Goal: Task Accomplishment & Management: Manage account settings

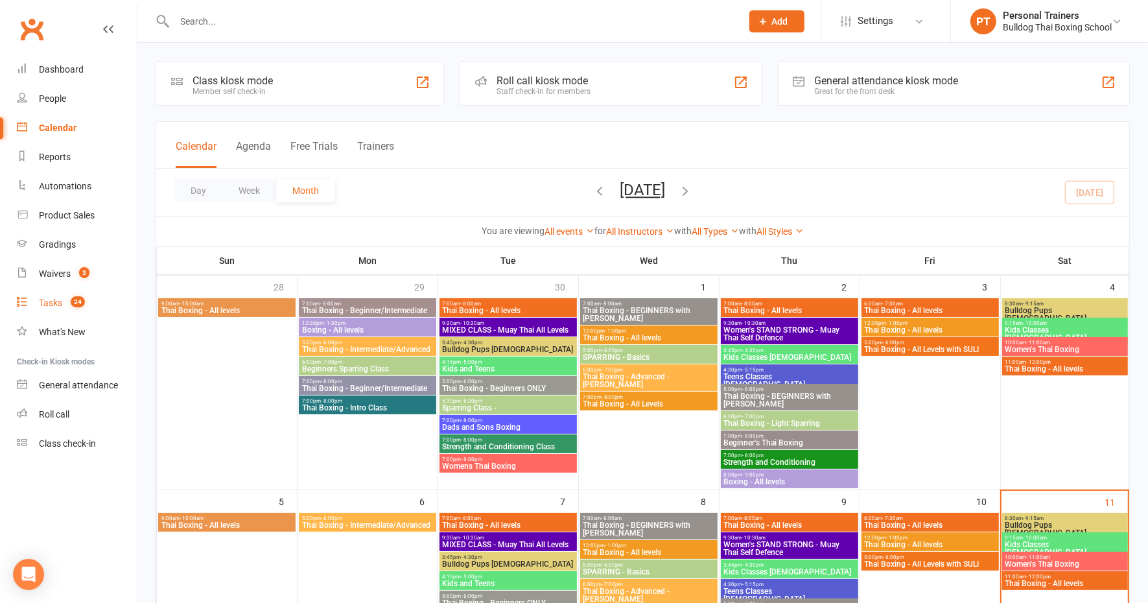
click at [45, 300] on div "Tasks" at bounding box center [50, 303] width 23 height 10
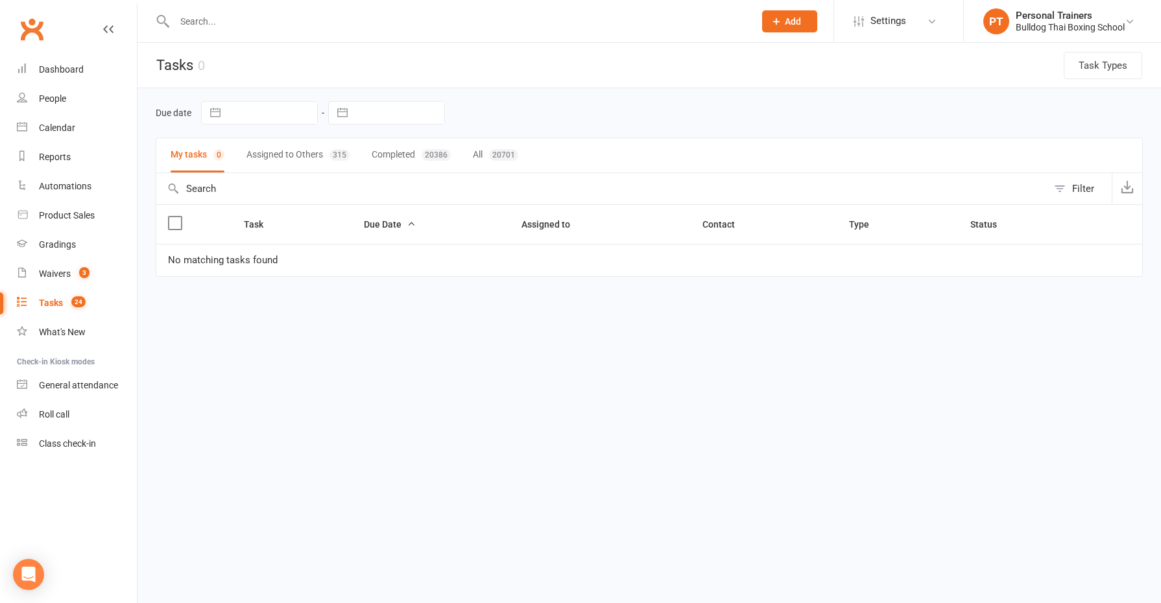
click at [295, 152] on button "Assigned to Others 315" at bounding box center [297, 155] width 103 height 34
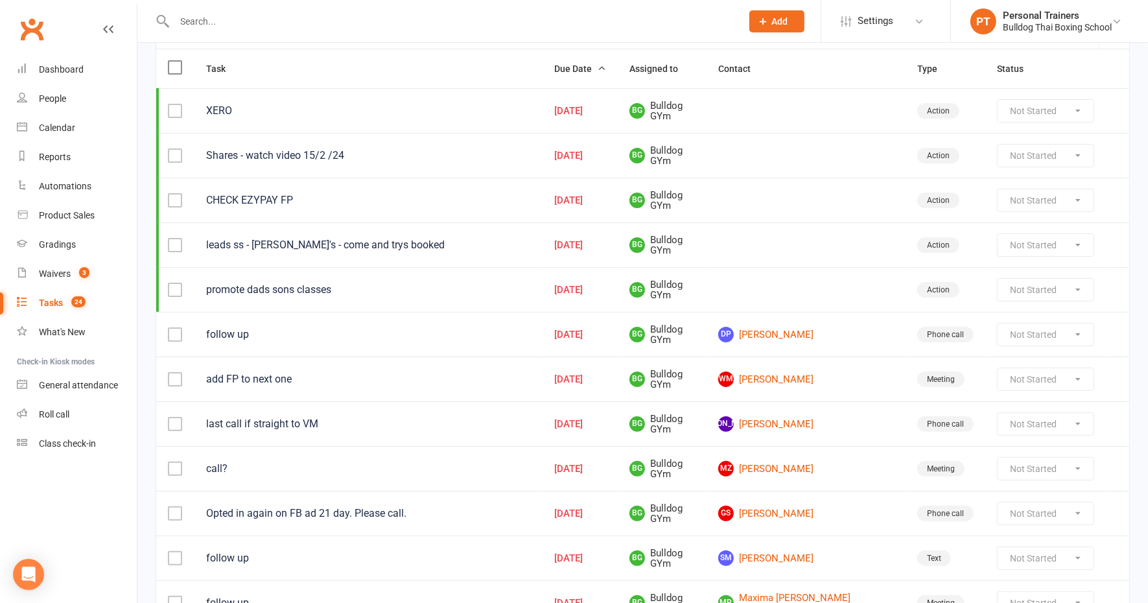
scroll to position [162, 0]
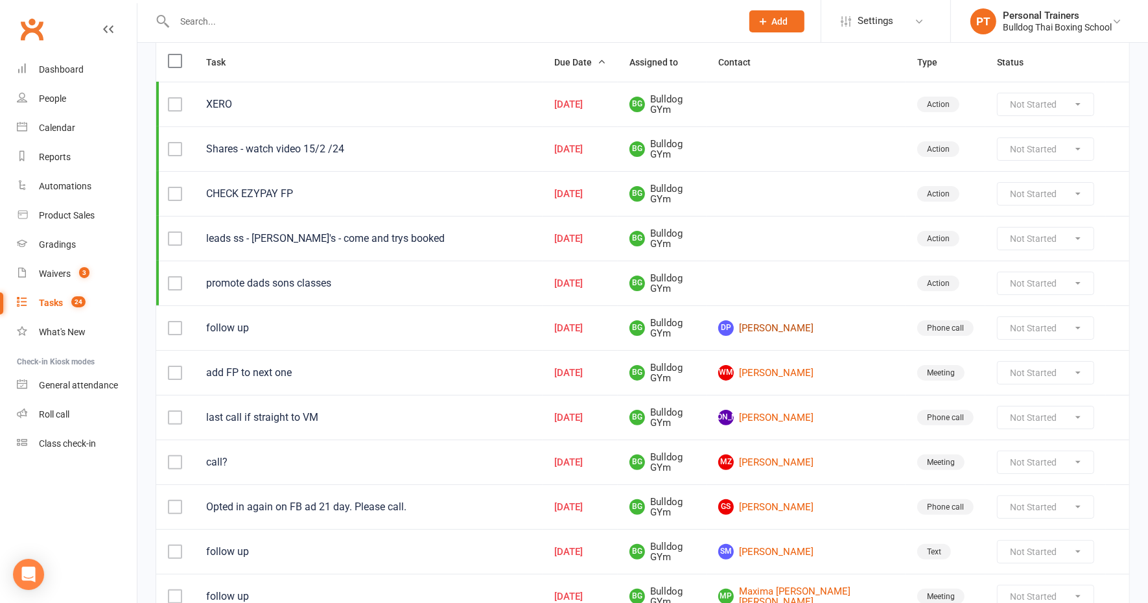
click at [818, 320] on link "DP [PERSON_NAME]" at bounding box center [806, 328] width 176 height 16
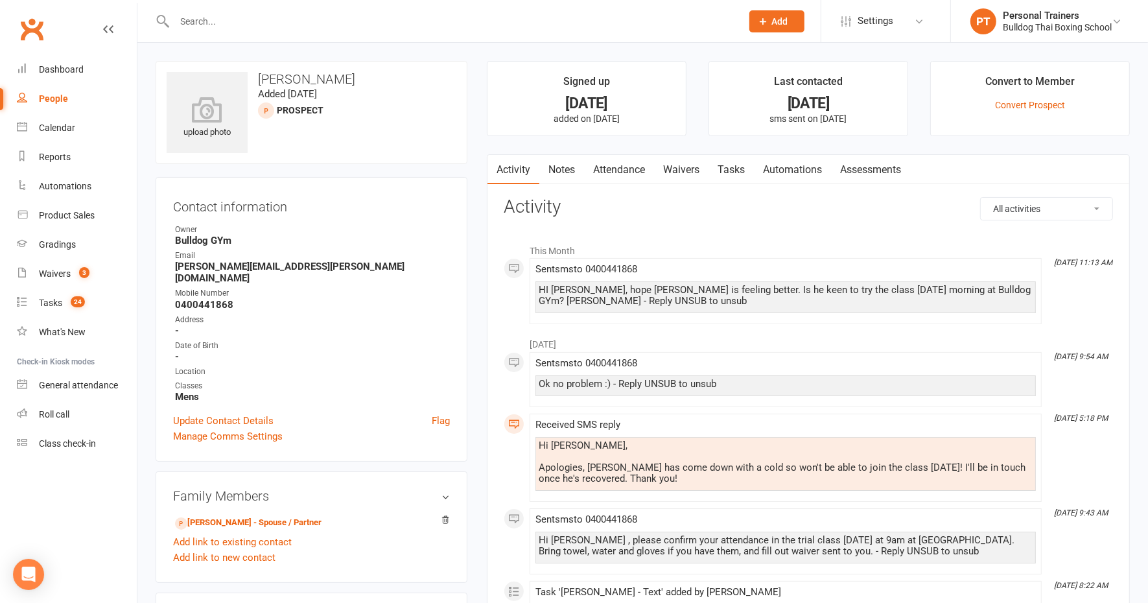
click at [567, 161] on link "Notes" at bounding box center [562, 170] width 45 height 30
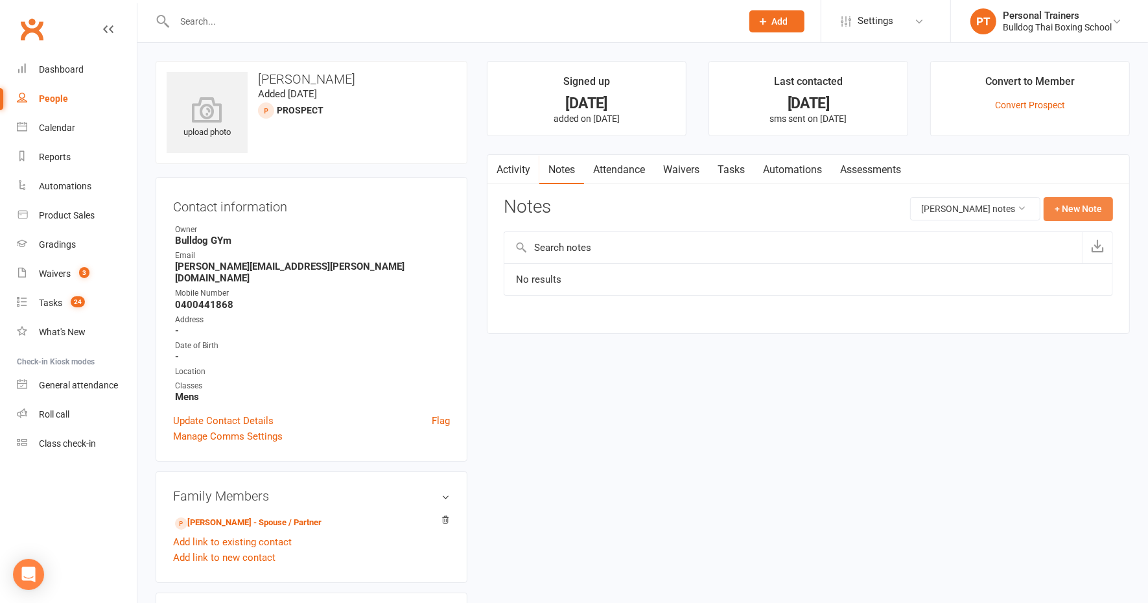
click at [1077, 204] on button "+ New Note" at bounding box center [1078, 208] width 69 height 23
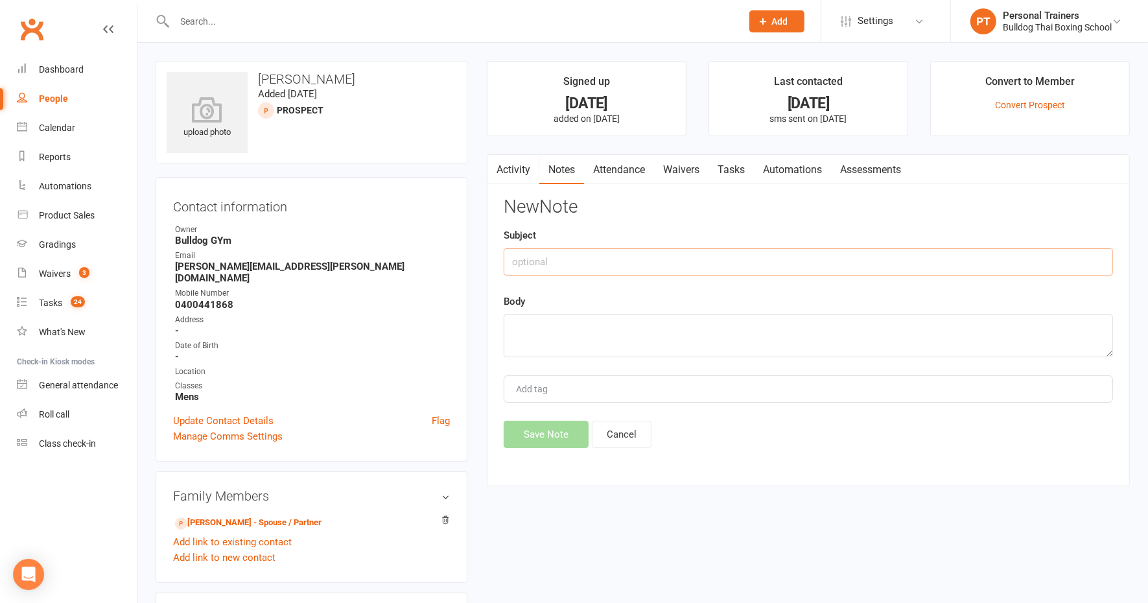
click at [597, 266] on input "text" at bounding box center [809, 261] width 610 height 27
type input "called"
click at [540, 337] on textarea at bounding box center [809, 336] width 610 height 43
type textarea "LVM - stll keen to try a class?"
click at [545, 431] on button "Save Note" at bounding box center [546, 434] width 85 height 27
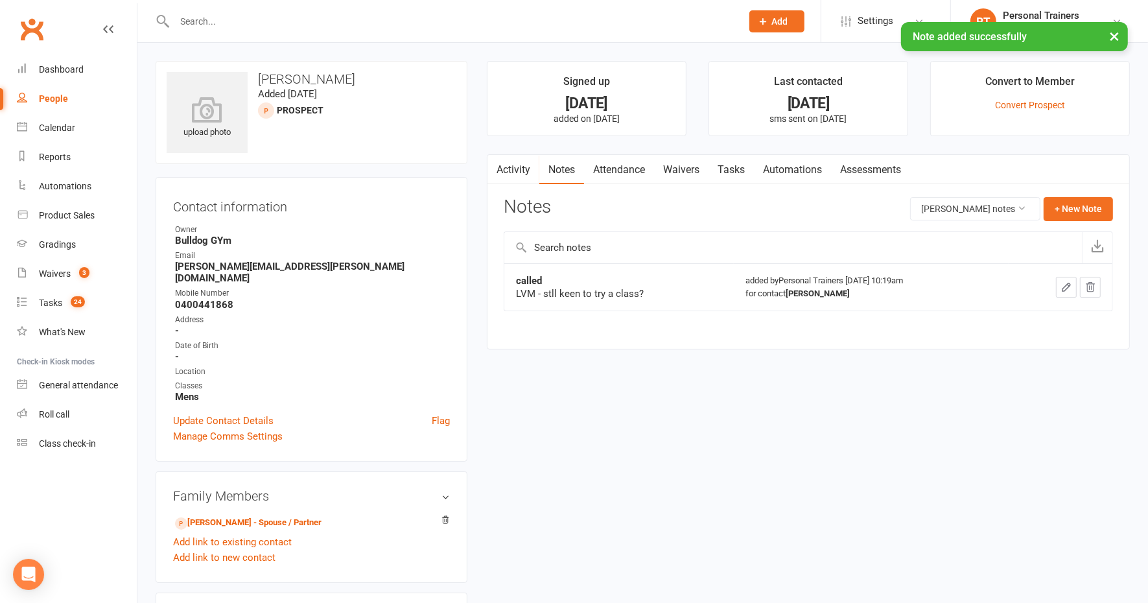
click at [744, 169] on link "Tasks" at bounding box center [731, 170] width 45 height 30
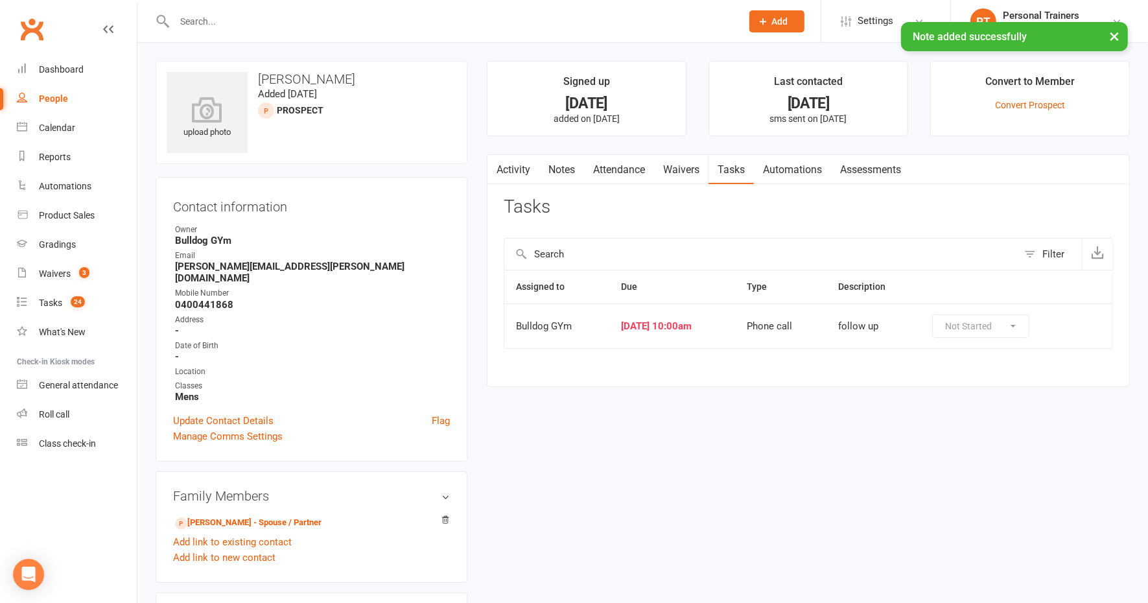
click at [1087, 319] on td at bounding box center [1097, 325] width 31 height 45
click at [1001, 320] on div "Not Started In Progress Waiting Complete" at bounding box center [980, 326] width 97 height 23
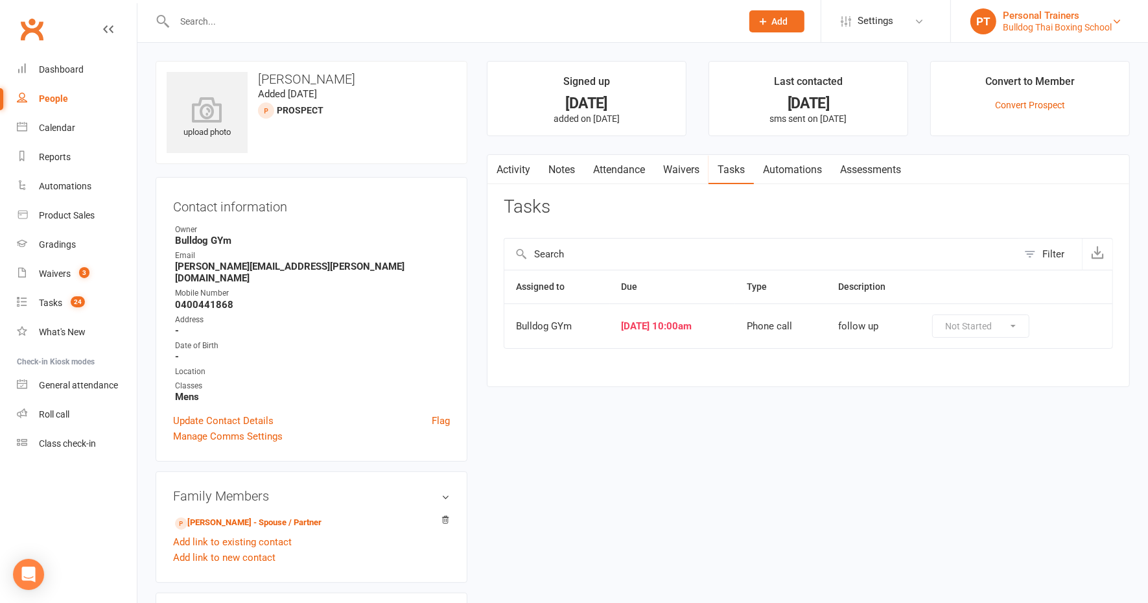
click at [1031, 19] on div "Personal Trainers" at bounding box center [1057, 16] width 109 height 12
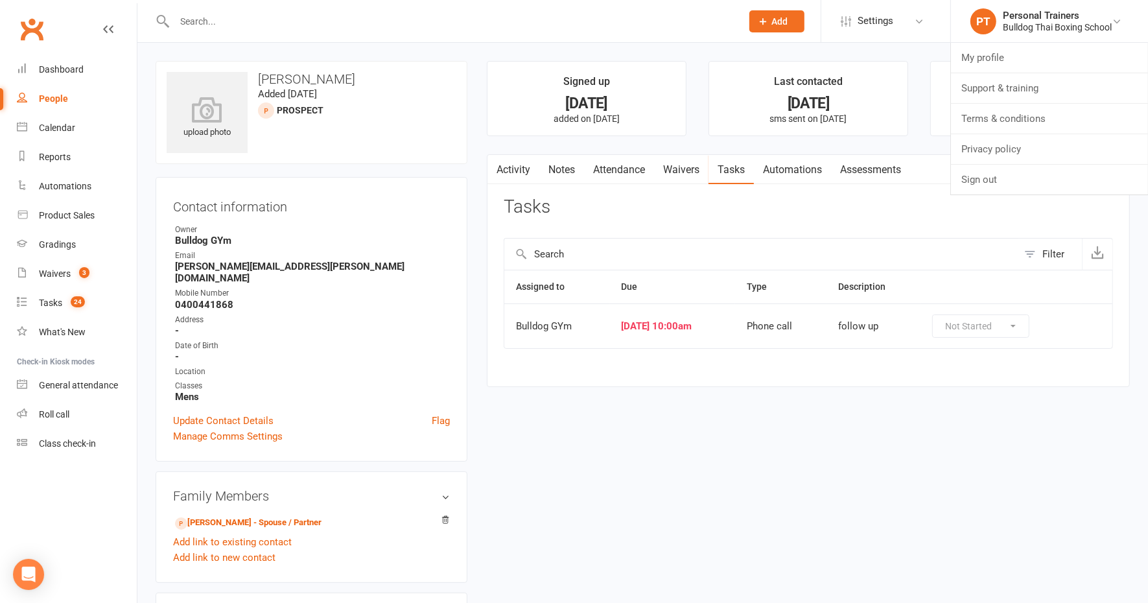
click at [901, 53] on div "upload photo [PERSON_NAME] Added [DATE] prospect Contact information Owner Bull…" at bounding box center [642, 555] width 1011 height 1024
click at [878, 20] on span "Settings" at bounding box center [876, 20] width 36 height 29
click at [927, 135] on ul "Signed up [DATE] added on [DATE] Last contacted [DATE] sms sent on [DATE] Conve…" at bounding box center [808, 98] width 643 height 75
click at [60, 300] on div "Tasks" at bounding box center [50, 303] width 23 height 10
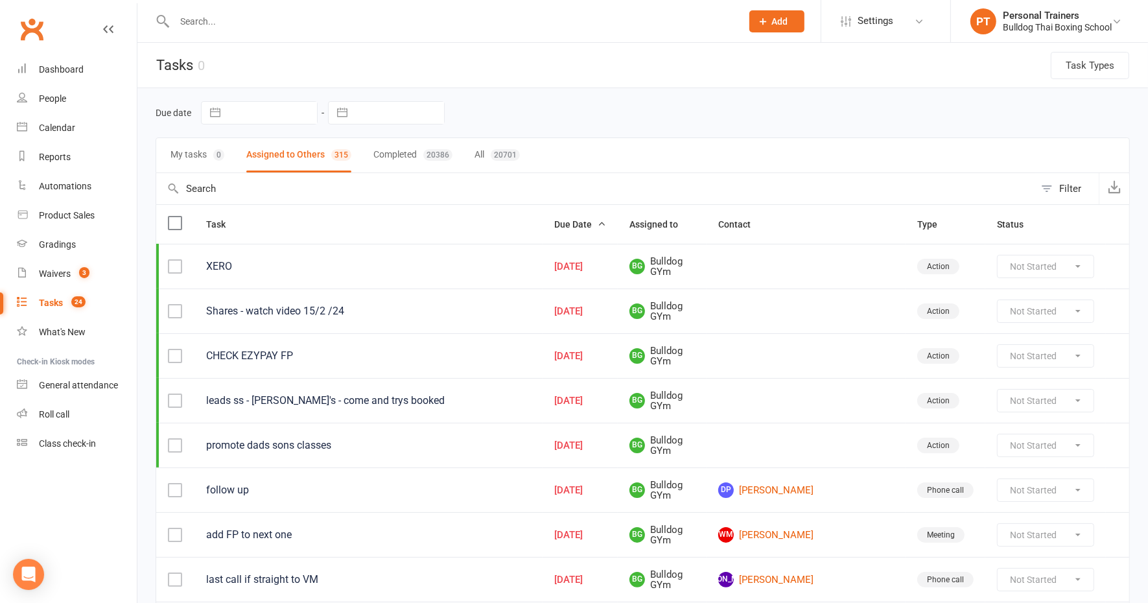
scroll to position [162, 0]
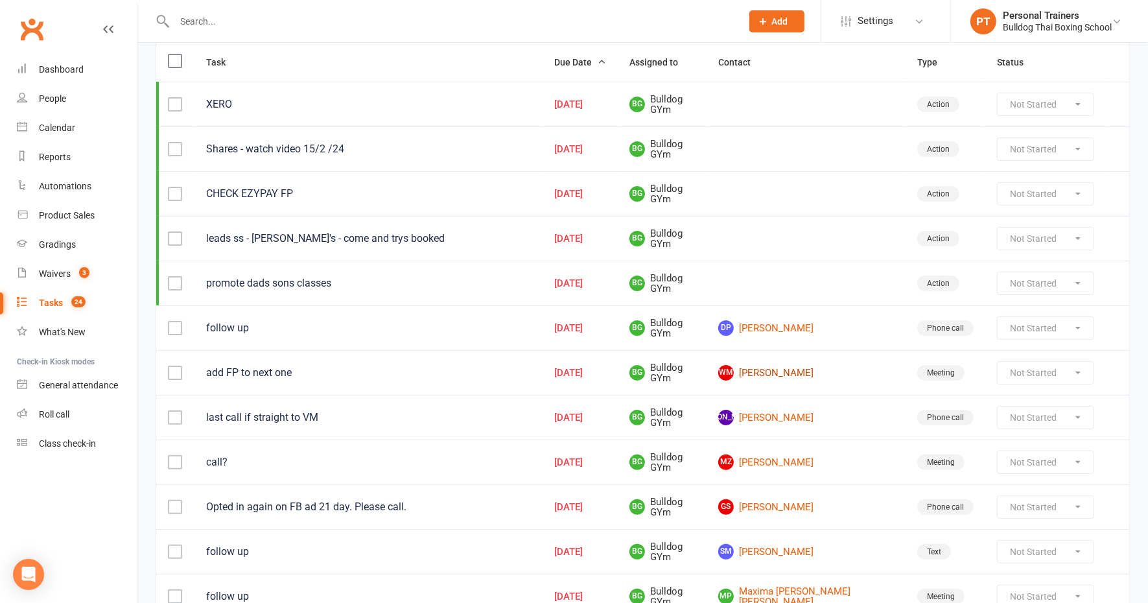
click at [801, 366] on link "WM [PERSON_NAME]" at bounding box center [806, 373] width 176 height 16
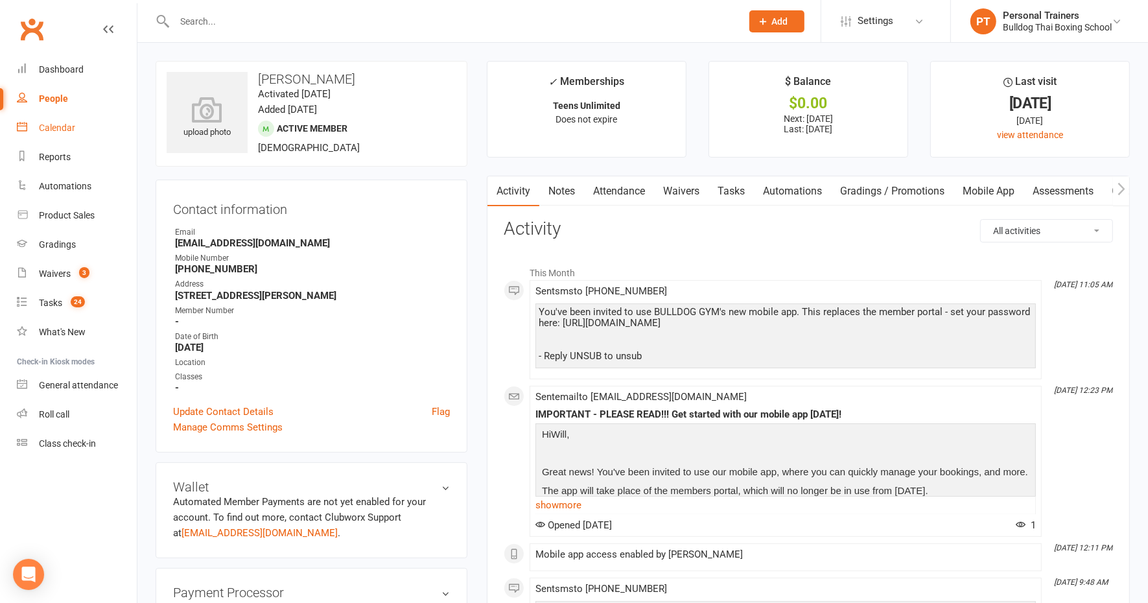
click at [60, 128] on div "Calendar" at bounding box center [57, 128] width 36 height 10
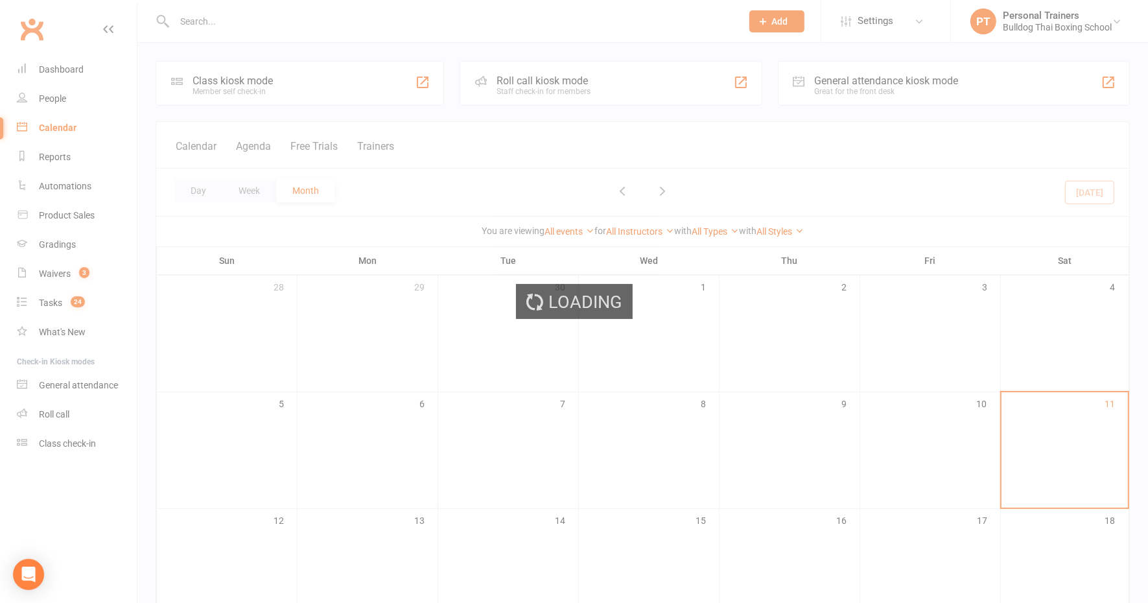
click at [51, 93] on div "Loading" at bounding box center [574, 301] width 1148 height 603
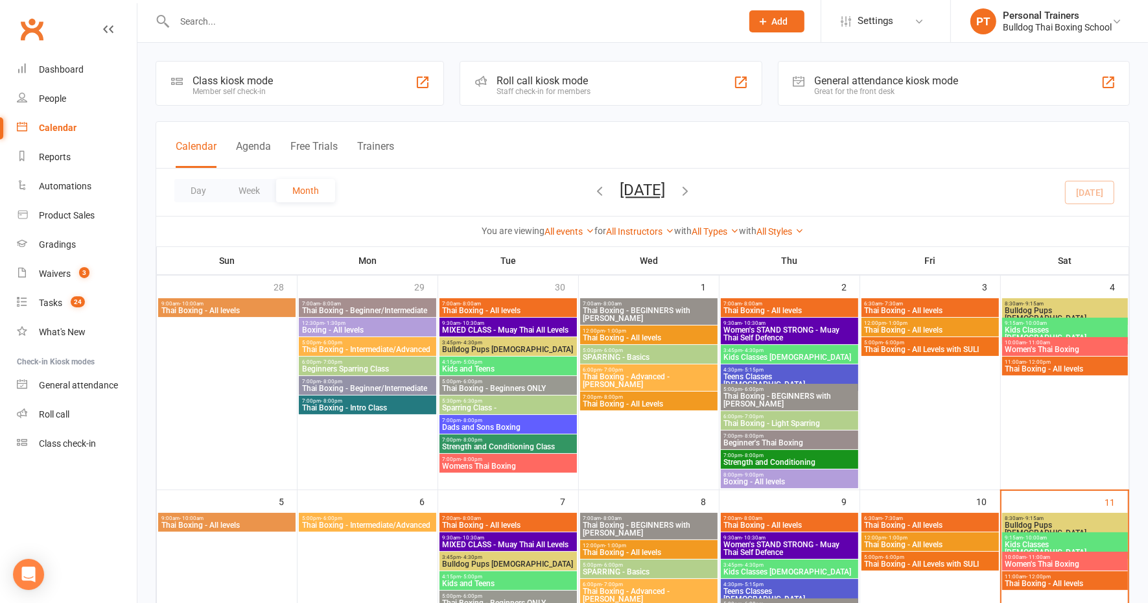
click at [246, 27] on input "text" at bounding box center [452, 21] width 562 height 18
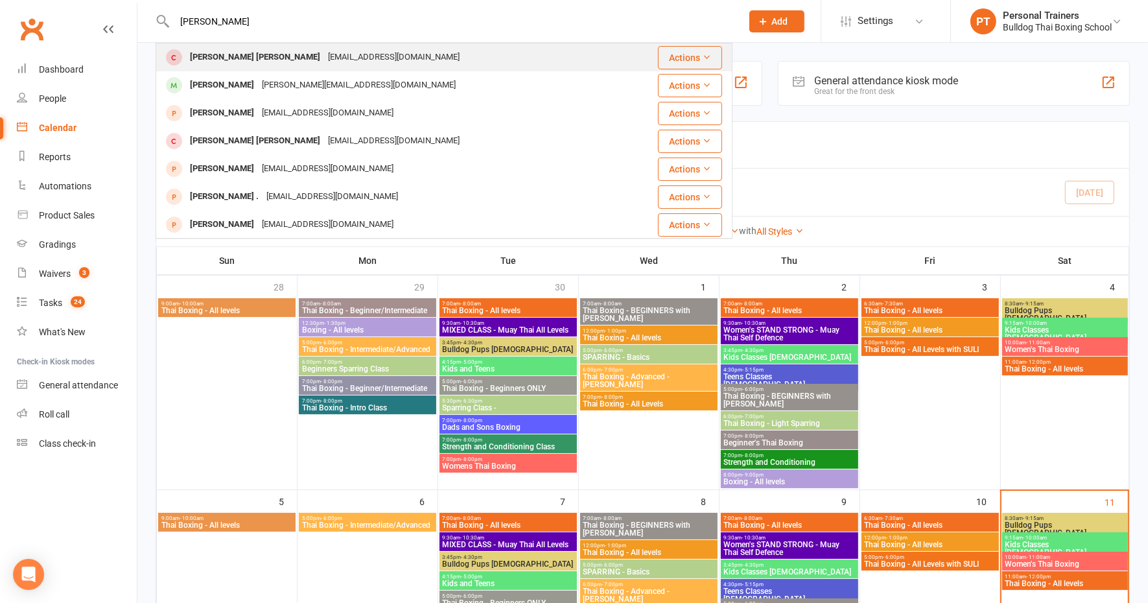
type input "[PERSON_NAME]"
click at [324, 62] on div "[EMAIL_ADDRESS][DOMAIN_NAME]" at bounding box center [393, 57] width 139 height 19
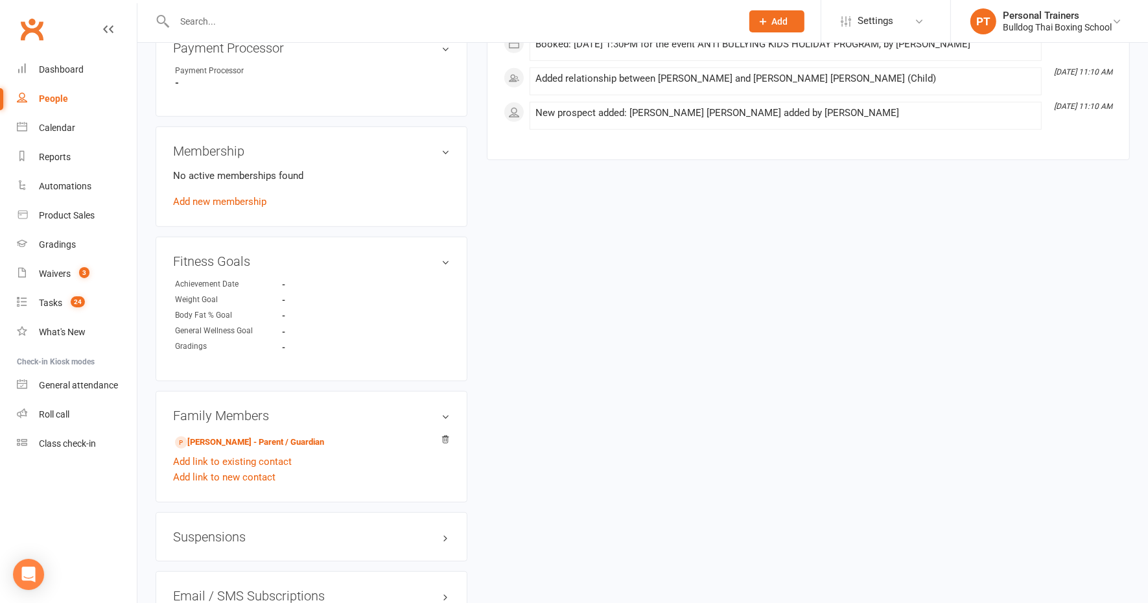
scroll to position [648, 0]
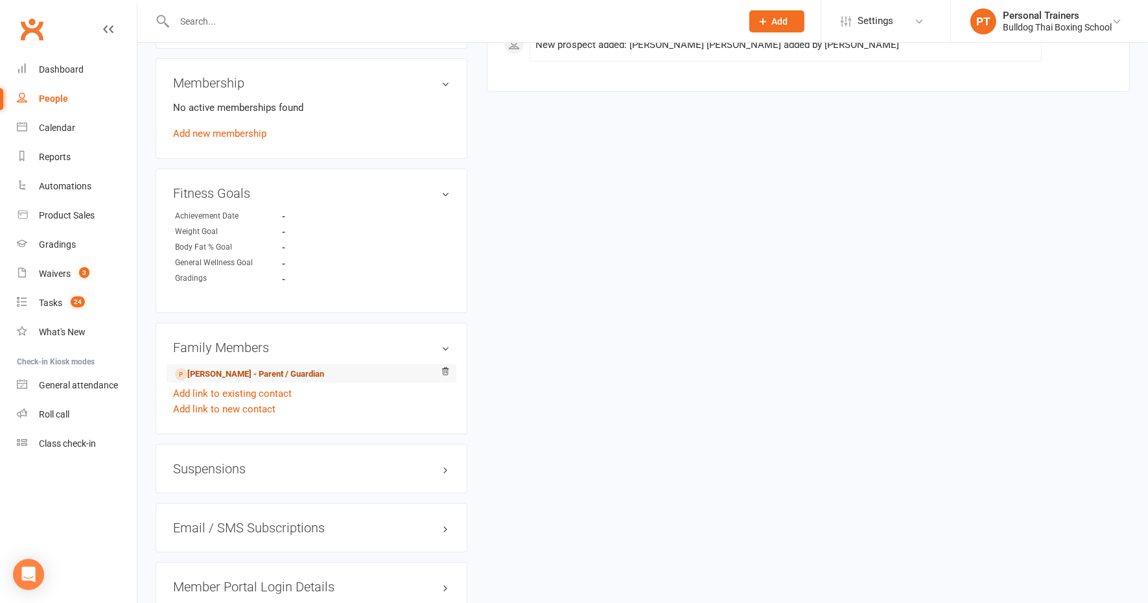
click at [288, 376] on link "[PERSON_NAME] - Parent / Guardian" at bounding box center [249, 375] width 149 height 14
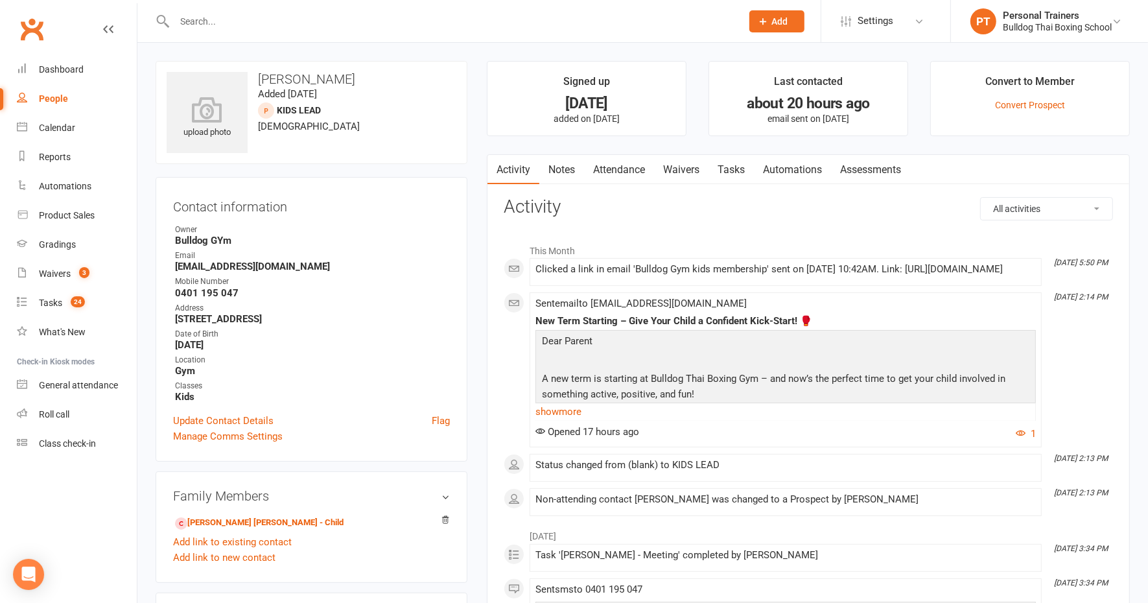
click at [558, 164] on link "Notes" at bounding box center [562, 170] width 45 height 30
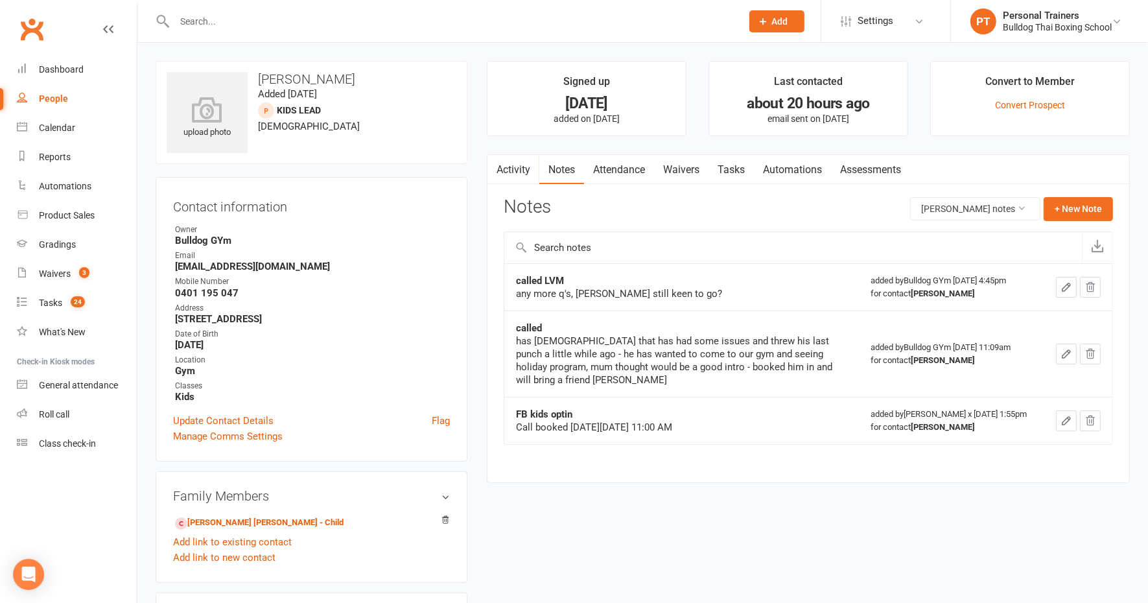
click at [513, 164] on link "Activity" at bounding box center [514, 170] width 52 height 30
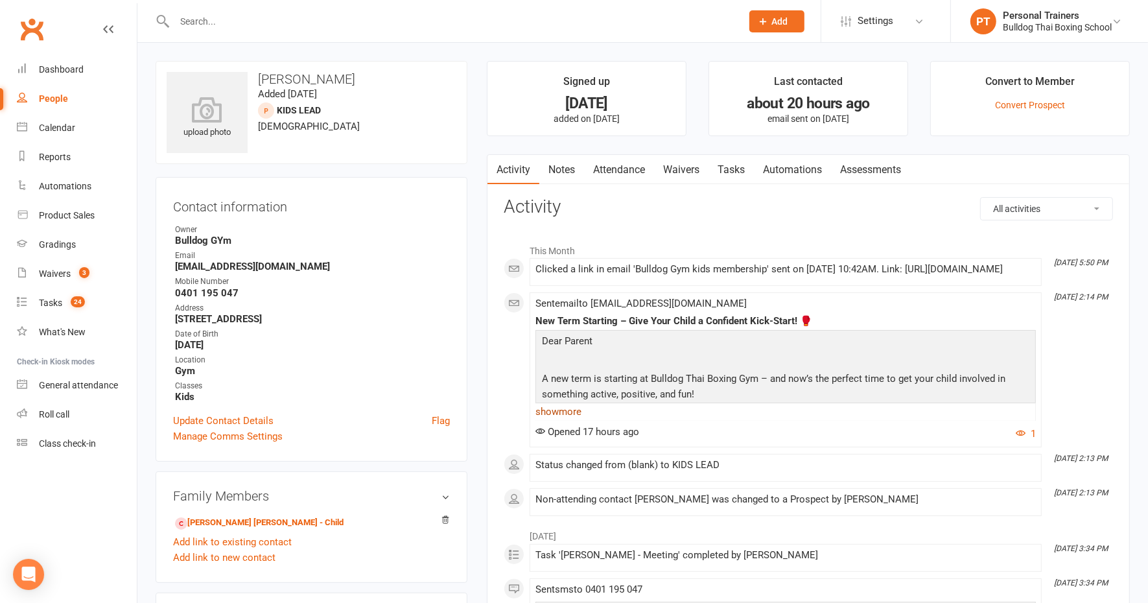
click at [553, 421] on link "show more" at bounding box center [786, 412] width 501 height 18
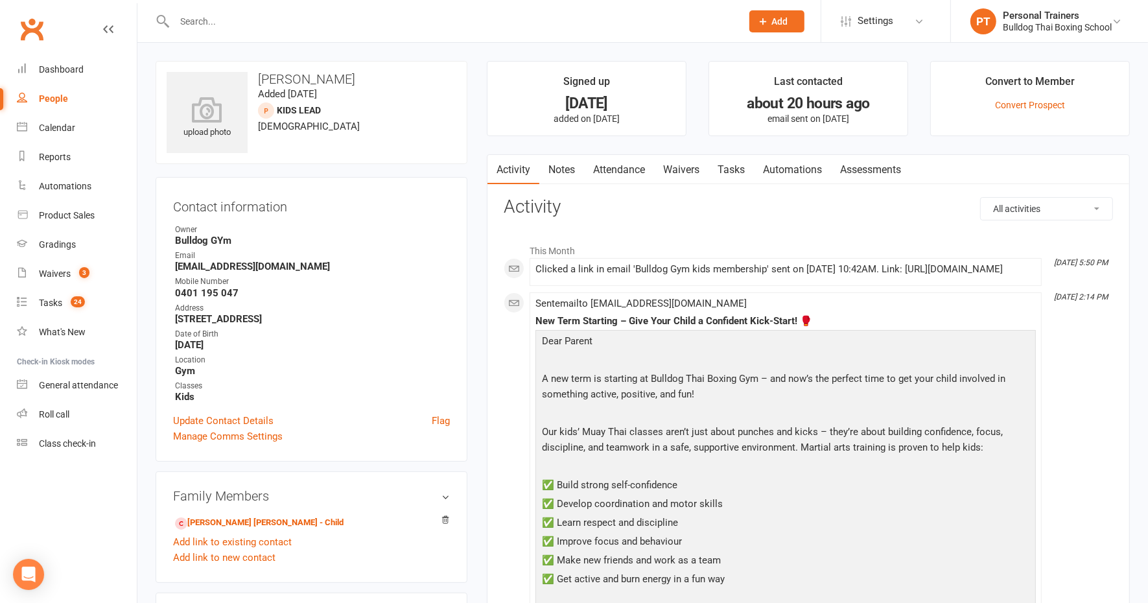
click at [564, 172] on link "Notes" at bounding box center [562, 170] width 45 height 30
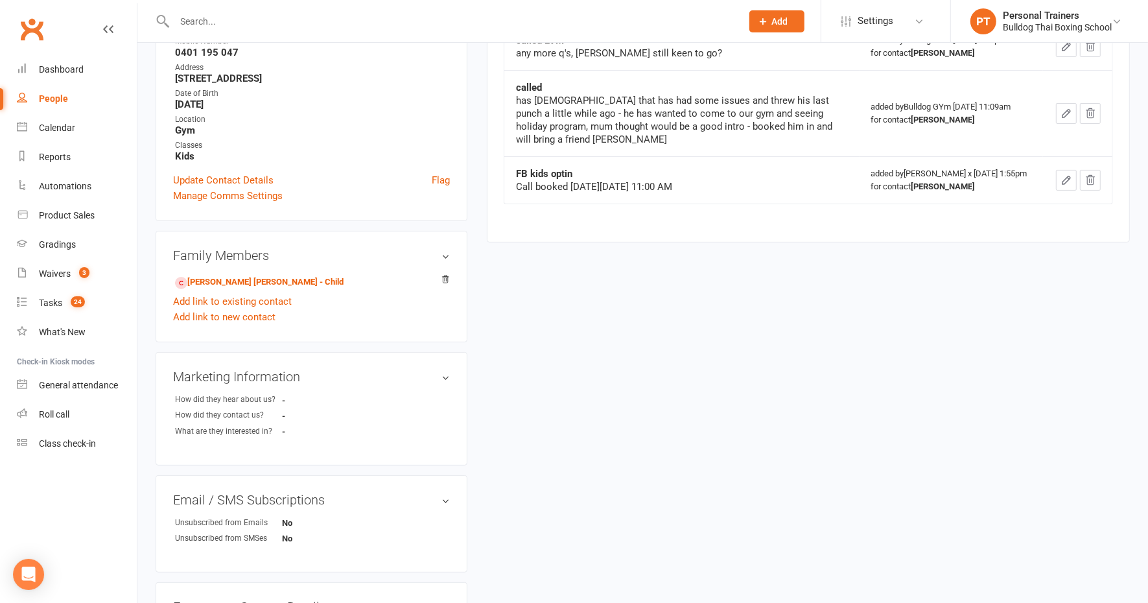
scroll to position [243, 0]
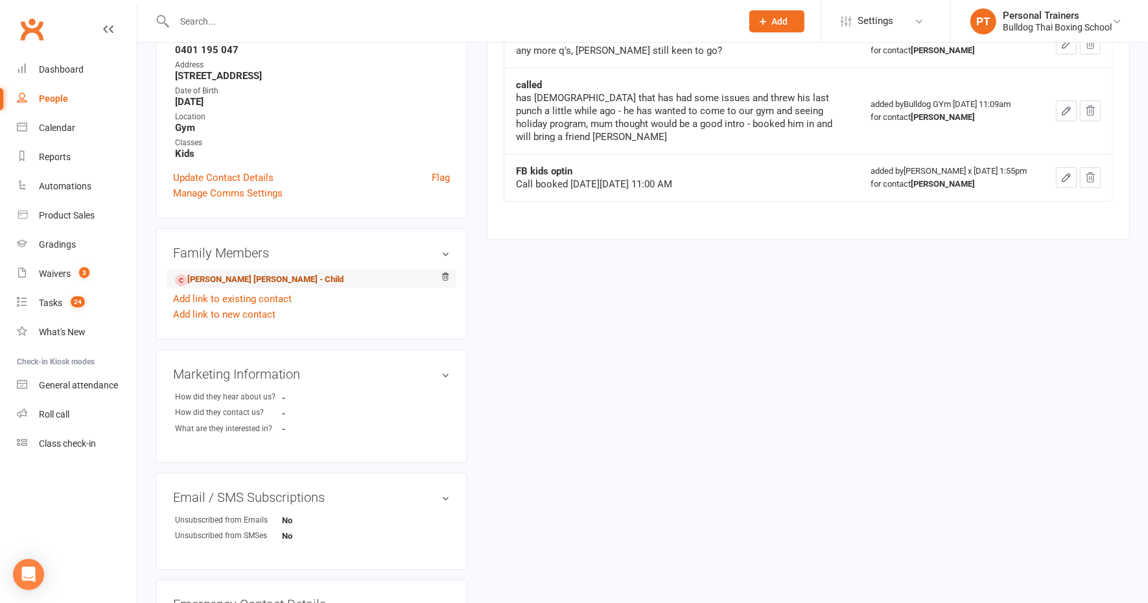
click at [277, 276] on link "[PERSON_NAME] [PERSON_NAME] - Child" at bounding box center [259, 280] width 169 height 14
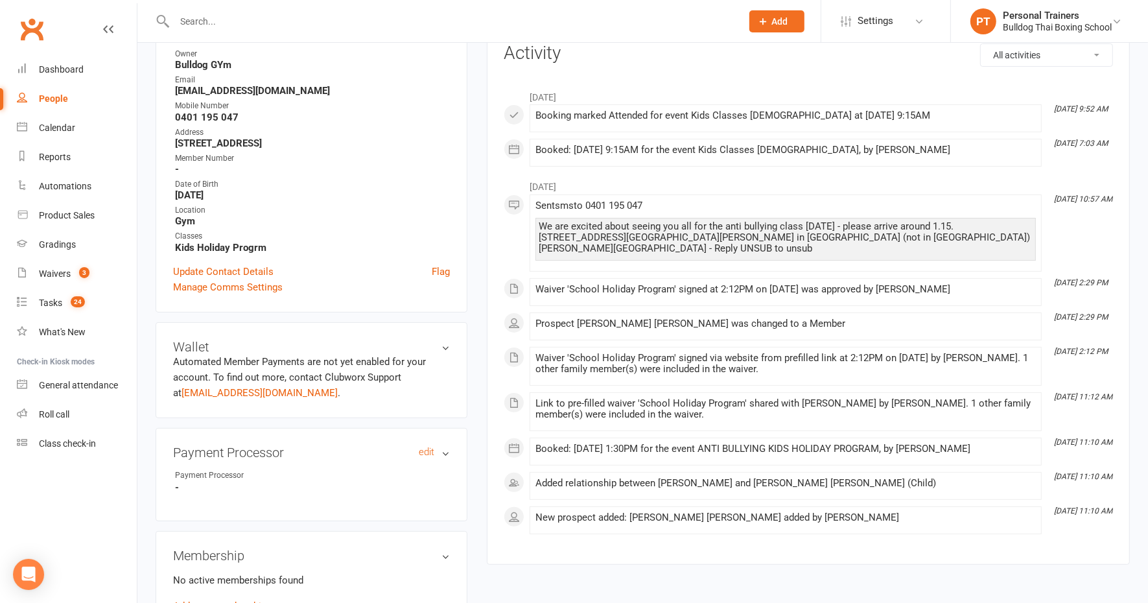
scroll to position [243, 0]
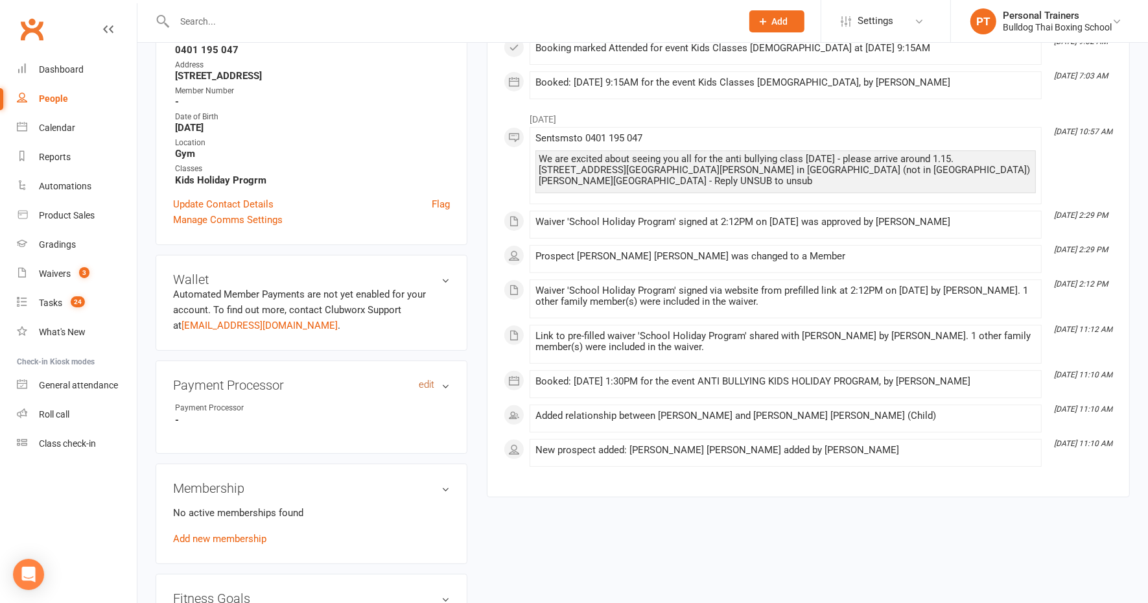
click at [425, 385] on link "edit" at bounding box center [427, 384] width 16 height 11
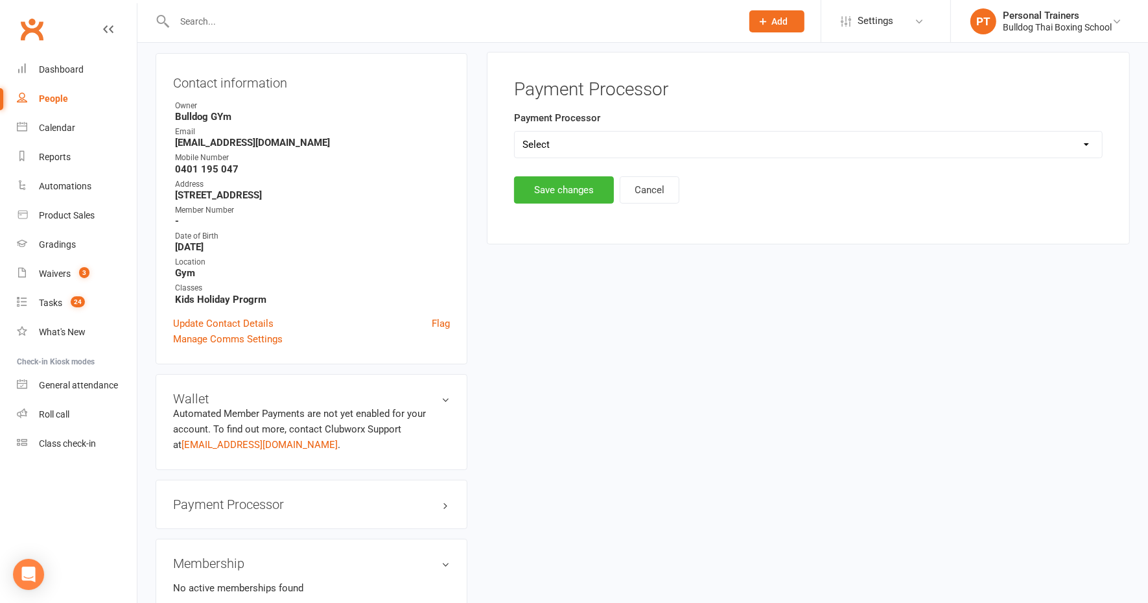
scroll to position [110, 0]
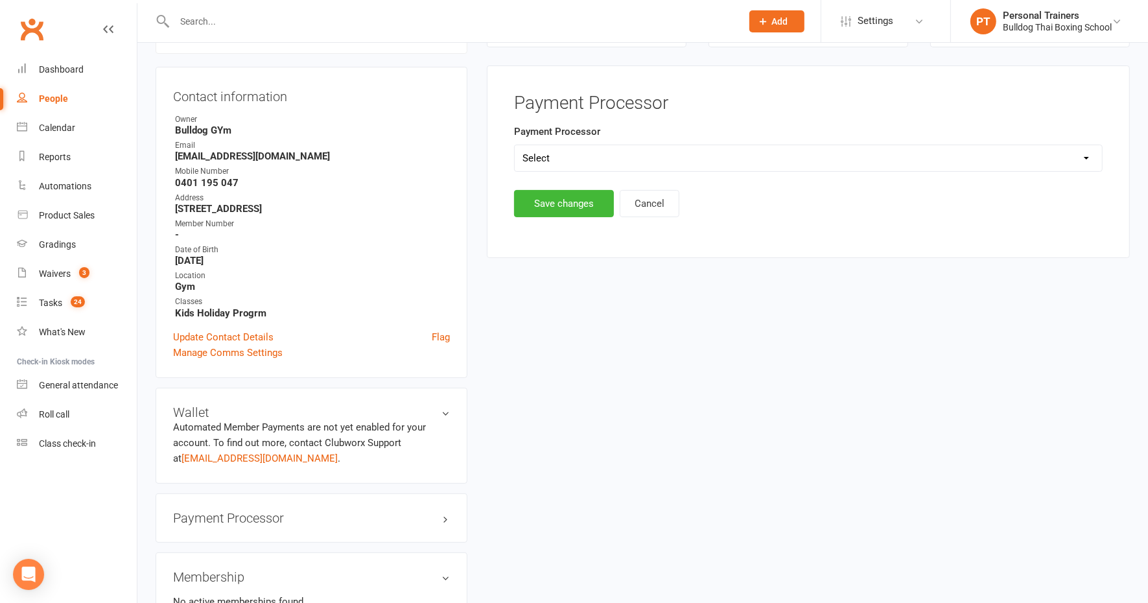
click at [551, 152] on select "Select Ezypay Ezidebit Cash Credit Card Ezypay Kids" at bounding box center [809, 158] width 588 height 26
select select "Ezypay Kids"
click at [515, 145] on select "Select Ezypay Ezidebit Cash Credit Card Ezypay Kids" at bounding box center [809, 158] width 588 height 26
click at [551, 203] on button "Save changes" at bounding box center [564, 203] width 100 height 27
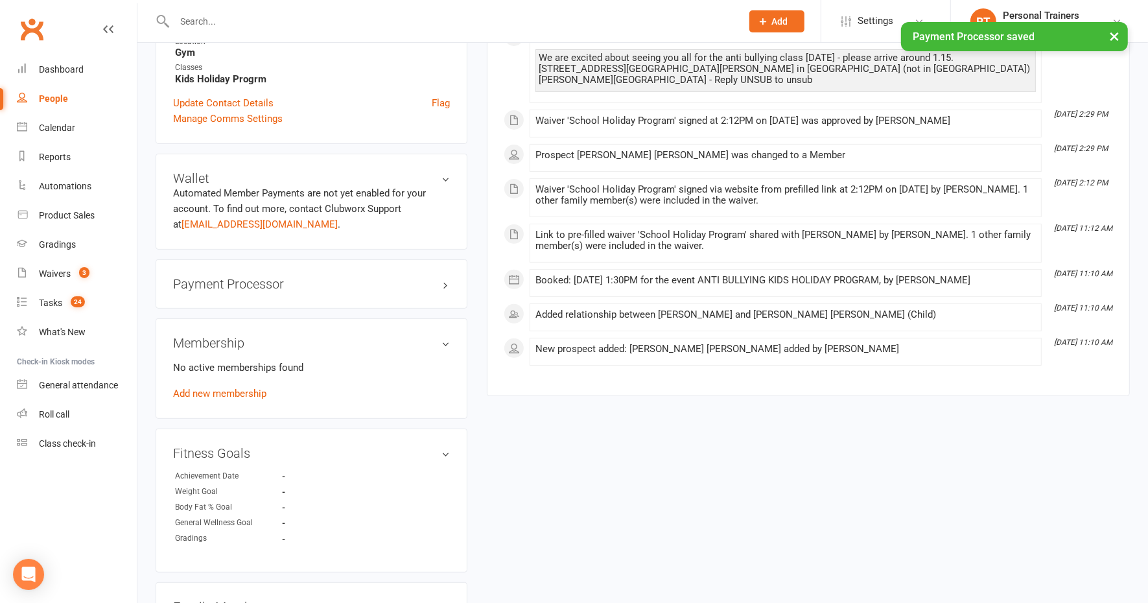
scroll to position [353, 0]
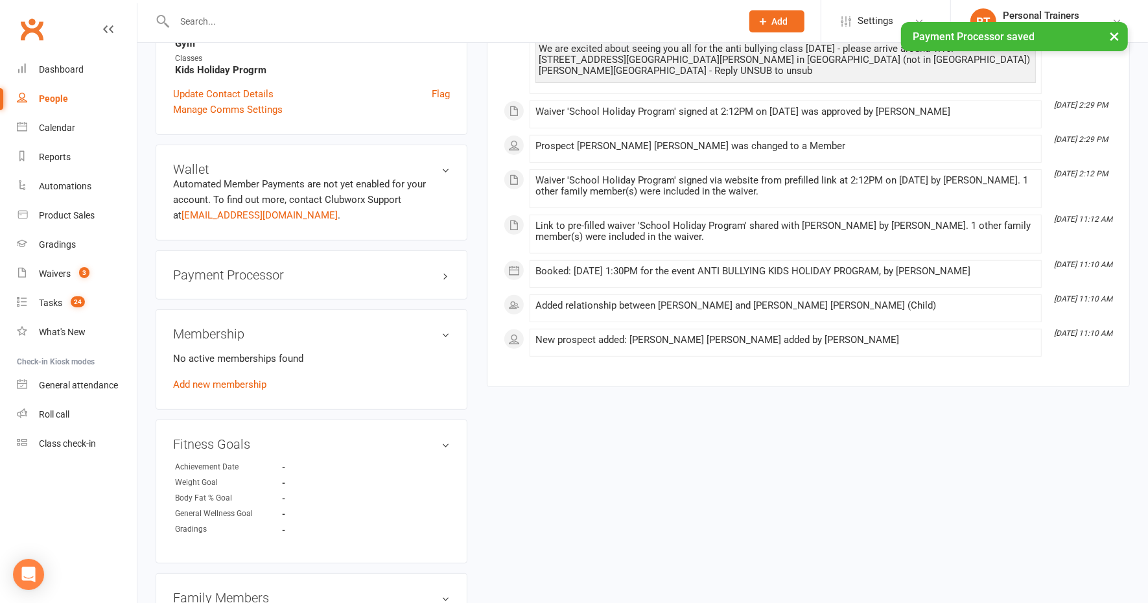
click at [217, 389] on div "No active memberships found Add new membership" at bounding box center [311, 372] width 277 height 42
click at [217, 379] on link "Add new membership" at bounding box center [219, 385] width 93 height 12
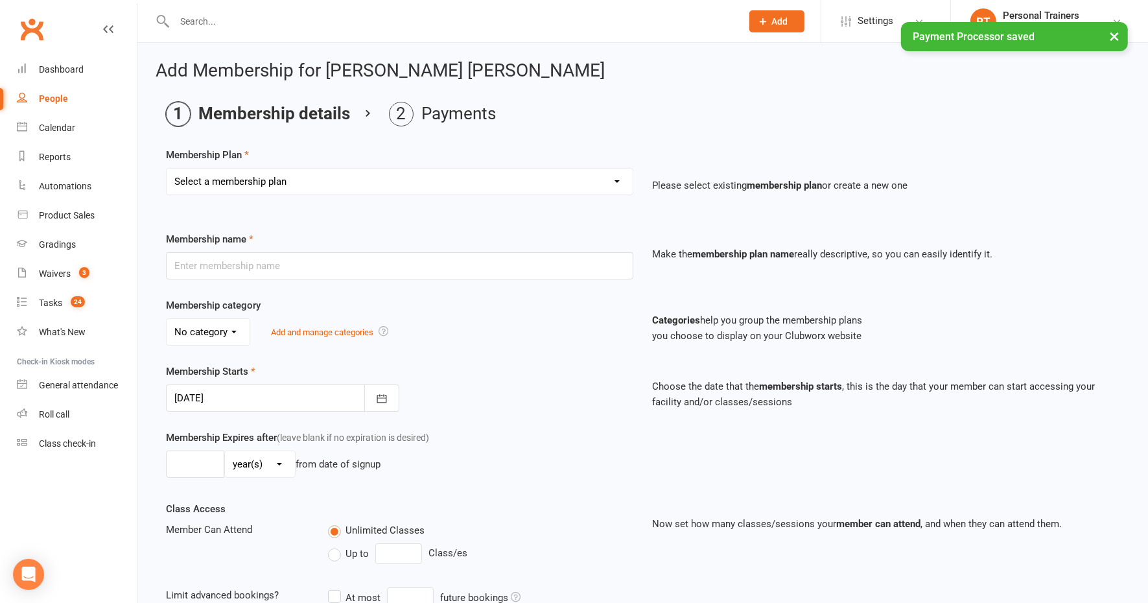
click at [240, 184] on select "Select a membership plan 2 X WEEK MSHIP 1xWeek 25/week Kids 30/week 50/month 14…" at bounding box center [400, 182] width 466 height 26
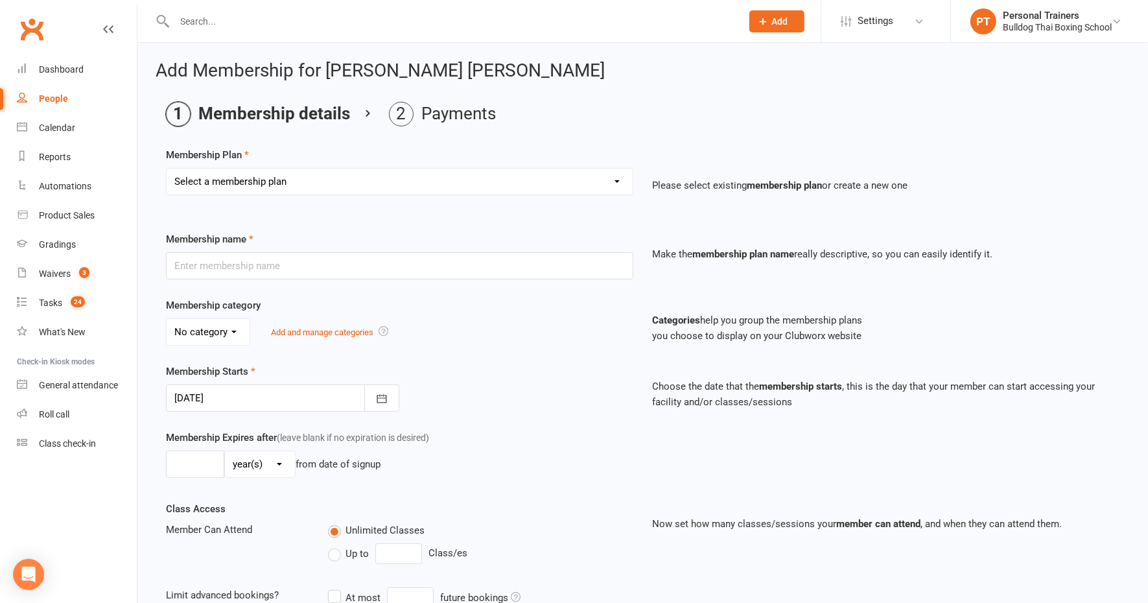
select select "27"
click at [167, 169] on select "Select a membership plan 2 X WEEK MSHIP 1xWeek 25/week Kids 30/week 50/month 14…" at bounding box center [400, 182] width 466 height 26
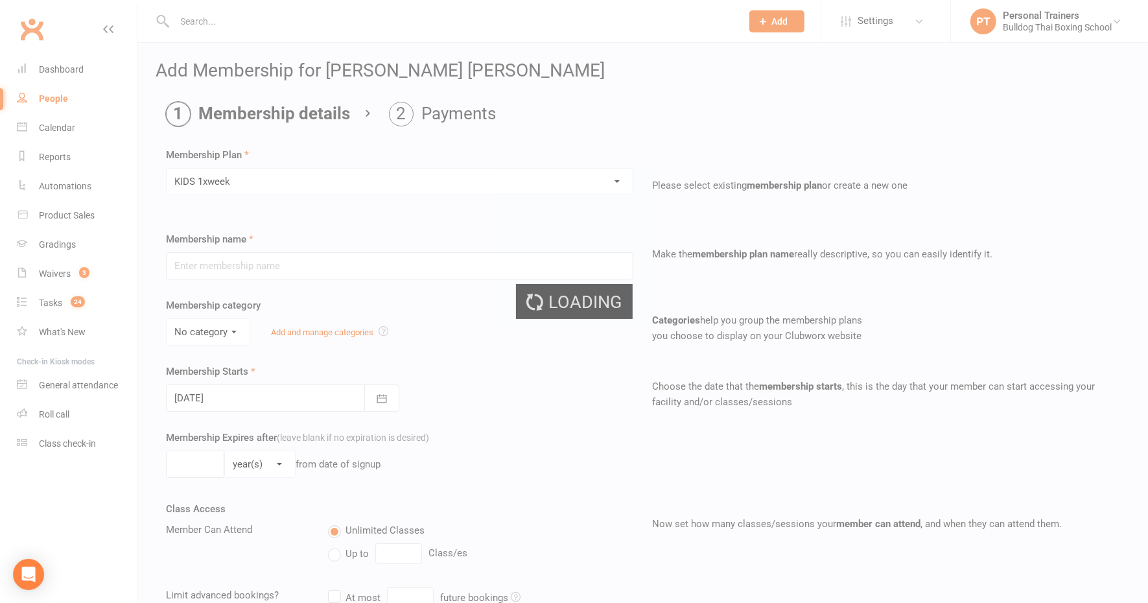
type input "KIDS 1xweek"
type input "0"
type input "1"
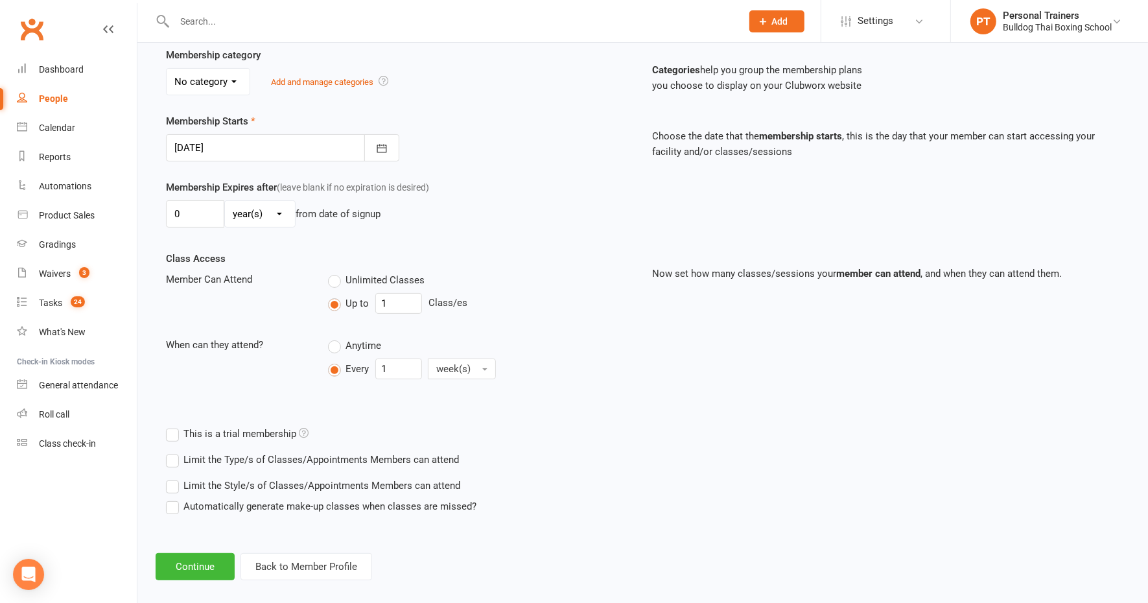
scroll to position [260, 0]
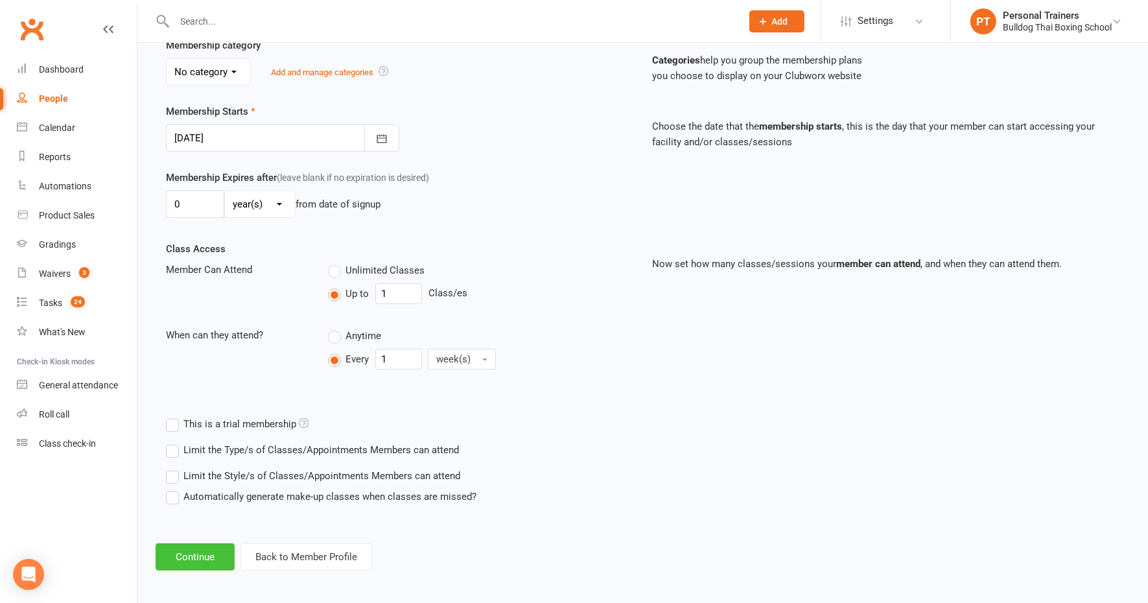
click at [218, 552] on button "Continue" at bounding box center [195, 556] width 79 height 27
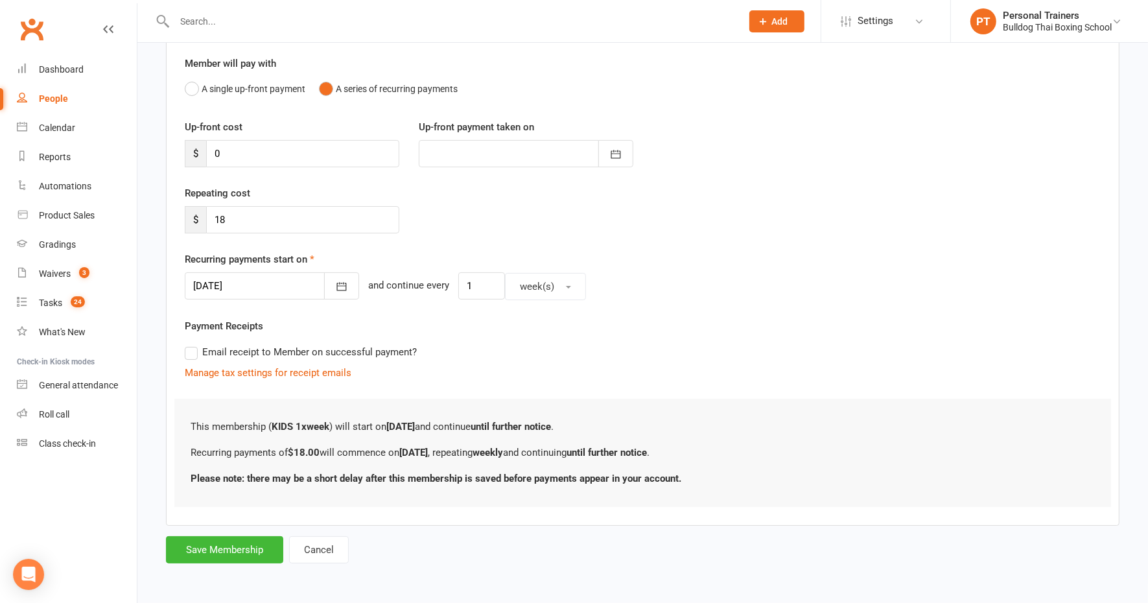
scroll to position [0, 0]
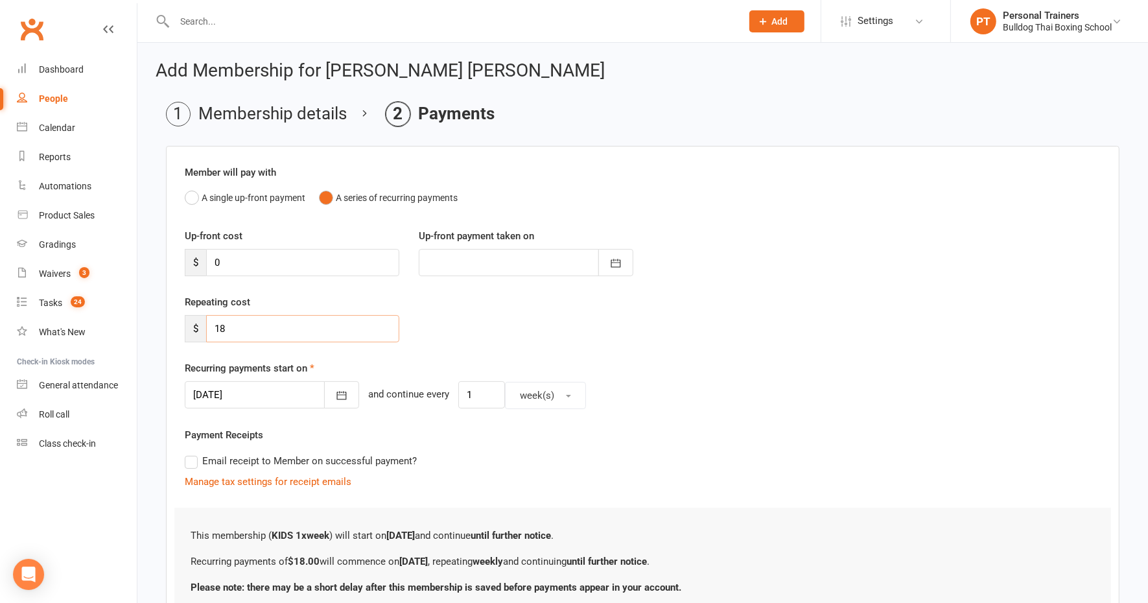
drag, startPoint x: 229, startPoint y: 325, endPoint x: 198, endPoint y: 315, distance: 32.6
click at [204, 318] on div "$ 18" at bounding box center [292, 328] width 215 height 27
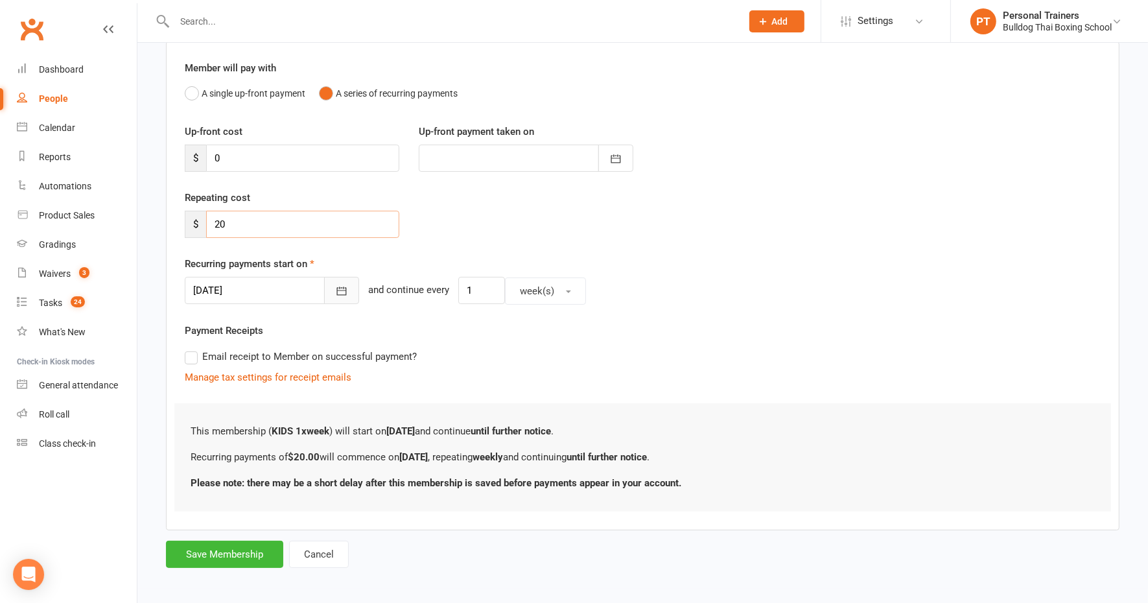
scroll to position [106, 0]
type input "20"
click at [233, 552] on button "Save Membership" at bounding box center [224, 553] width 117 height 27
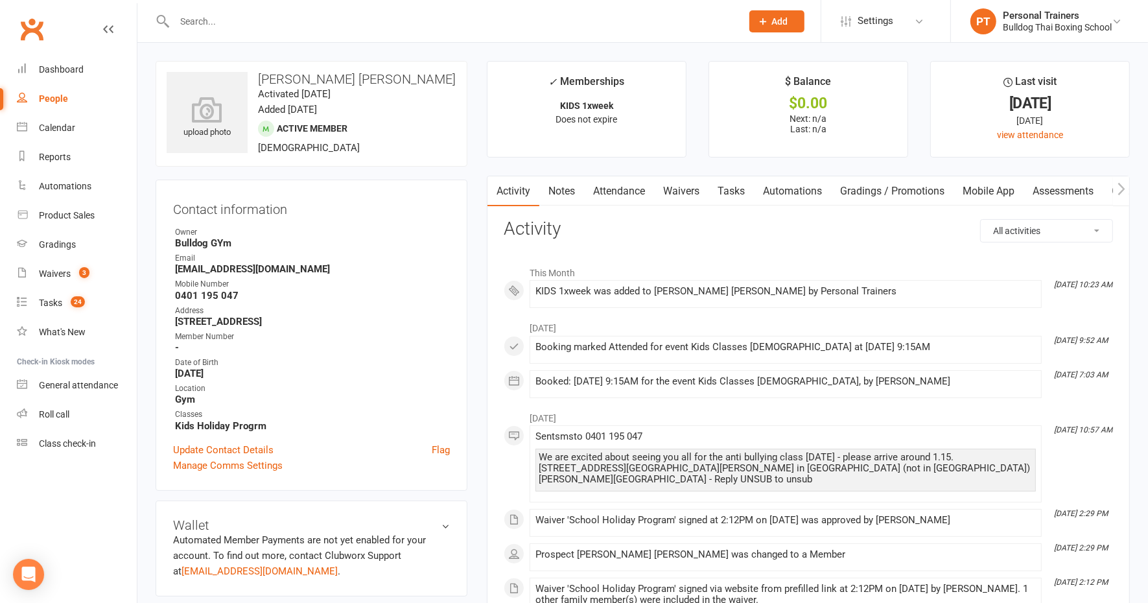
click at [561, 185] on link "Notes" at bounding box center [562, 191] width 45 height 30
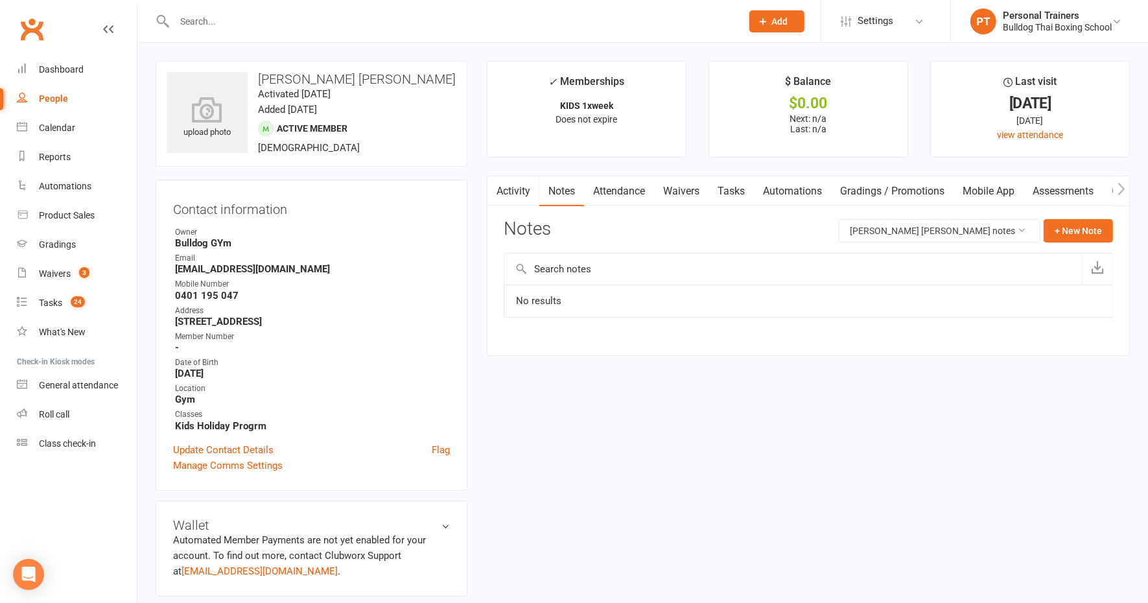
click at [509, 185] on link "Activity" at bounding box center [514, 191] width 52 height 30
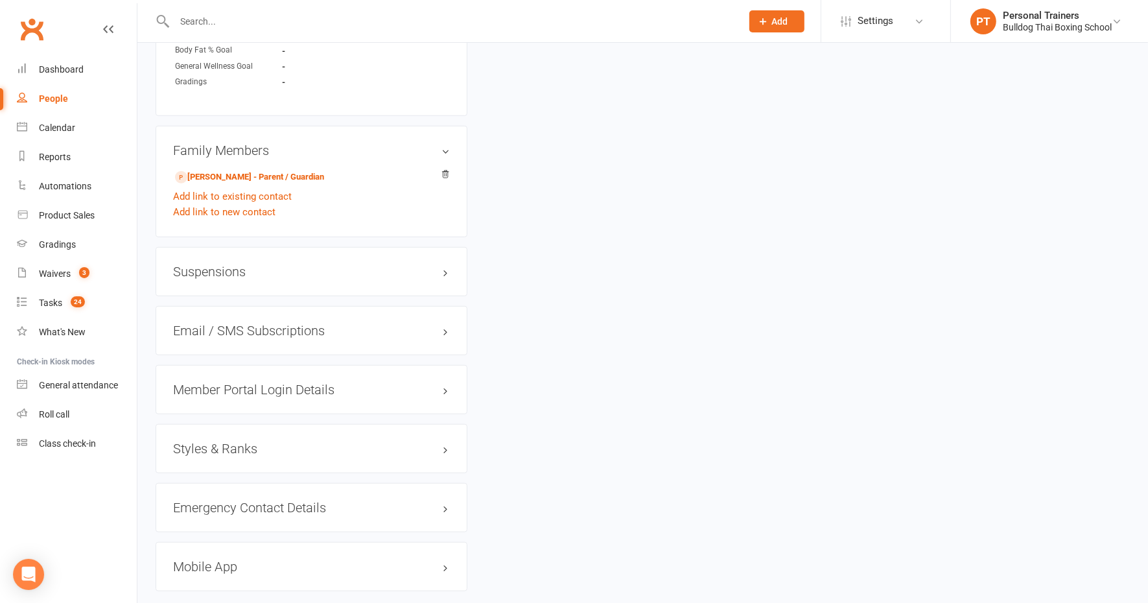
scroll to position [950, 0]
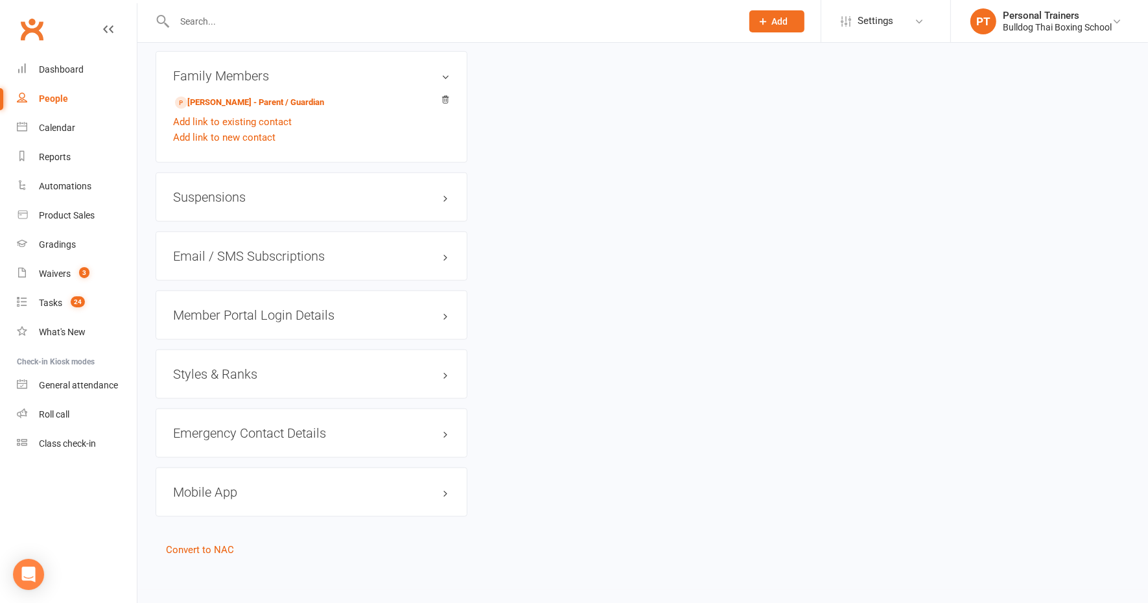
click at [239, 312] on h3 "Member Portal Login Details" at bounding box center [311, 315] width 277 height 14
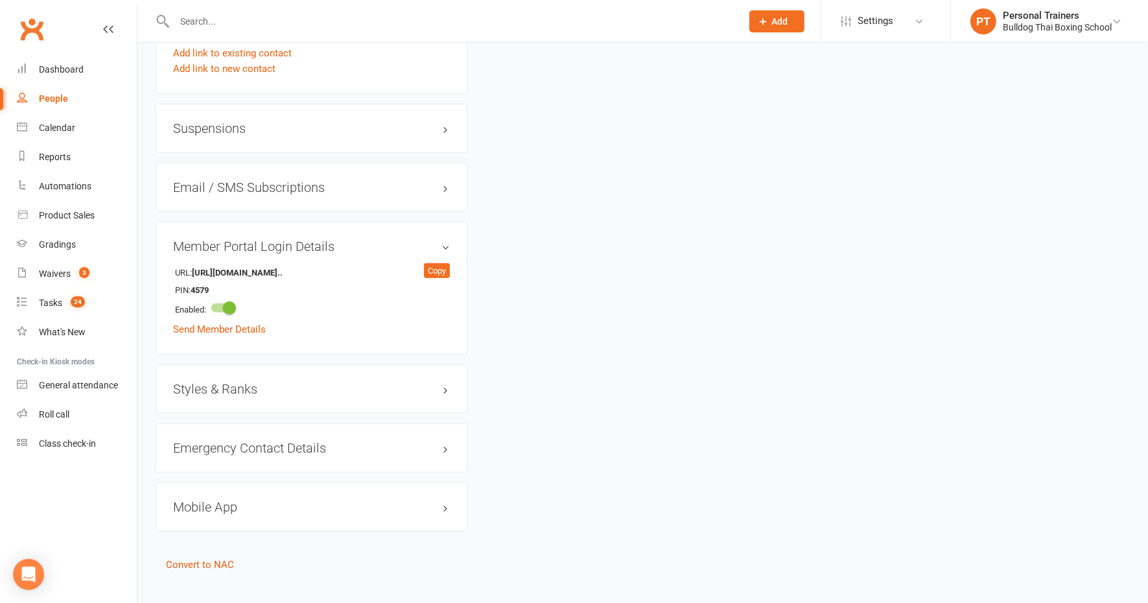
scroll to position [1034, 0]
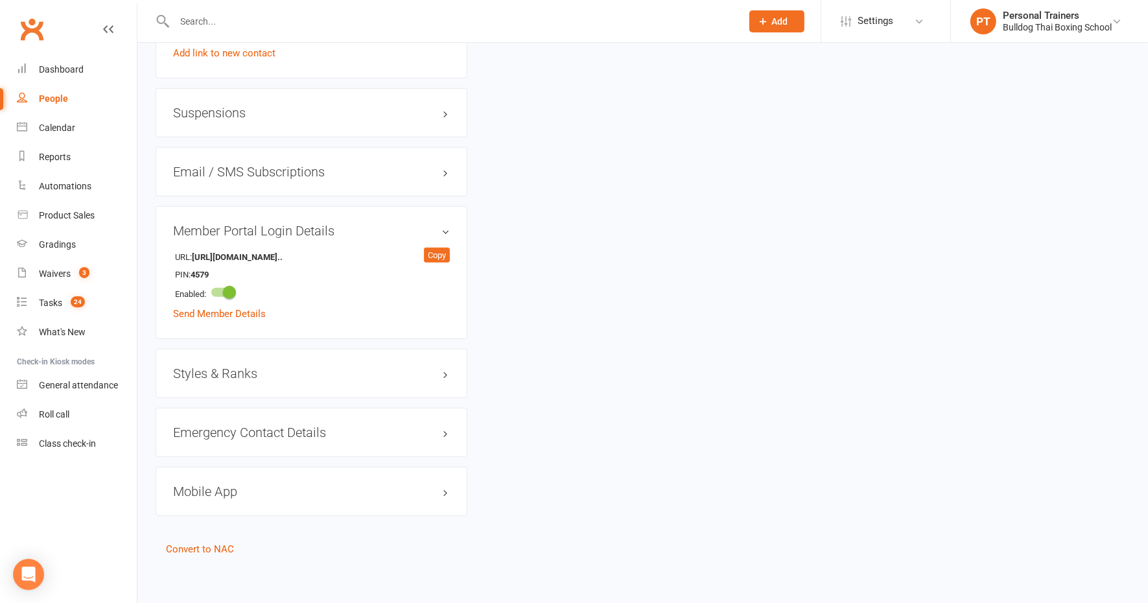
click at [226, 486] on h3 "Mobile App" at bounding box center [311, 491] width 277 height 14
click at [230, 514] on div at bounding box center [222, 518] width 22 height 9
click at [211, 516] on input "checkbox" at bounding box center [211, 516] width 0 height 0
click at [220, 590] on link "Manage Settings" at bounding box center [209, 594] width 73 height 12
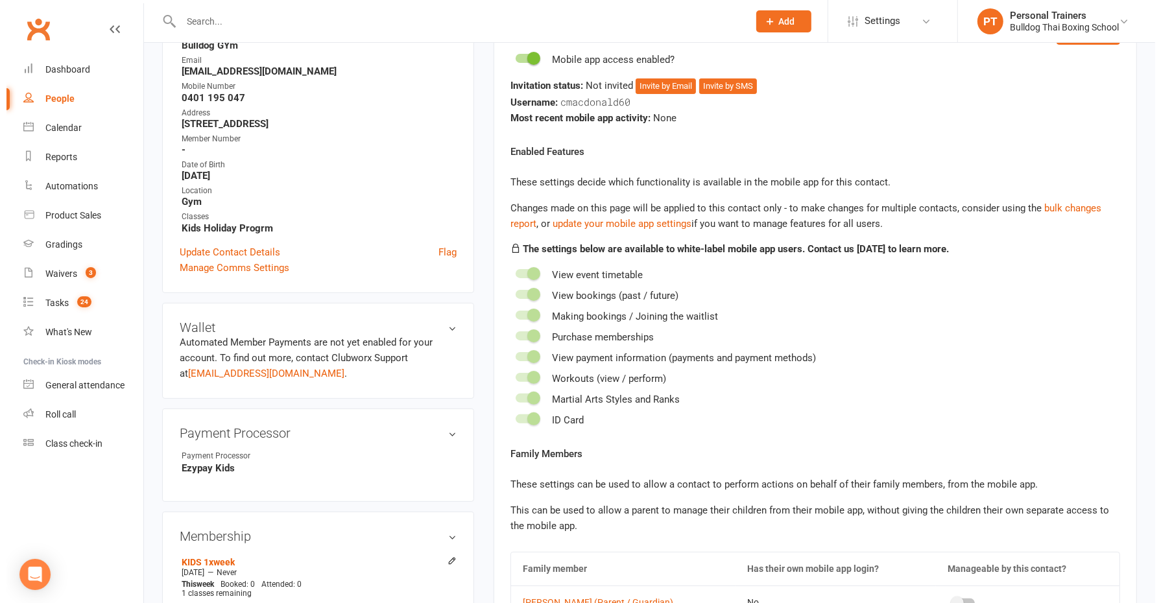
scroll to position [110, 0]
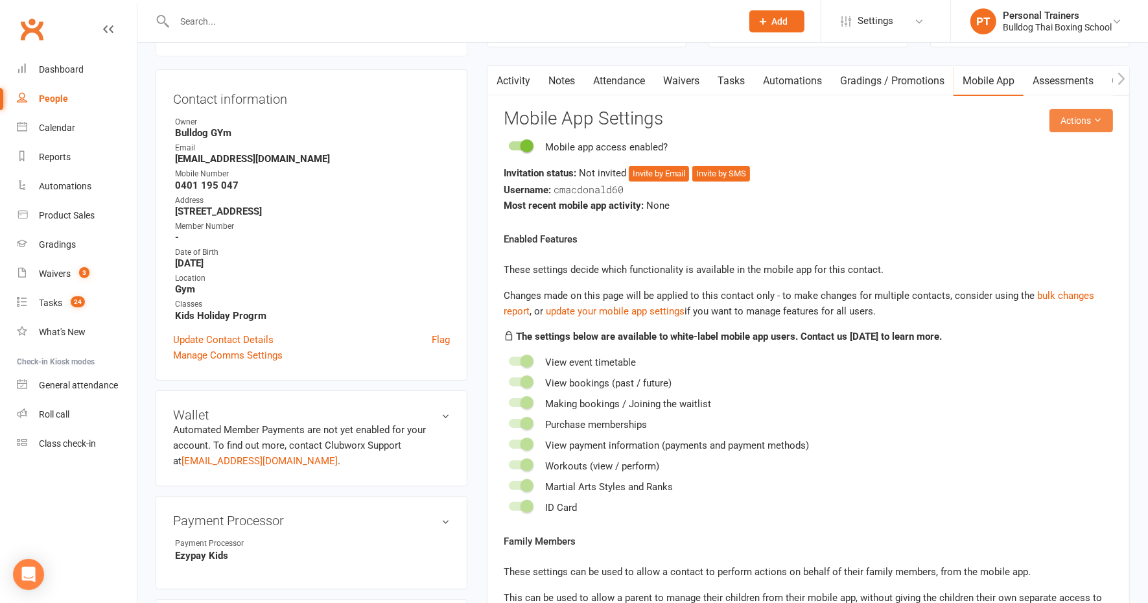
click at [1074, 119] on button "Actions" at bounding box center [1082, 120] width 64 height 23
click at [1010, 142] on link "Send invitation email" at bounding box center [1037, 149] width 128 height 26
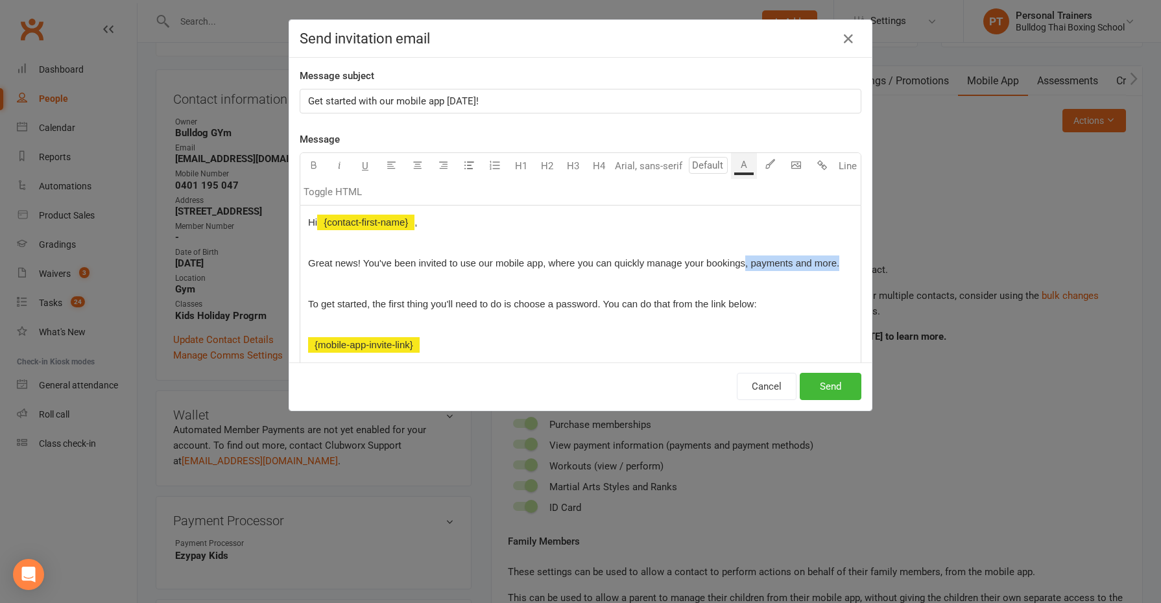
drag, startPoint x: 832, startPoint y: 258, endPoint x: 739, endPoint y: 258, distance: 92.7
click at [739, 258] on p "Great news! You've been invited to use our mobile app, where you can quickly ma…" at bounding box center [580, 263] width 545 height 16
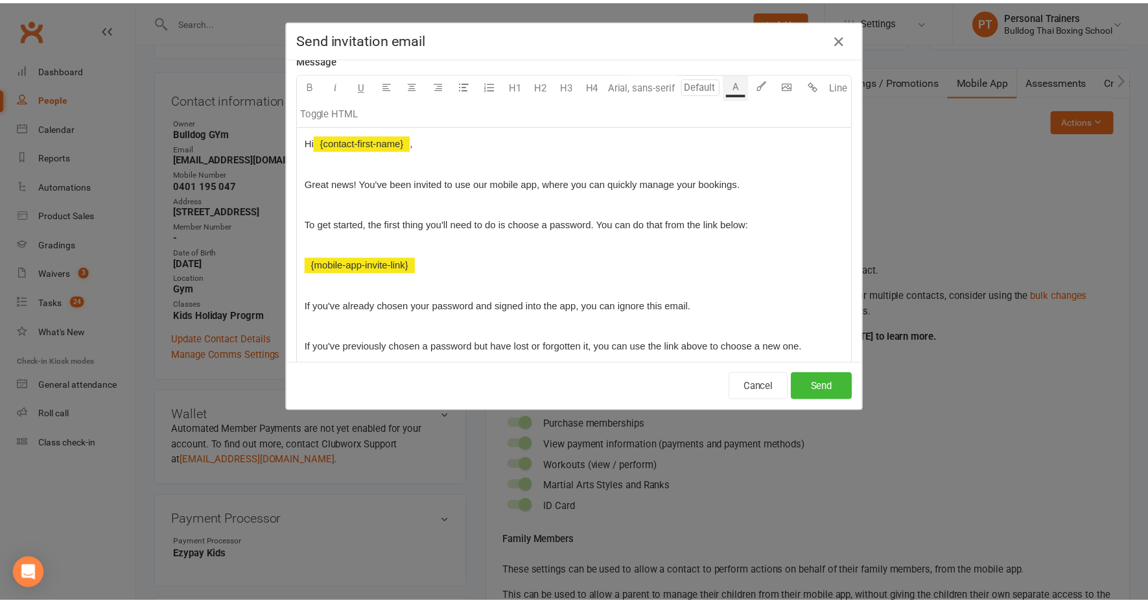
scroll to position [162, 0]
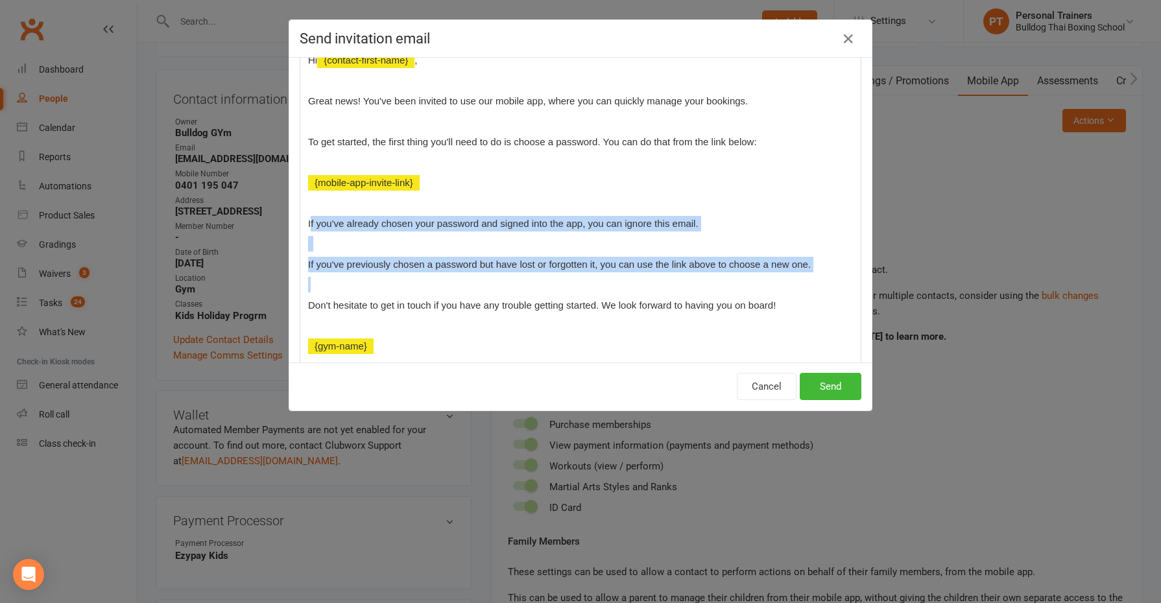
drag, startPoint x: 304, startPoint y: 219, endPoint x: 768, endPoint y: 269, distance: 467.0
click at [766, 278] on div "Hi ﻿ {contact-first-name} , Great news! You've been invited to use our mobile a…" at bounding box center [580, 202] width 560 height 319
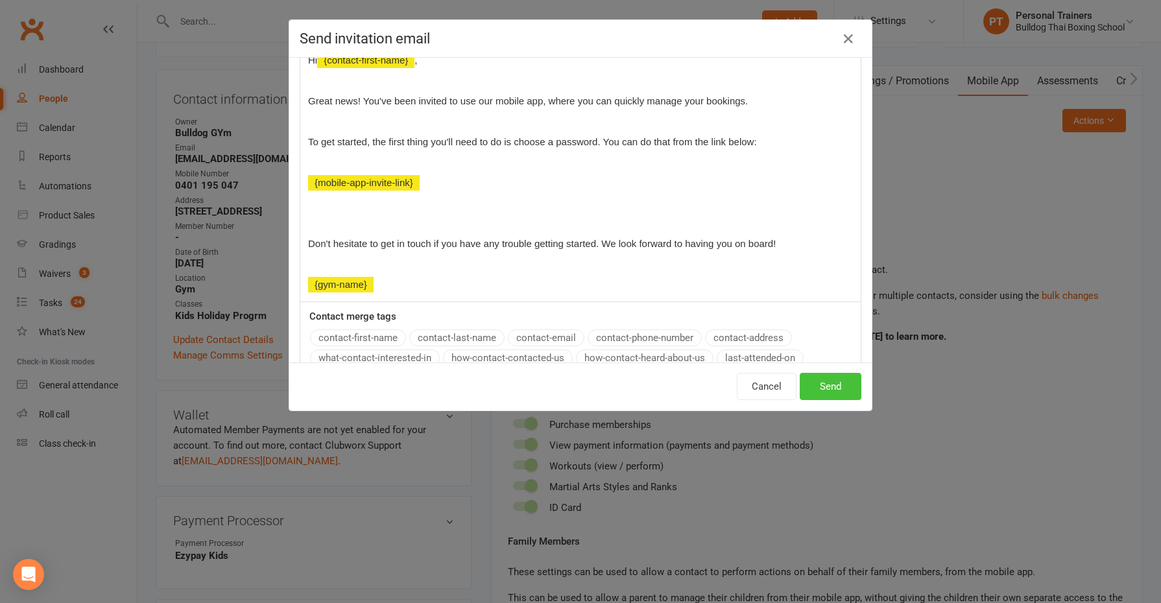
click at [827, 385] on button "Send" at bounding box center [831, 386] width 62 height 27
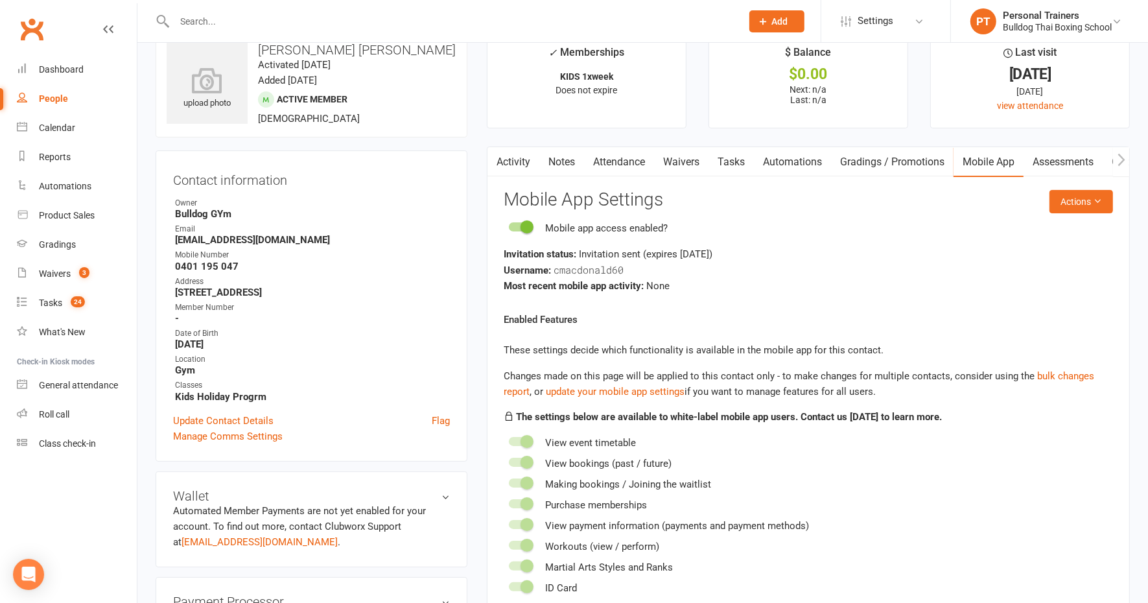
scroll to position [0, 0]
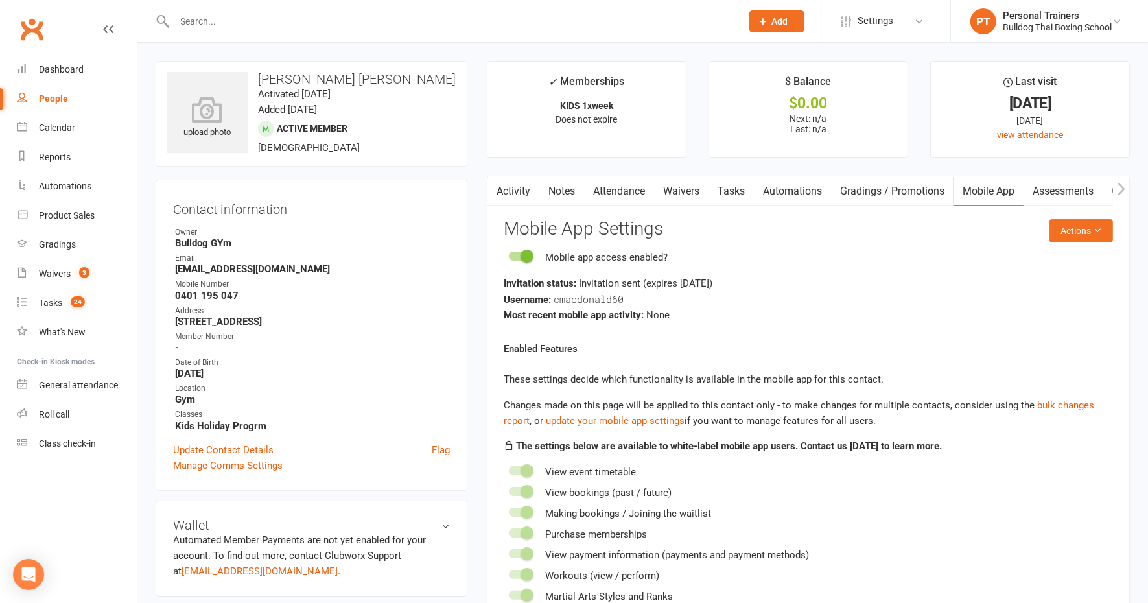
click at [616, 191] on link "Attendance" at bounding box center [619, 191] width 70 height 30
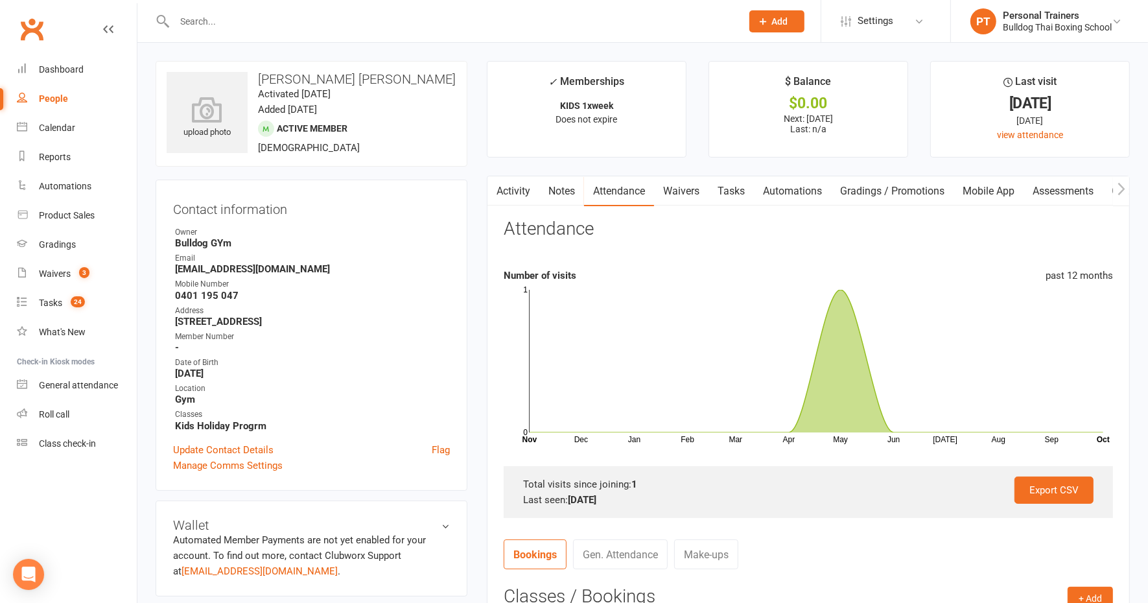
click at [730, 192] on link "Tasks" at bounding box center [731, 191] width 45 height 30
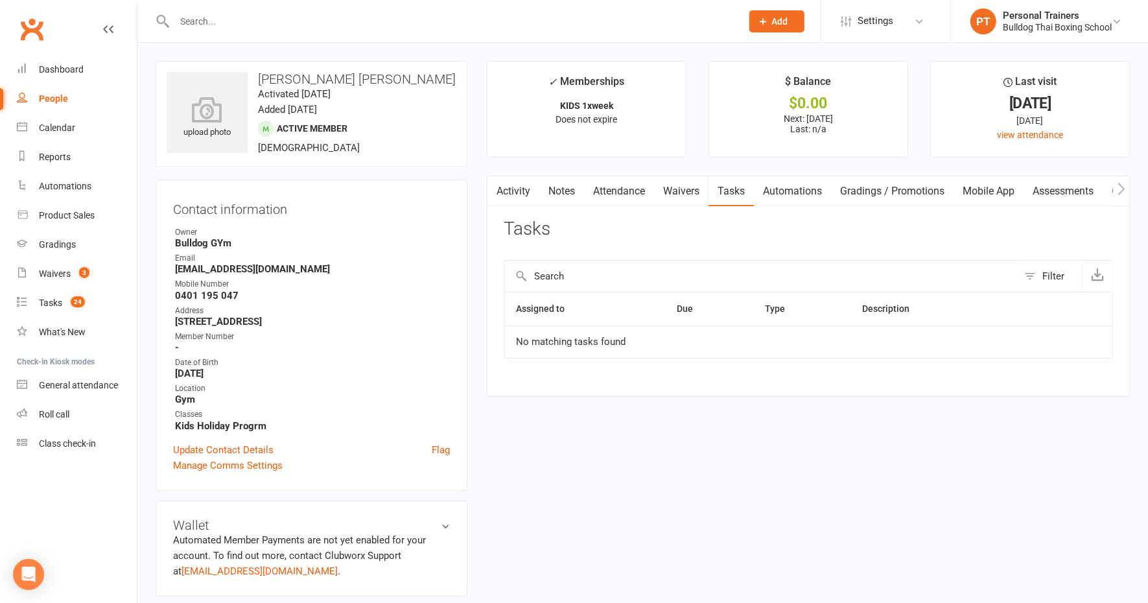
drag, startPoint x: 960, startPoint y: 318, endPoint x: 952, endPoint y: 318, distance: 7.8
click at [953, 318] on th "Description" at bounding box center [930, 308] width 158 height 33
click at [844, 308] on th "Type" at bounding box center [802, 308] width 97 height 33
click at [1072, 269] on button "Filter" at bounding box center [1050, 276] width 64 height 31
select select "incomplete"
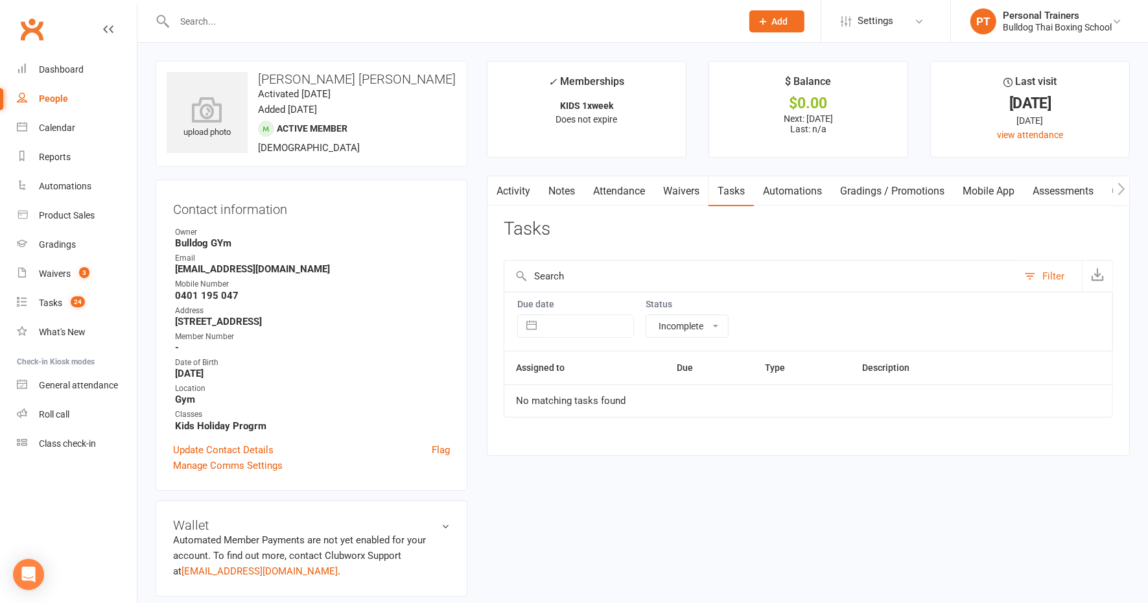
click at [849, 237] on div "Tasks" at bounding box center [809, 234] width 610 height 30
click at [53, 302] on div "Tasks" at bounding box center [50, 303] width 23 height 10
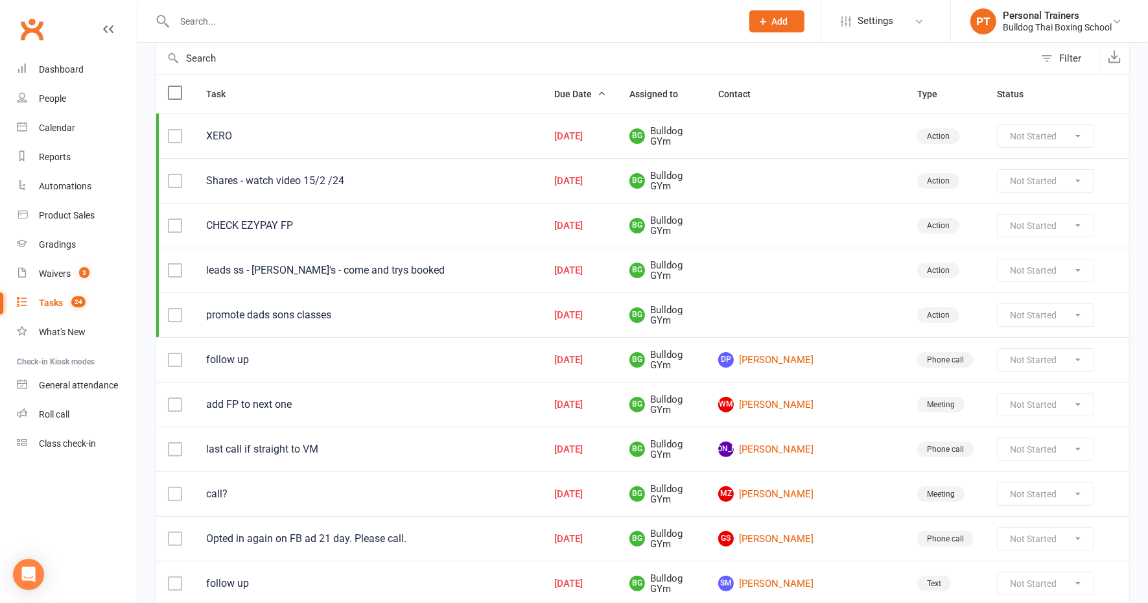
scroll to position [162, 0]
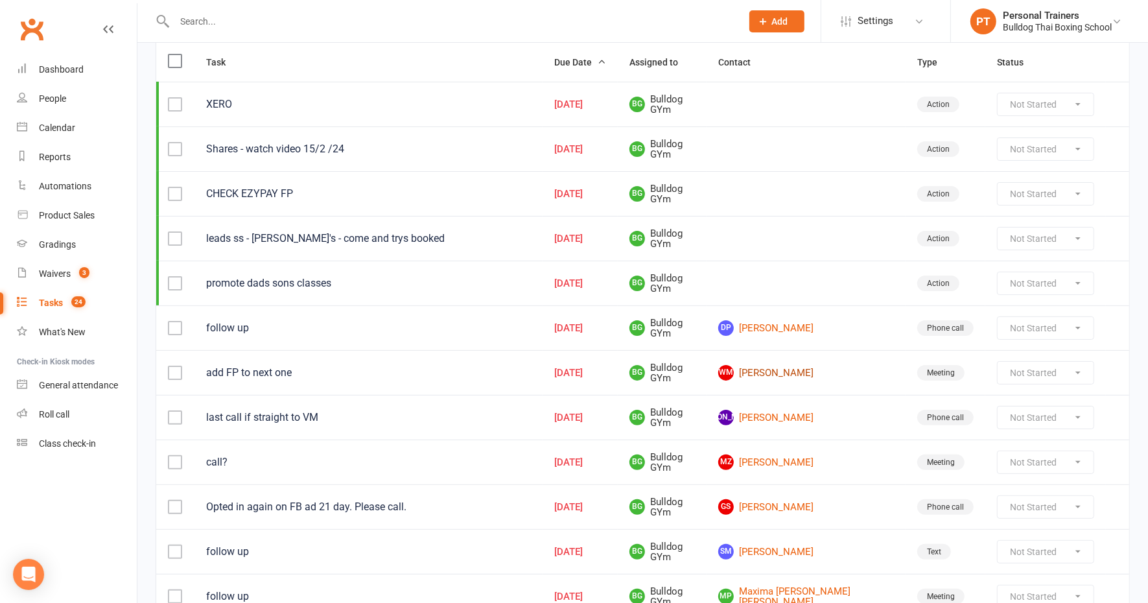
click at [822, 365] on link "WM [PERSON_NAME]" at bounding box center [806, 373] width 176 height 16
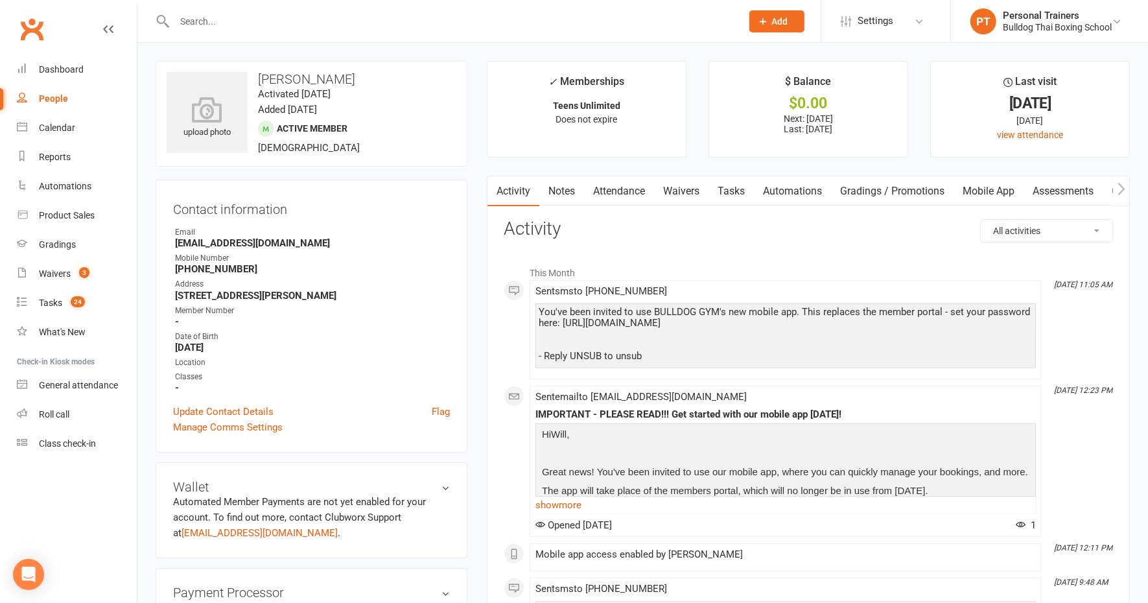
click at [730, 189] on link "Tasks" at bounding box center [731, 191] width 45 height 30
select select "incomplete"
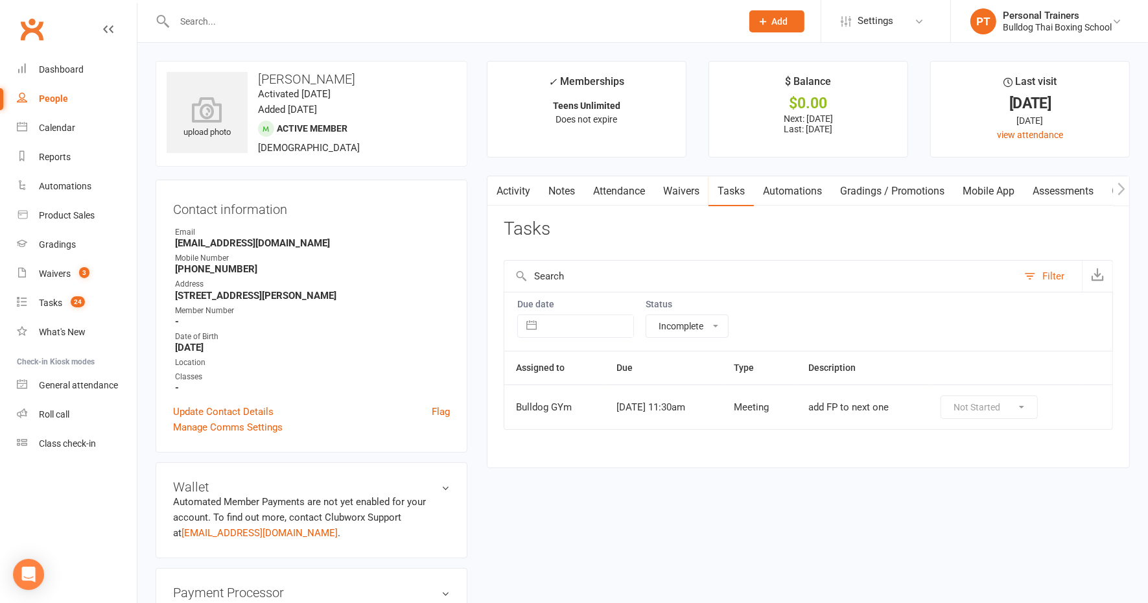
click at [1015, 398] on div "Not Started In Progress Waiting Complete" at bounding box center [989, 407] width 97 height 23
click at [1027, 403] on div "Not Started In Progress Waiting Complete" at bounding box center [989, 407] width 97 height 23
click at [1027, 404] on div "Not Started In Progress Waiting Complete" at bounding box center [989, 407] width 97 height 23
click at [51, 305] on div "Tasks" at bounding box center [50, 303] width 23 height 10
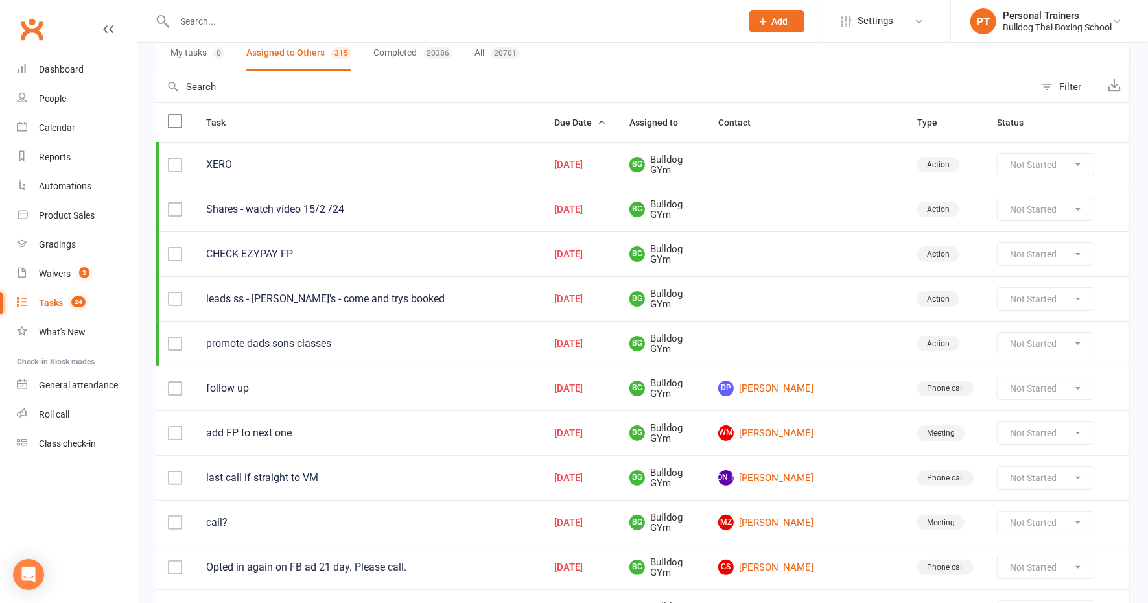
scroll to position [162, 0]
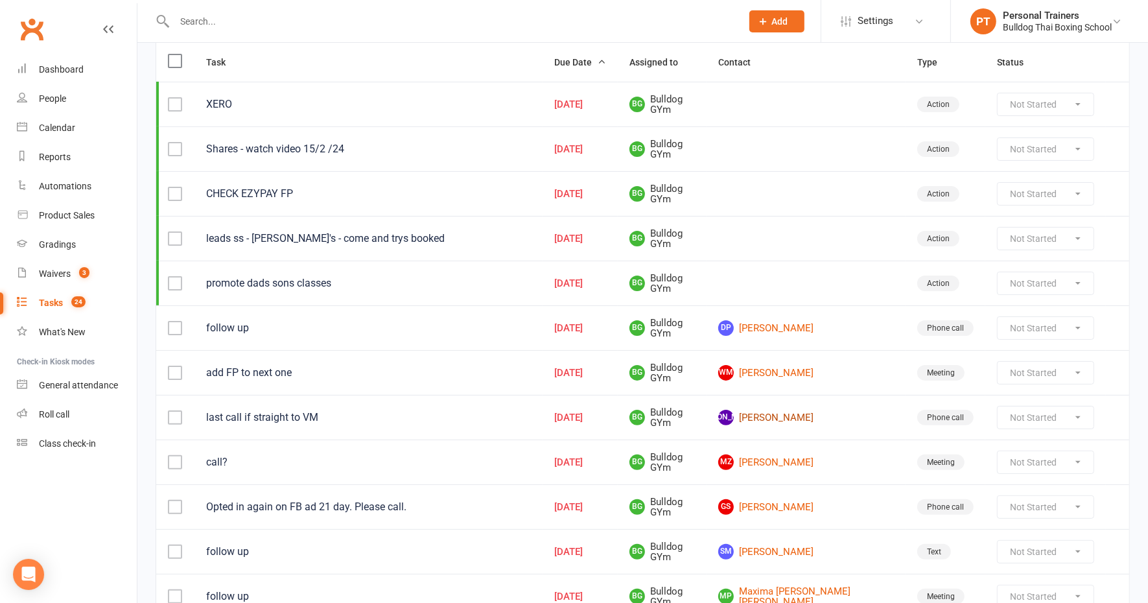
click at [820, 412] on link "JA [PERSON_NAME]" at bounding box center [806, 418] width 176 height 16
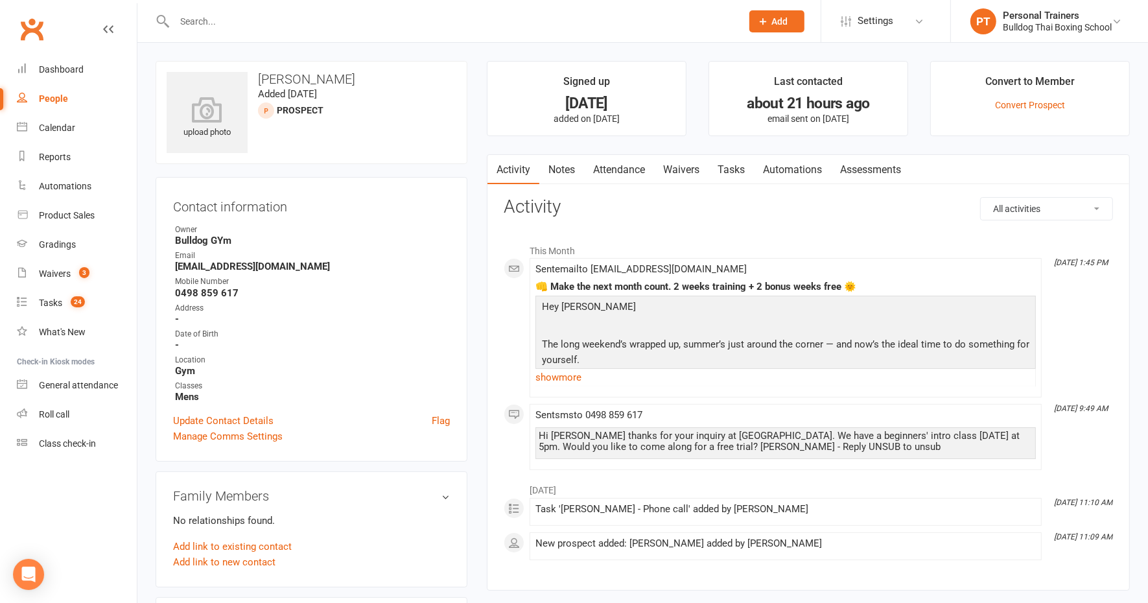
click at [560, 164] on link "Notes" at bounding box center [562, 170] width 45 height 30
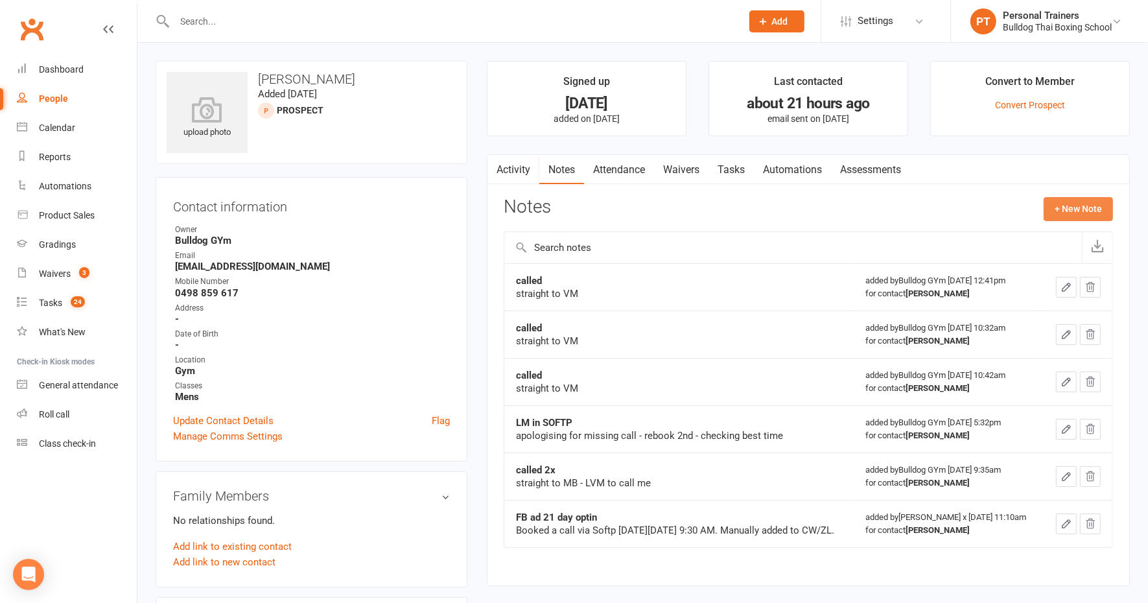
click at [1082, 208] on button "+ New Note" at bounding box center [1078, 208] width 69 height 23
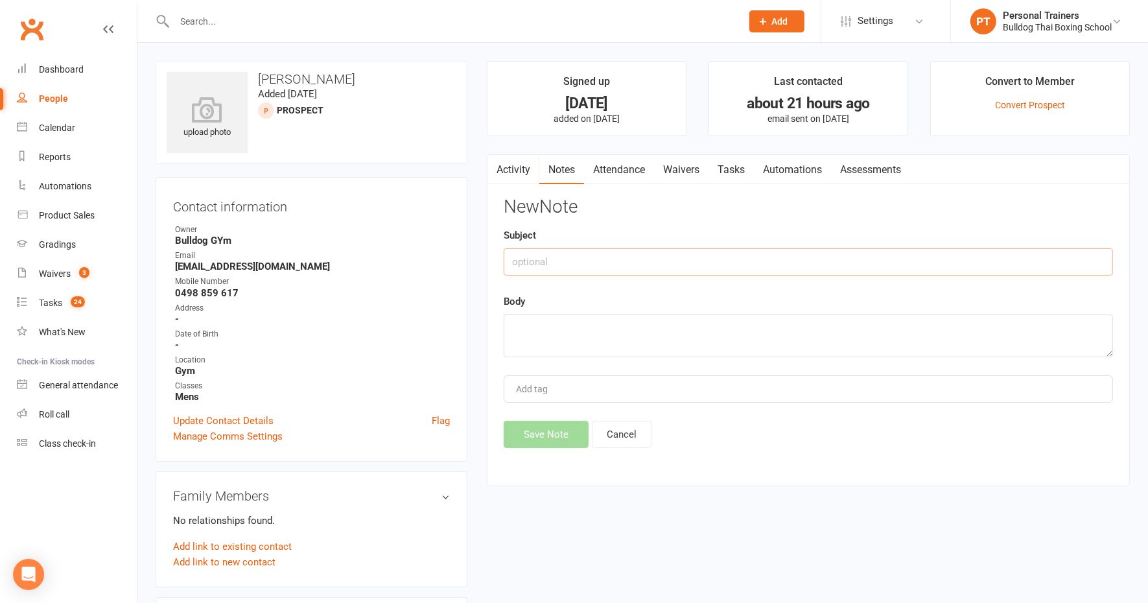
click at [565, 259] on input "text" at bounding box center [809, 261] width 610 height 27
type input "called"
click at [541, 342] on textarea at bounding box center [809, 336] width 610 height 43
type textarea "straight tVM - blocked?"
click at [550, 429] on button "Save Note" at bounding box center [546, 434] width 85 height 27
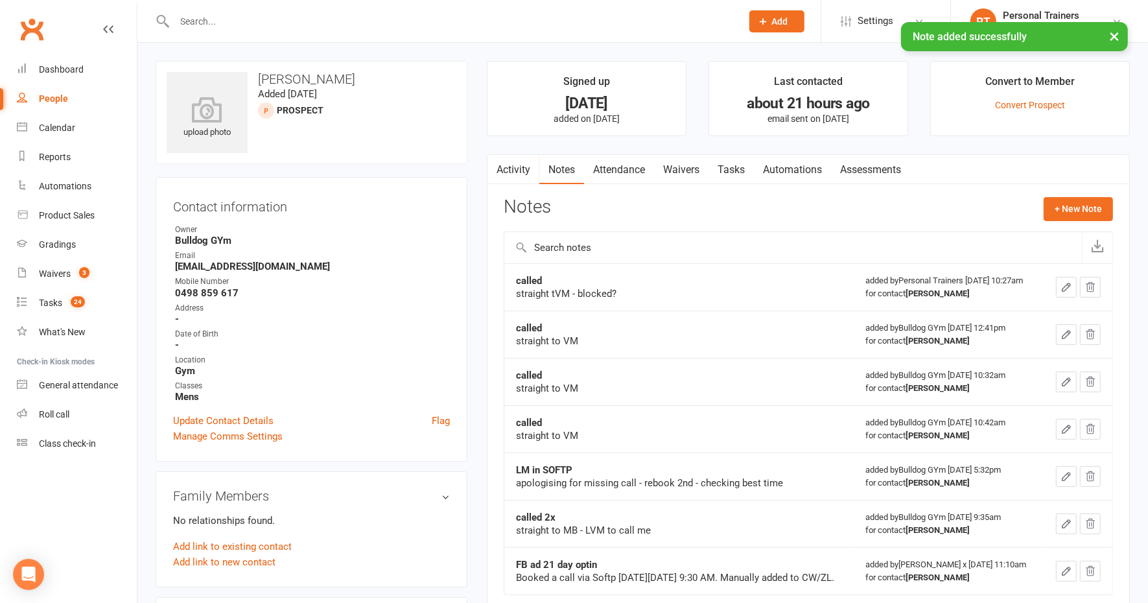
click at [742, 171] on link "Tasks" at bounding box center [731, 170] width 45 height 30
select select "incomplete"
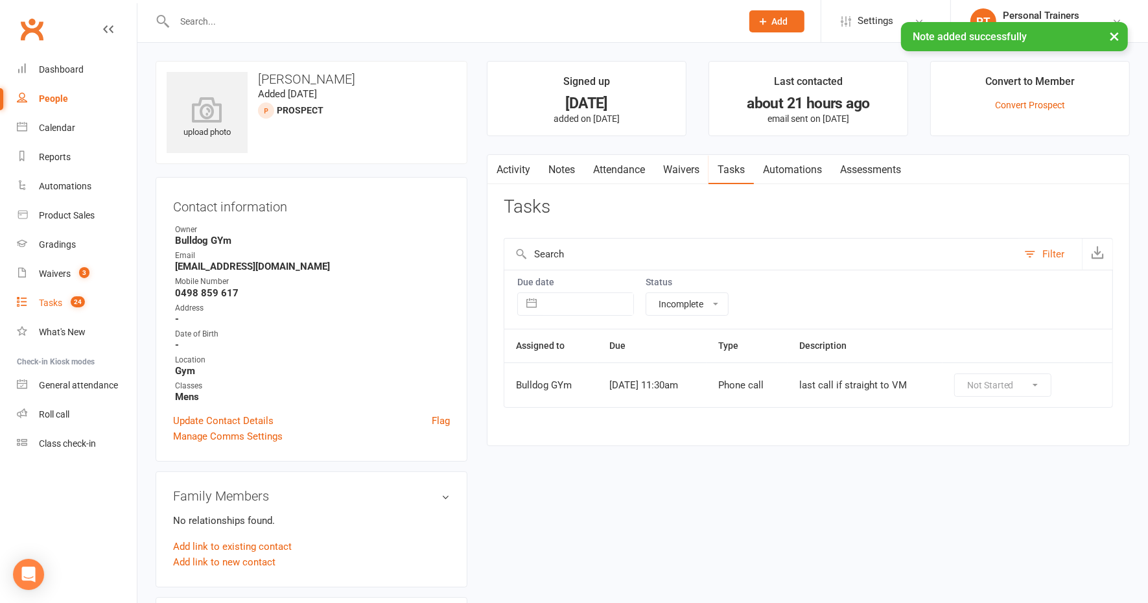
click at [43, 300] on div "Tasks" at bounding box center [50, 303] width 23 height 10
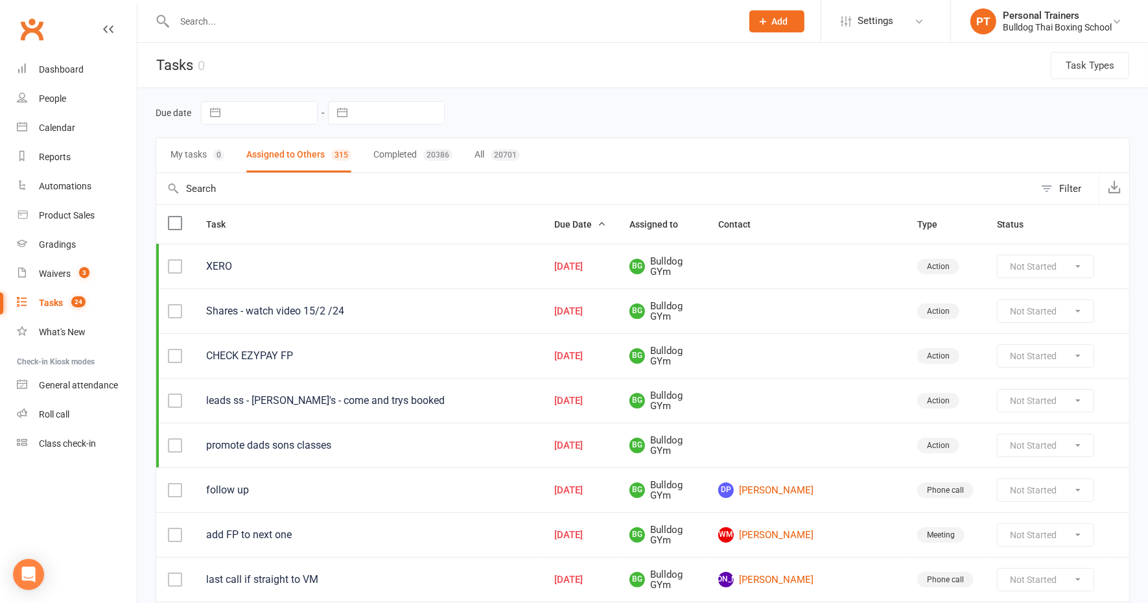
click at [162, 476] on td at bounding box center [175, 490] width 38 height 45
click at [171, 484] on label at bounding box center [174, 490] width 13 height 13
click at [178, 485] on label at bounding box center [174, 490] width 13 height 13
click at [1050, 494] on div "Not Started In Progress Waiting Complete" at bounding box center [1045, 490] width 97 height 23
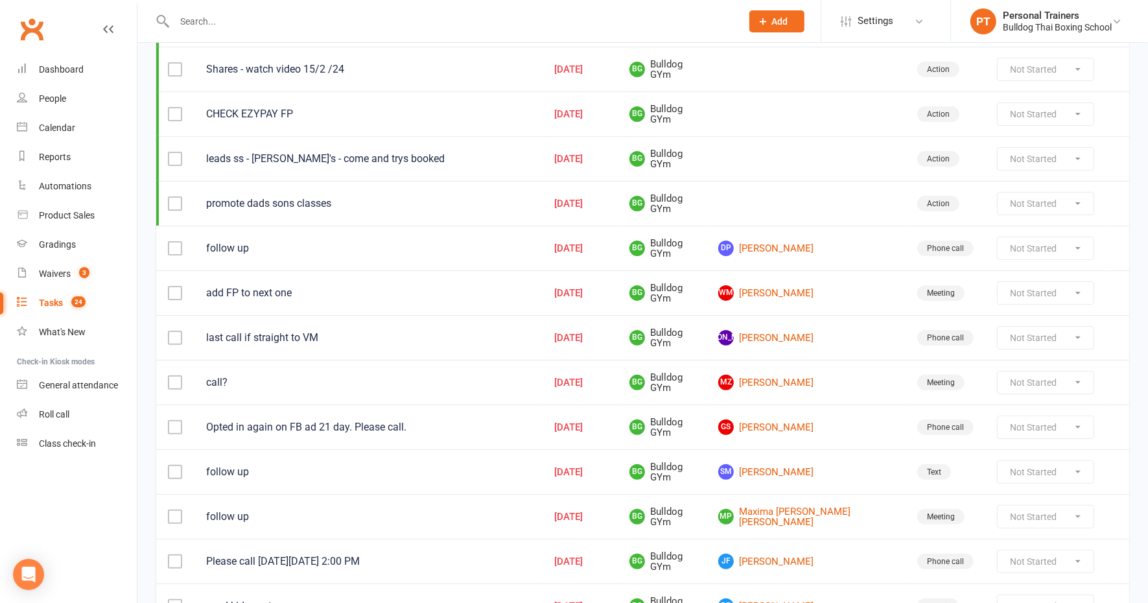
scroll to position [324, 0]
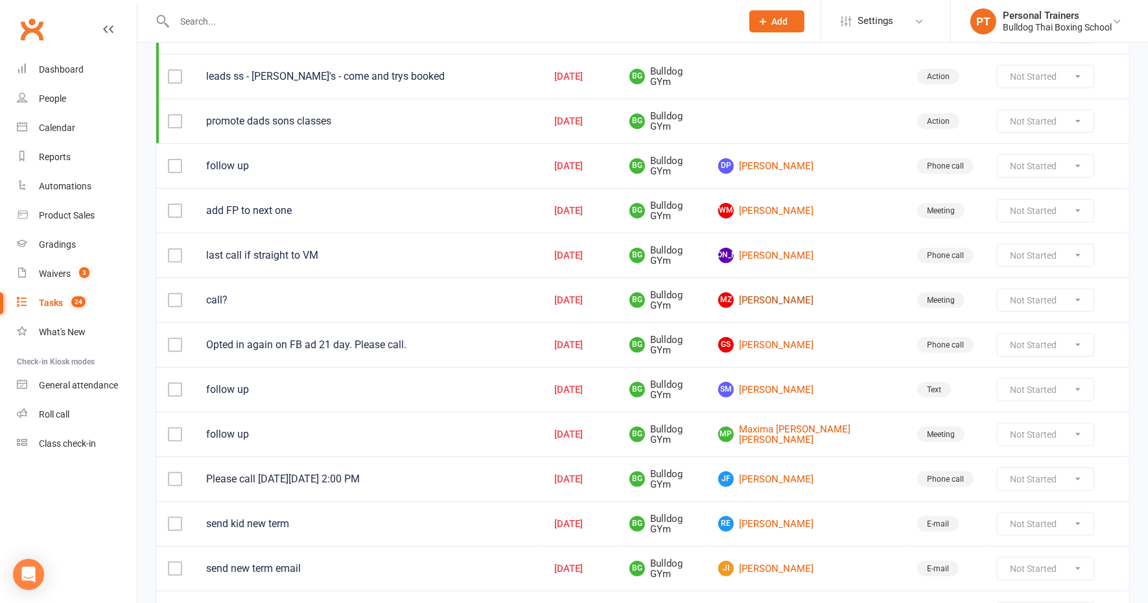
click at [810, 292] on link "MZ [PERSON_NAME]" at bounding box center [806, 300] width 176 height 16
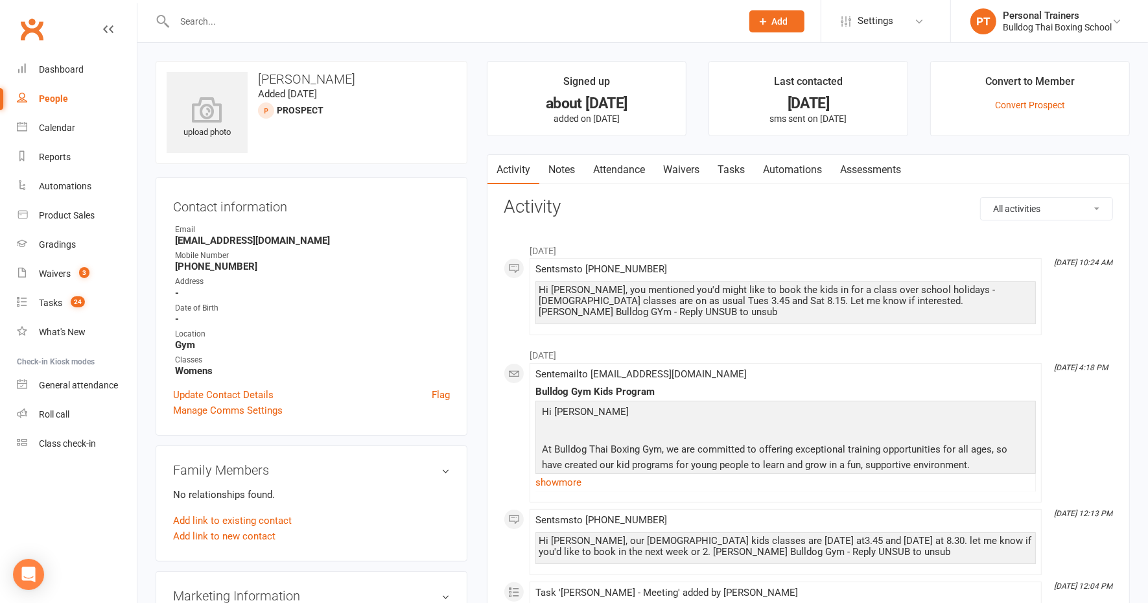
click at [617, 169] on link "Attendance" at bounding box center [619, 170] width 70 height 30
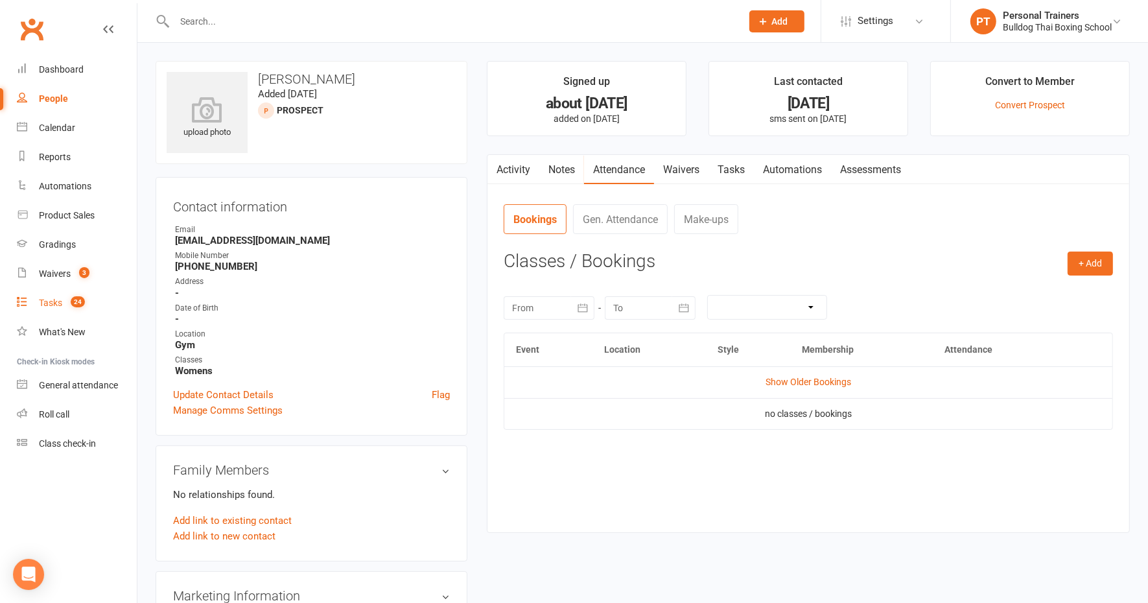
click at [56, 302] on div "Tasks" at bounding box center [50, 303] width 23 height 10
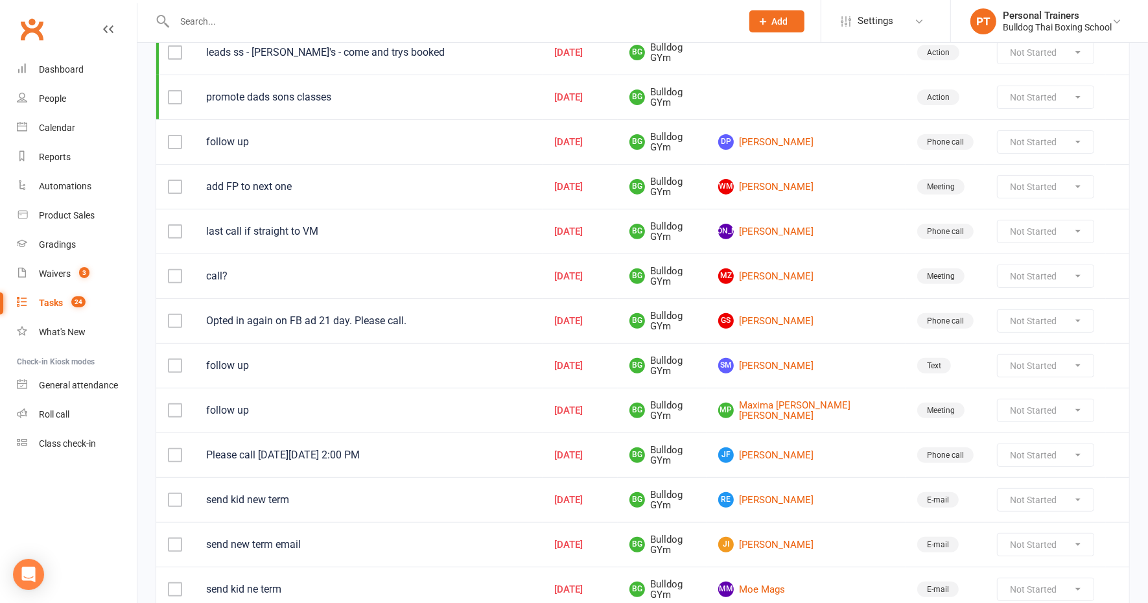
scroll to position [405, 0]
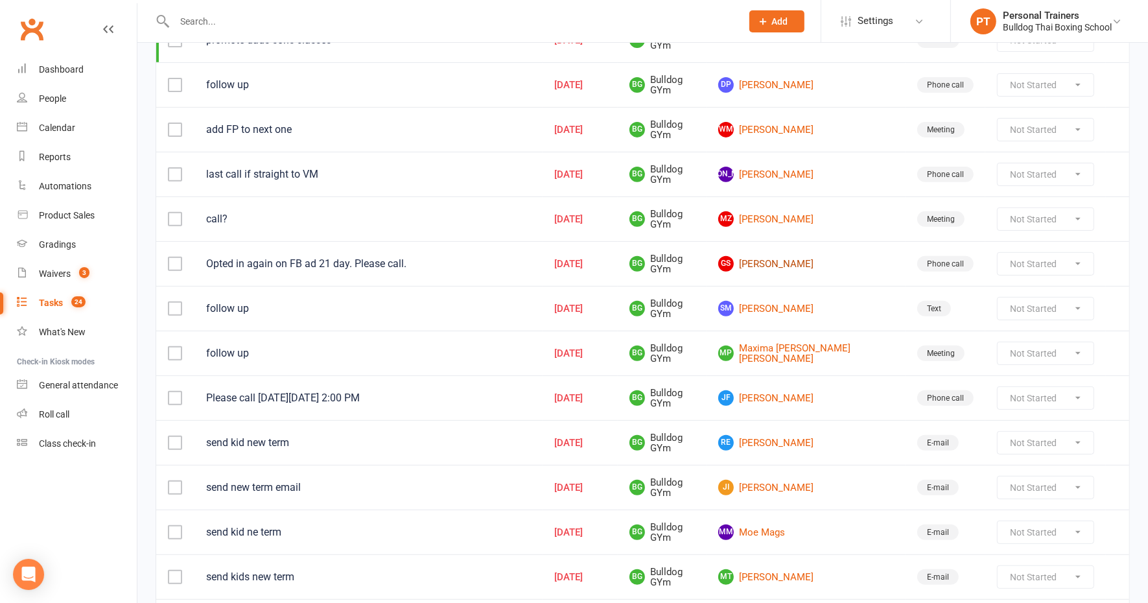
click at [794, 256] on link "GS [PERSON_NAME]" at bounding box center [806, 264] width 176 height 16
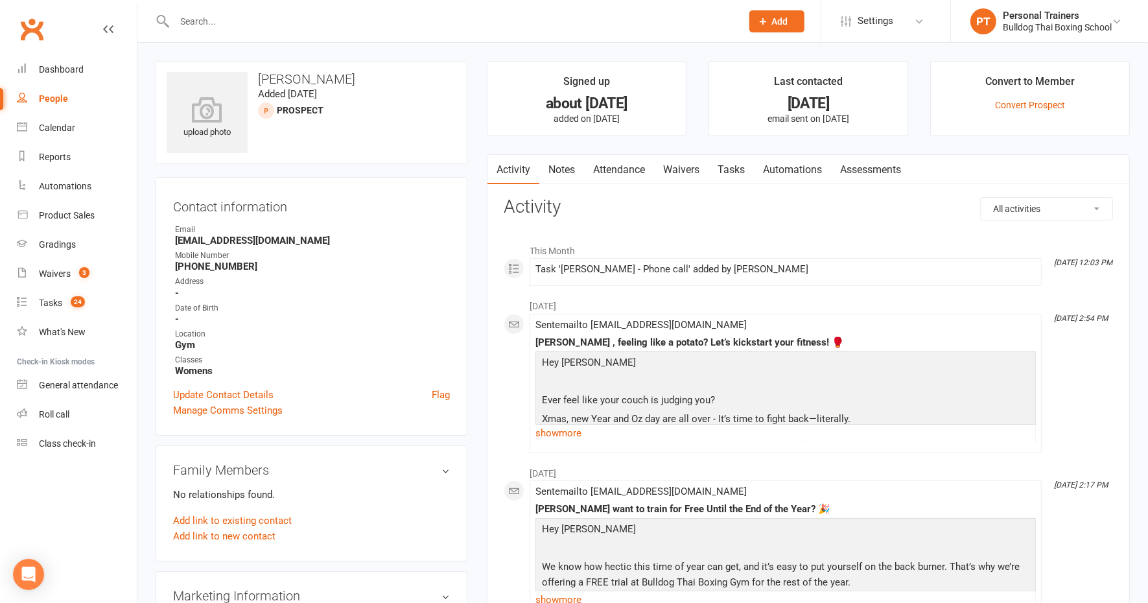
click at [562, 172] on link "Notes" at bounding box center [562, 170] width 45 height 30
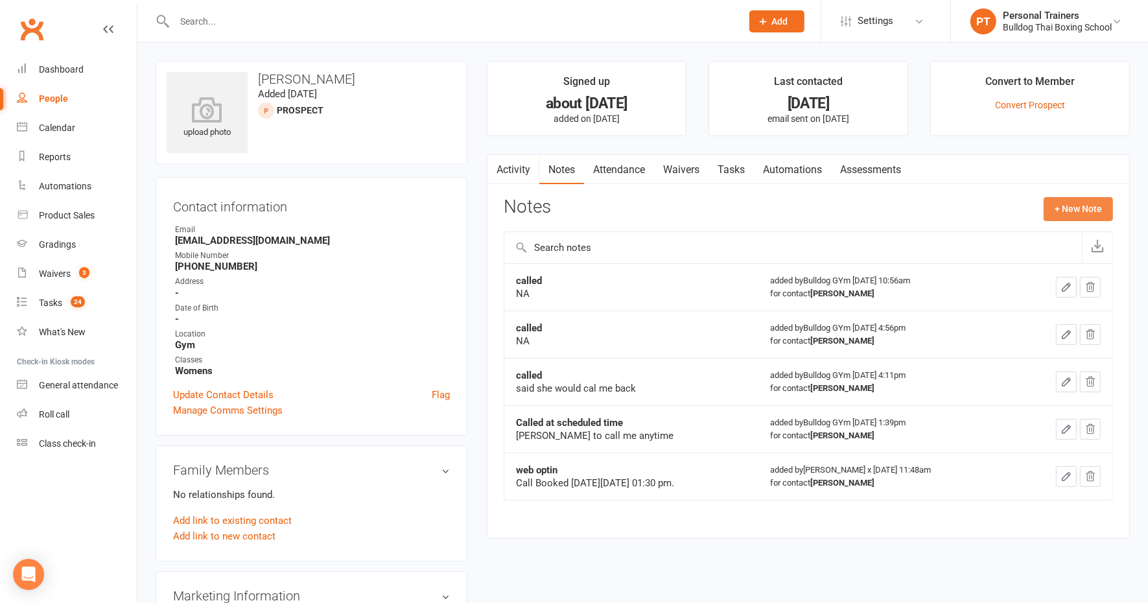
click at [1069, 208] on button "+ New Note" at bounding box center [1078, 208] width 69 height 23
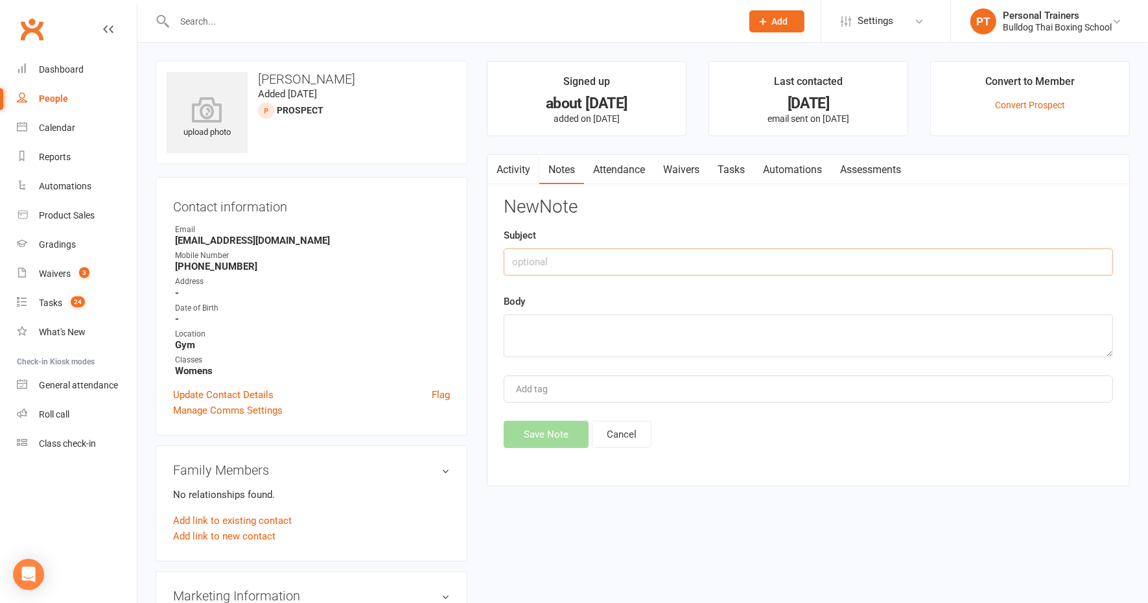
click at [530, 263] on input "text" at bounding box center [809, 261] width 610 height 27
type input "called me"
click at [565, 331] on textarea at bounding box center [809, 336] width 610 height 43
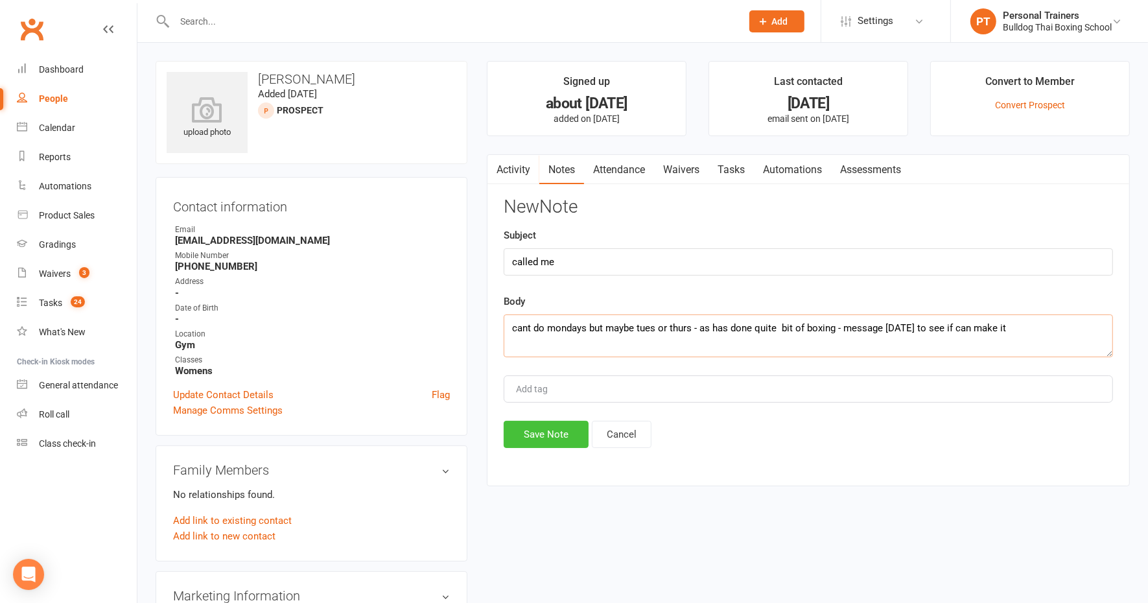
type textarea "cant do mondays but maybe tues or thurs - as has done quite bit of boxing - mes…"
click at [542, 431] on button "Save Note" at bounding box center [546, 434] width 85 height 27
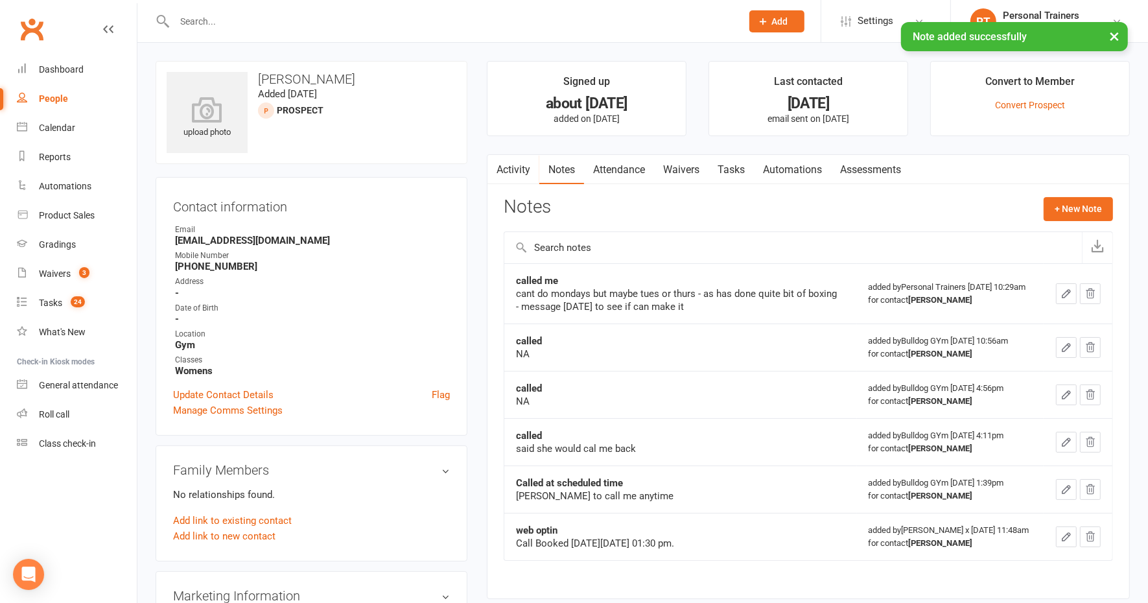
click at [737, 166] on link "Tasks" at bounding box center [731, 170] width 45 height 30
select select "incomplete"
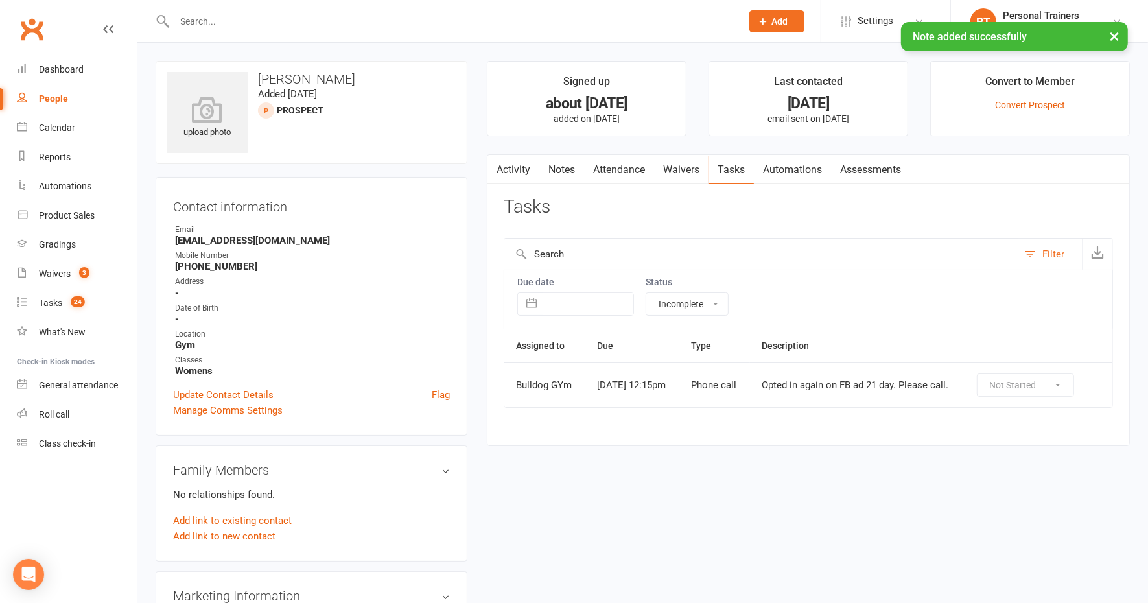
click at [932, 385] on div "Opted in again on FB ad 21 day. Please call." at bounding box center [858, 385] width 192 height 11
click at [44, 302] on div "Tasks" at bounding box center [50, 303] width 23 height 10
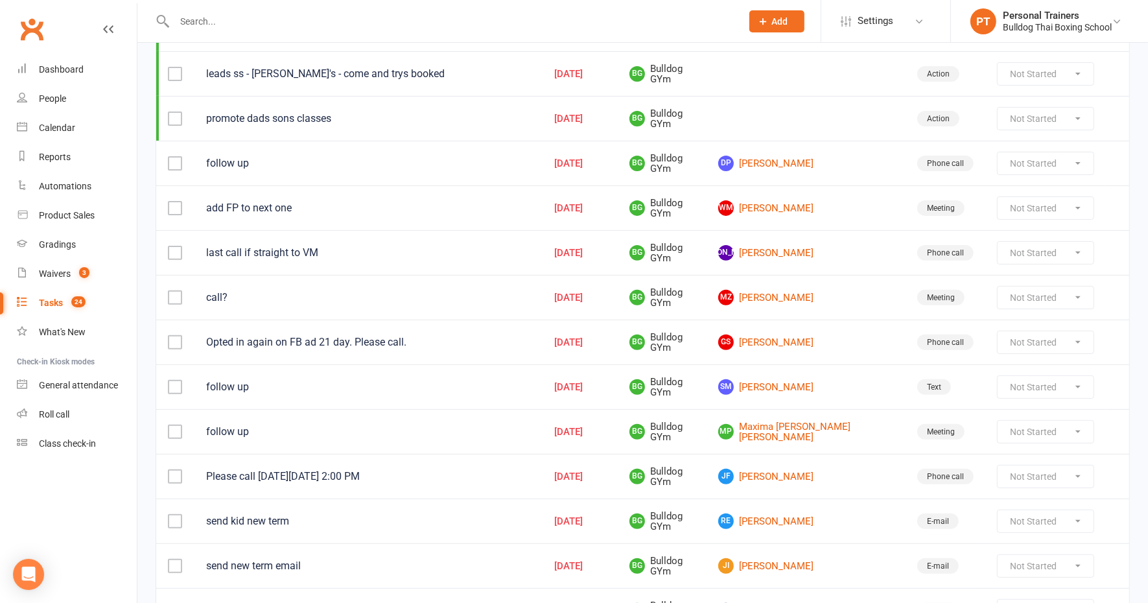
scroll to position [405, 0]
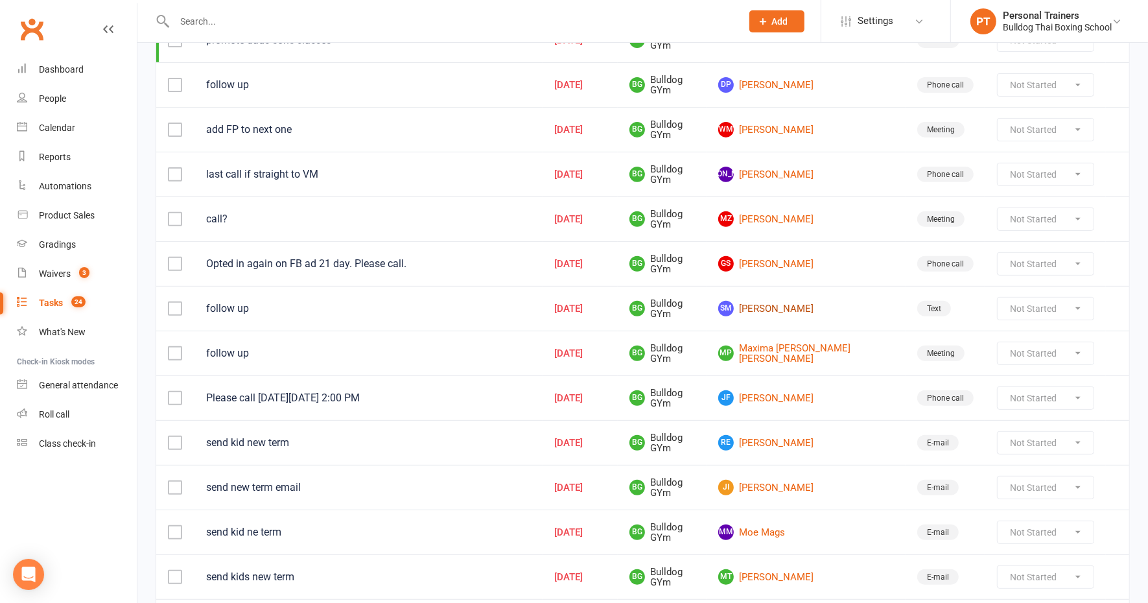
click at [818, 301] on link "SM [PERSON_NAME]" at bounding box center [806, 309] width 176 height 16
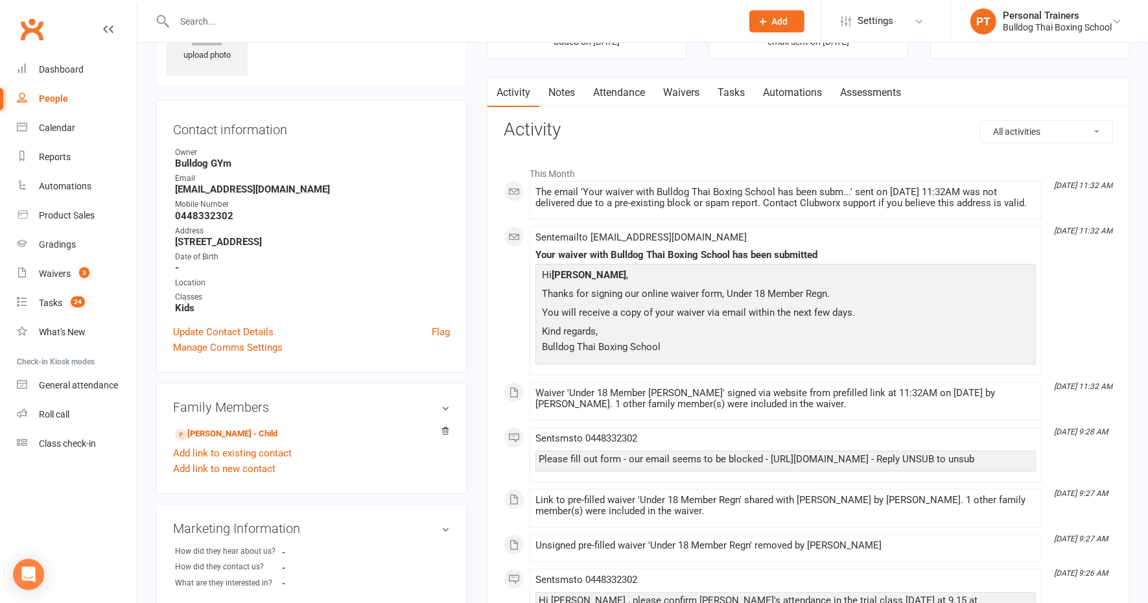
scroll to position [162, 0]
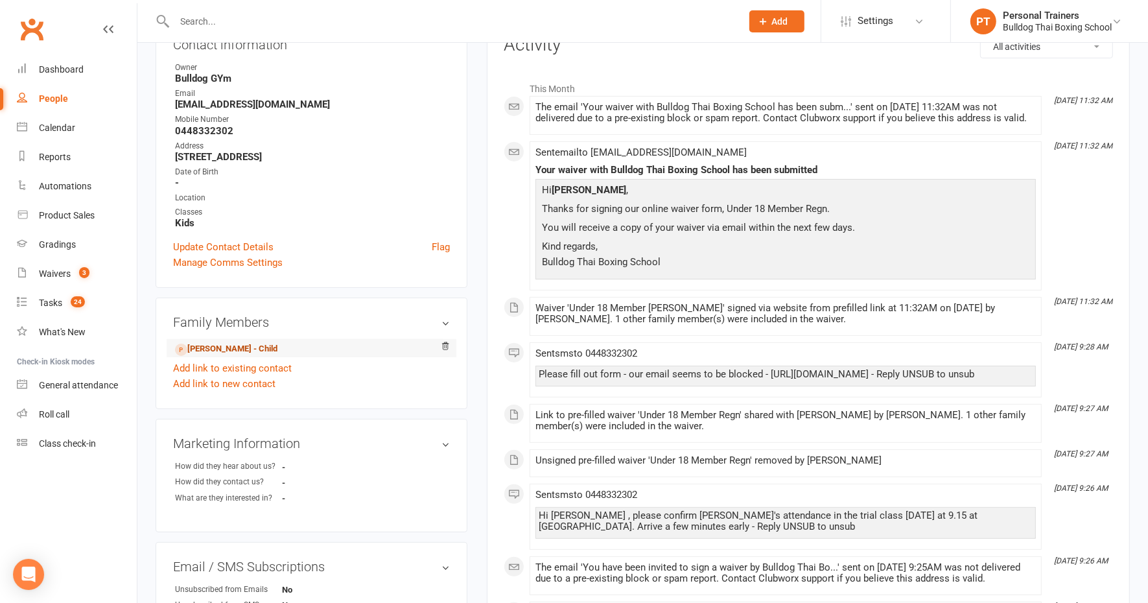
click at [267, 350] on link "[PERSON_NAME] - Child" at bounding box center [226, 349] width 102 height 14
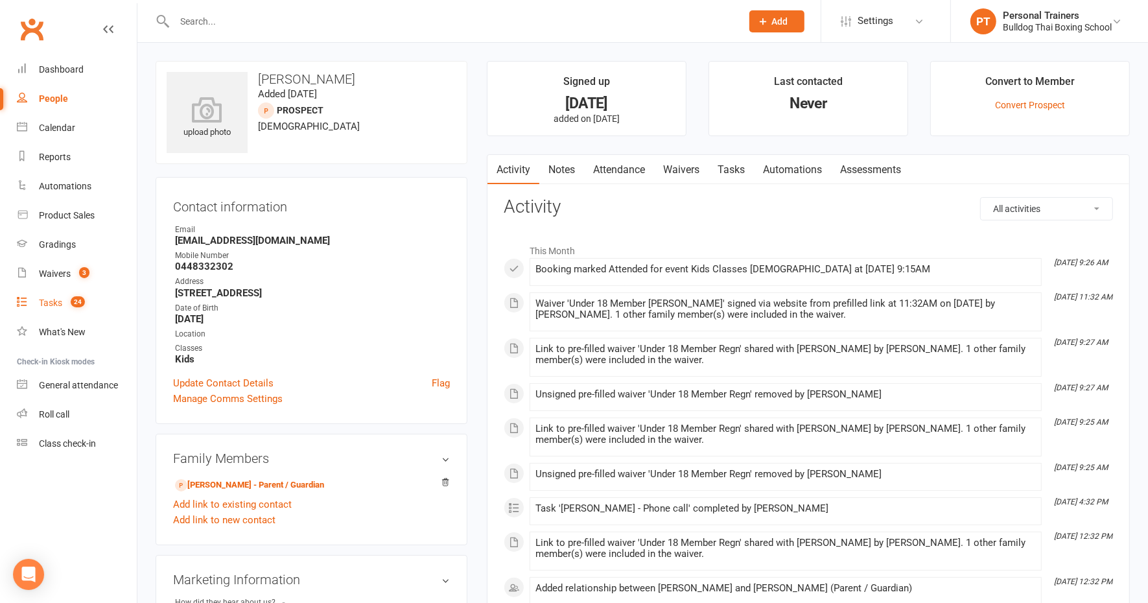
click at [50, 305] on div "Tasks" at bounding box center [50, 303] width 23 height 10
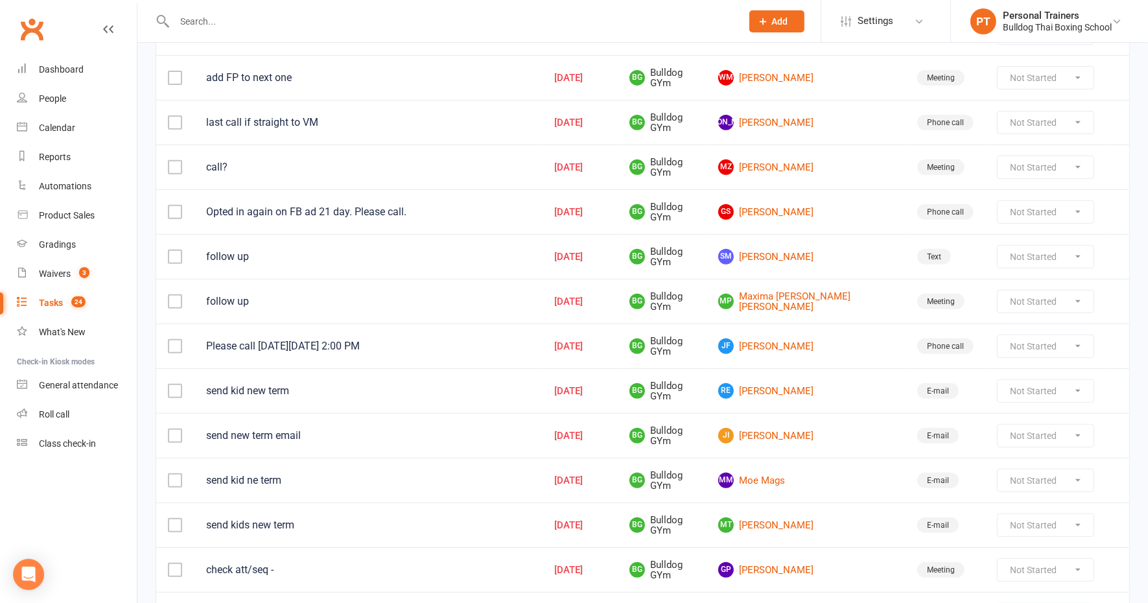
scroll to position [486, 0]
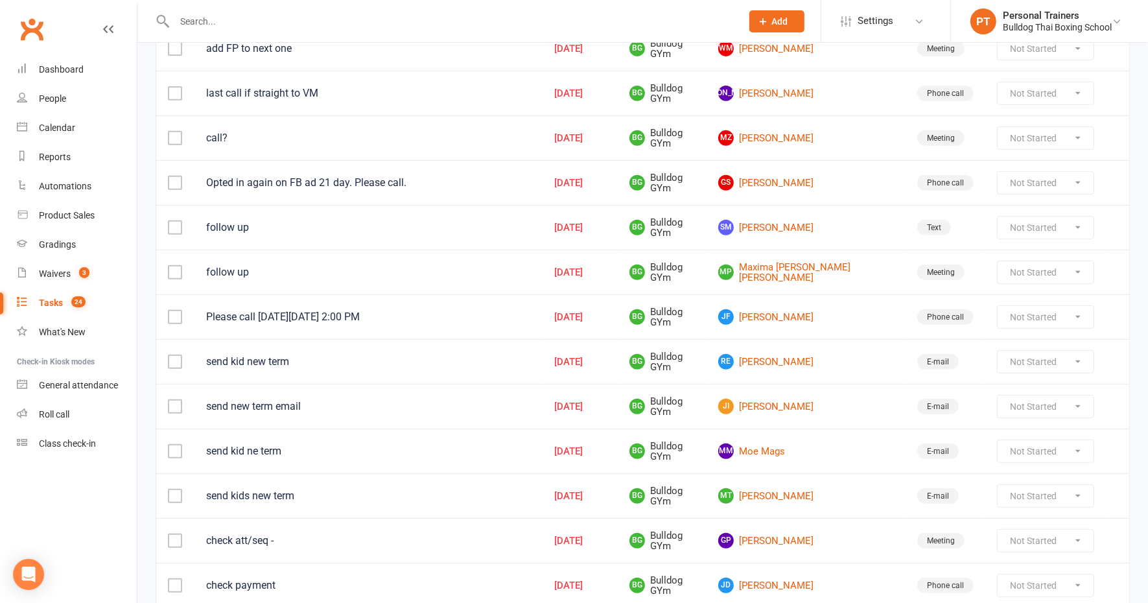
click at [812, 271] on td "MP Maxima [PERSON_NAME] [PERSON_NAME]" at bounding box center [806, 272] width 199 height 45
click at [815, 263] on link "MP Maxima [PERSON_NAME] [PERSON_NAME]" at bounding box center [806, 272] width 176 height 21
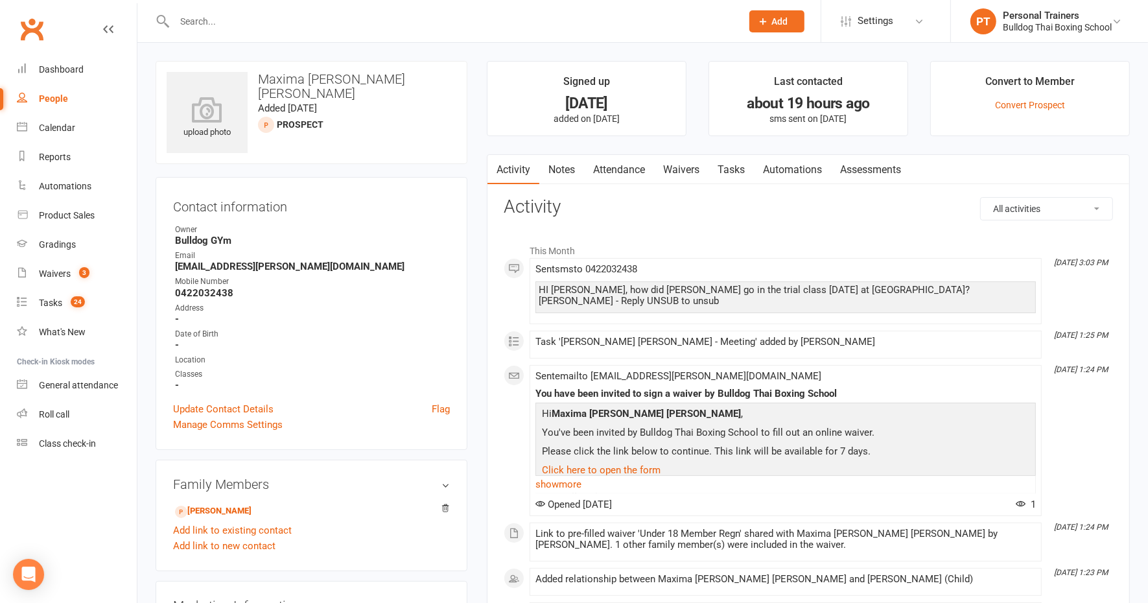
click at [560, 166] on link "Notes" at bounding box center [562, 170] width 45 height 30
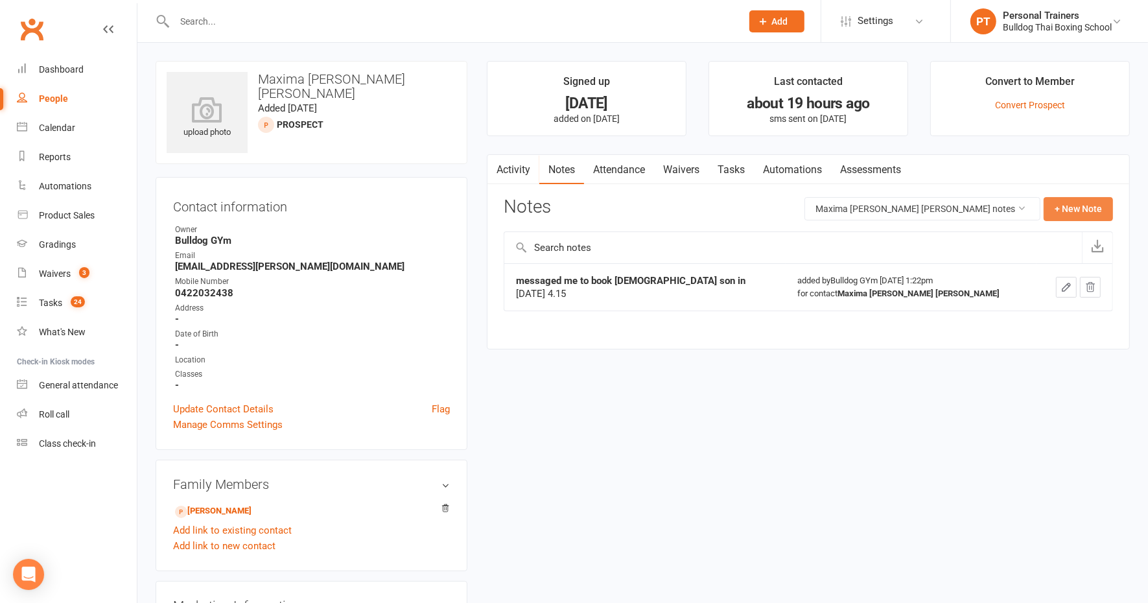
click at [1063, 208] on button "+ New Note" at bounding box center [1078, 208] width 69 height 23
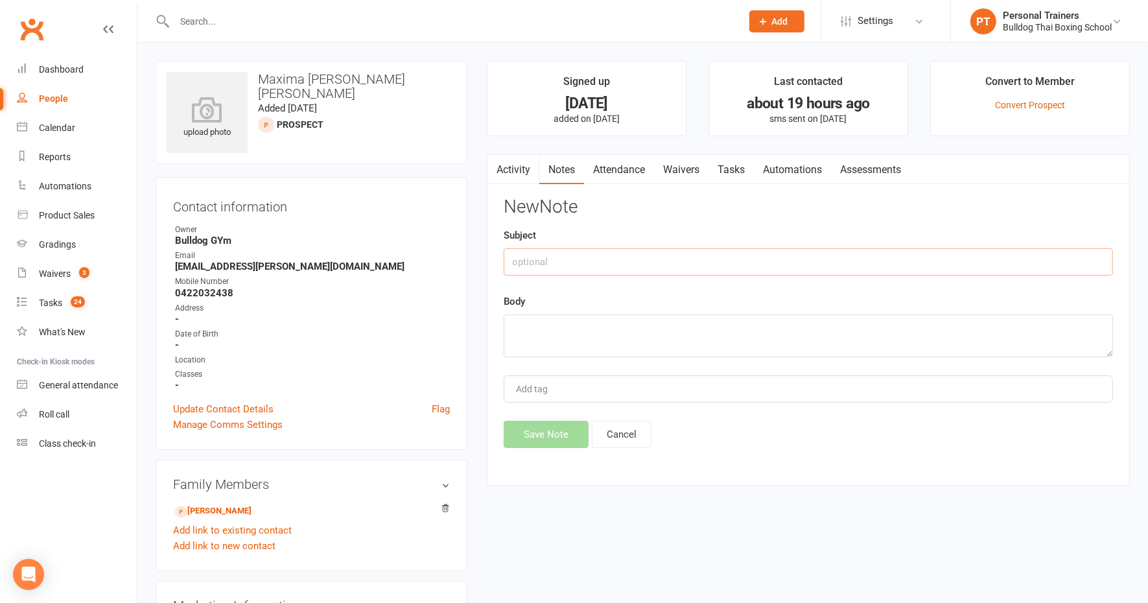
click at [559, 252] on input "text" at bounding box center [809, 261] width 610 height 27
type input "called"
click at [547, 335] on textarea at bounding box center [809, 336] width 610 height 43
type textarea "DLM"
click at [545, 428] on button "Save Note" at bounding box center [546, 434] width 85 height 27
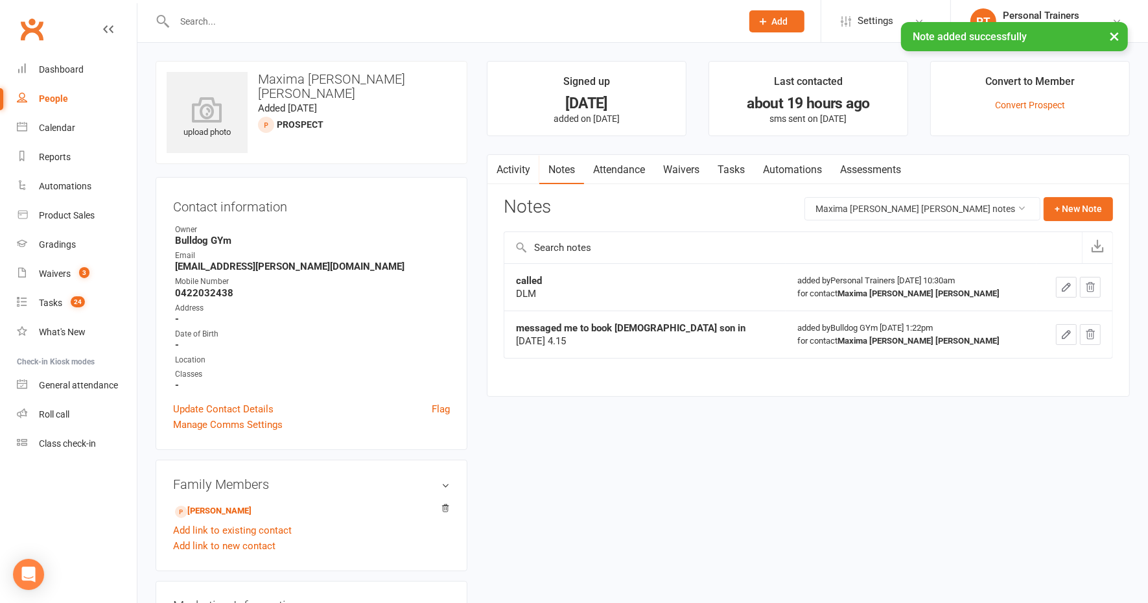
click at [739, 166] on link "Tasks" at bounding box center [731, 170] width 45 height 30
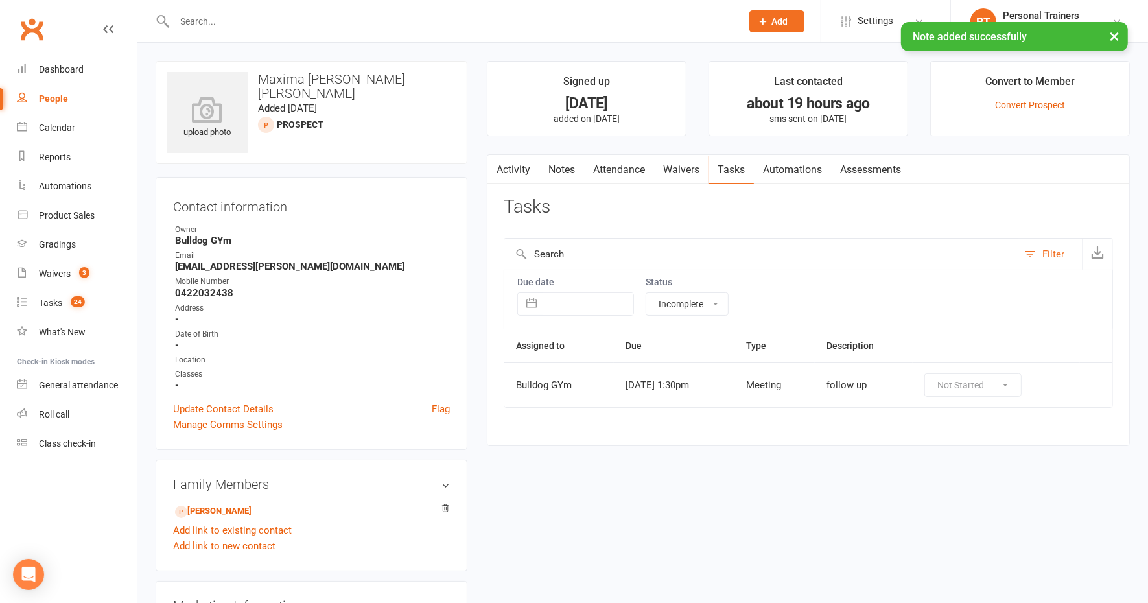
click at [867, 381] on div "follow up" at bounding box center [864, 385] width 75 height 11
click at [978, 383] on div "Not Started In Progress Waiting Complete" at bounding box center [973, 385] width 97 height 23
click at [1080, 378] on td "Not Started In Progress Waiting Complete" at bounding box center [996, 384] width 167 height 45
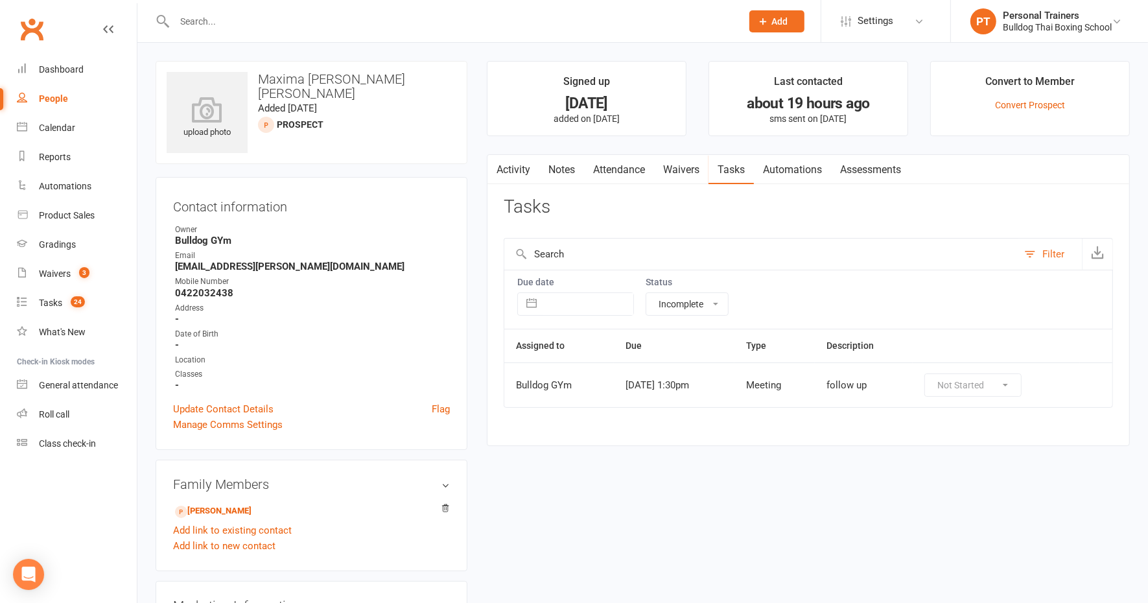
click at [689, 303] on select "All statuses Incomplete Not Started In Progress Waiting Complete" at bounding box center [688, 304] width 82 height 22
click at [776, 263] on input "text" at bounding box center [762, 254] width 514 height 31
click at [685, 301] on select "All statuses Incomplete Not Started In Progress Waiting Complete" at bounding box center [688, 304] width 82 height 22
click at [647, 293] on select "All statuses Incomplete Not Started In Progress Waiting Complete" at bounding box center [688, 304] width 82 height 22
click at [698, 302] on select "All statuses Incomplete Not Started In Progress Waiting Complete" at bounding box center [688, 304] width 82 height 22
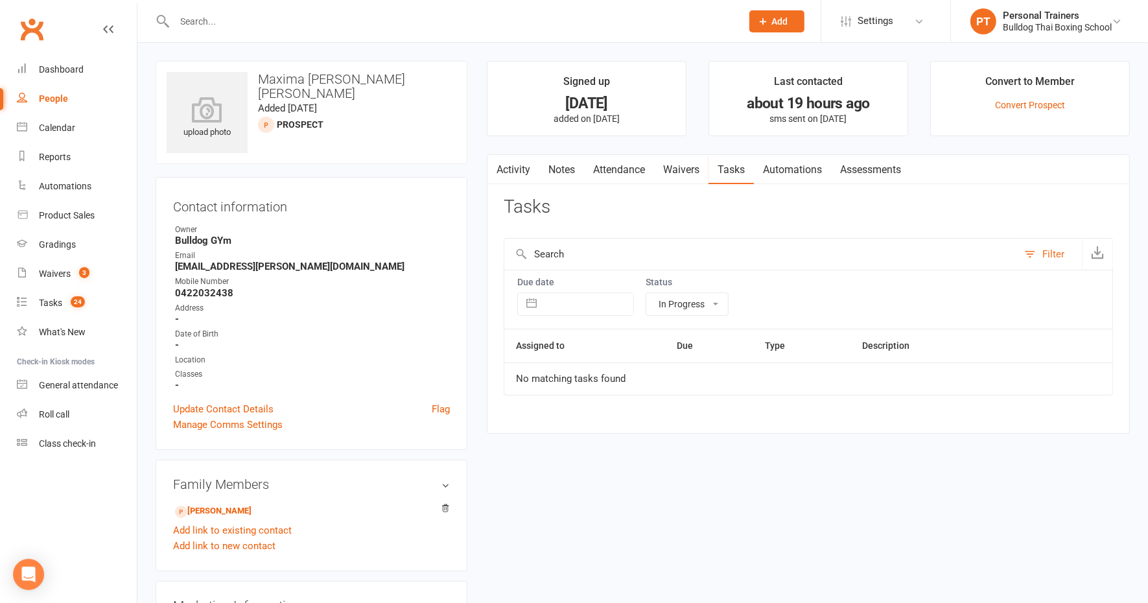
select select "incomplete"
click at [647, 293] on select "All statuses Incomplete Not Started In Progress Waiting Complete" at bounding box center [688, 304] width 82 height 22
click at [58, 300] on div "Tasks" at bounding box center [50, 303] width 23 height 10
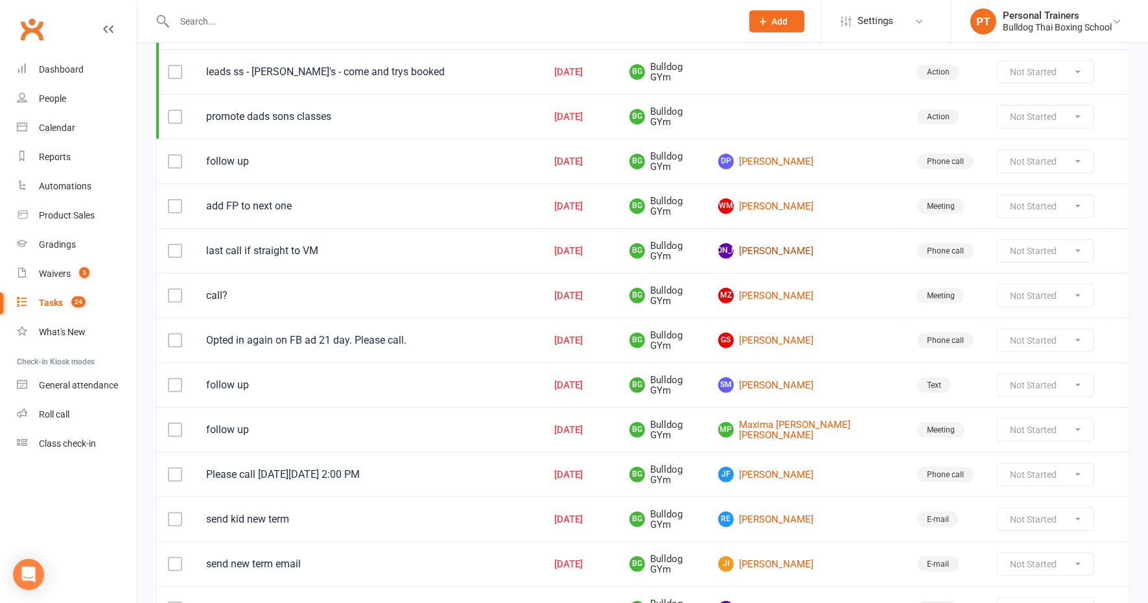
scroll to position [405, 0]
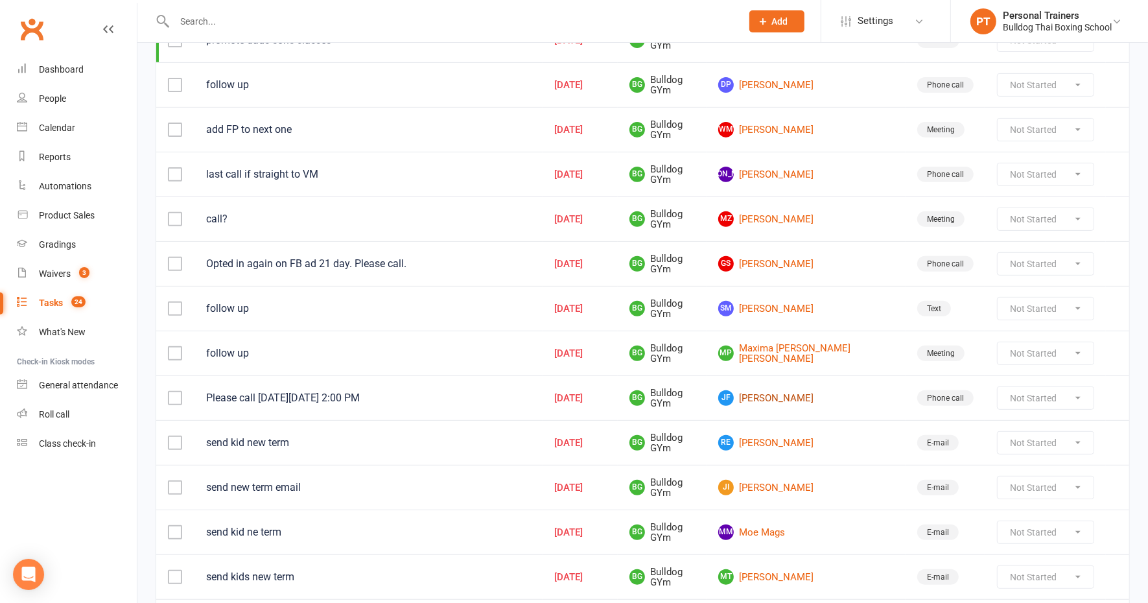
click at [805, 390] on link "[PERSON_NAME] [PERSON_NAME]" at bounding box center [806, 398] width 176 height 16
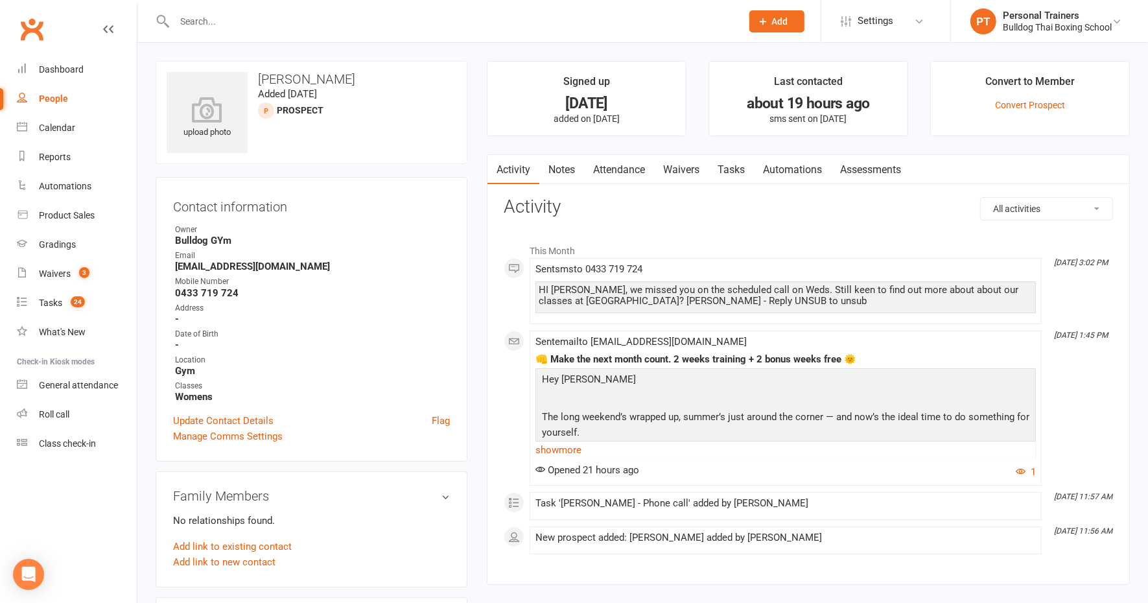
click at [556, 165] on link "Notes" at bounding box center [562, 170] width 45 height 30
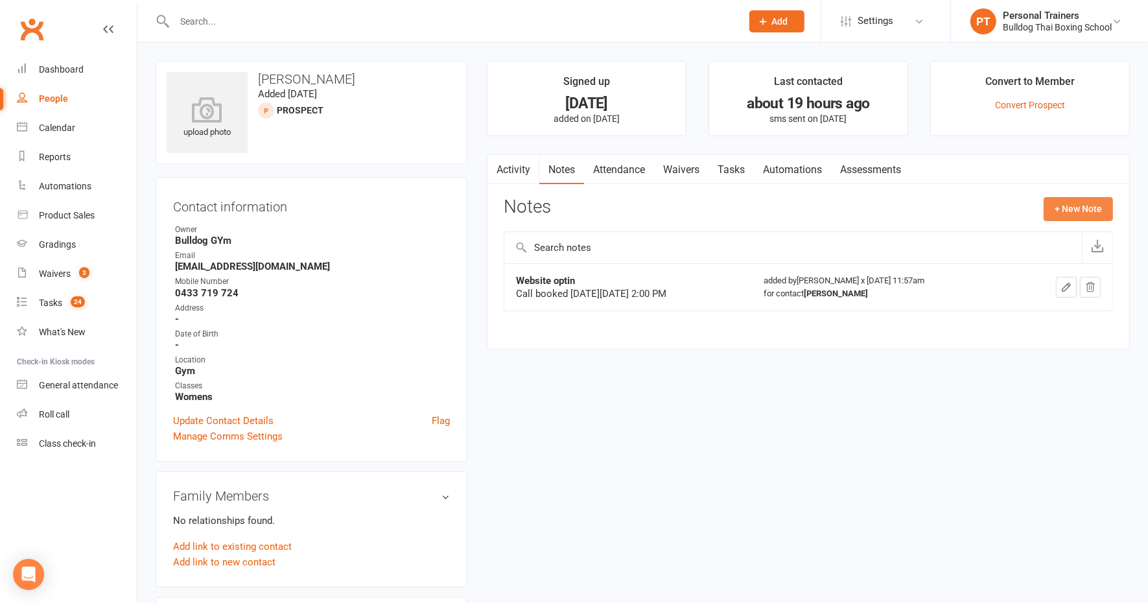
click at [1084, 202] on button "+ New Note" at bounding box center [1078, 208] width 69 height 23
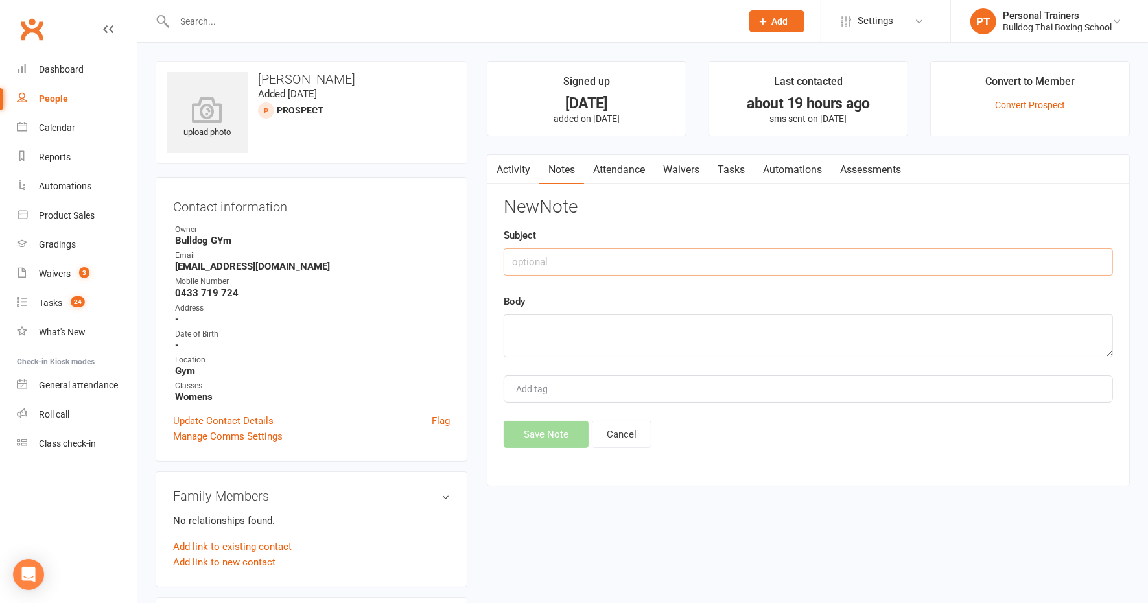
click at [613, 254] on input "text" at bounding box center [809, 261] width 610 height 27
type input "called"
drag, startPoint x: 534, startPoint y: 349, endPoint x: 534, endPoint y: 339, distance: 9.7
click at [534, 344] on textarea at bounding box center [809, 336] width 610 height 43
type textarea "DLM"
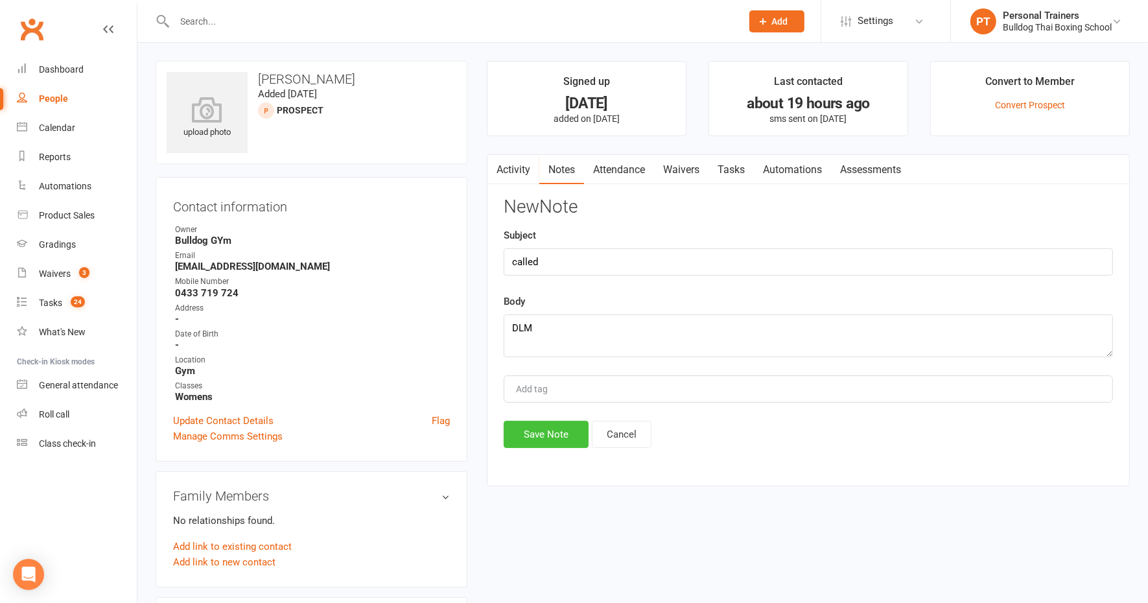
click at [552, 427] on button "Save Note" at bounding box center [546, 434] width 85 height 27
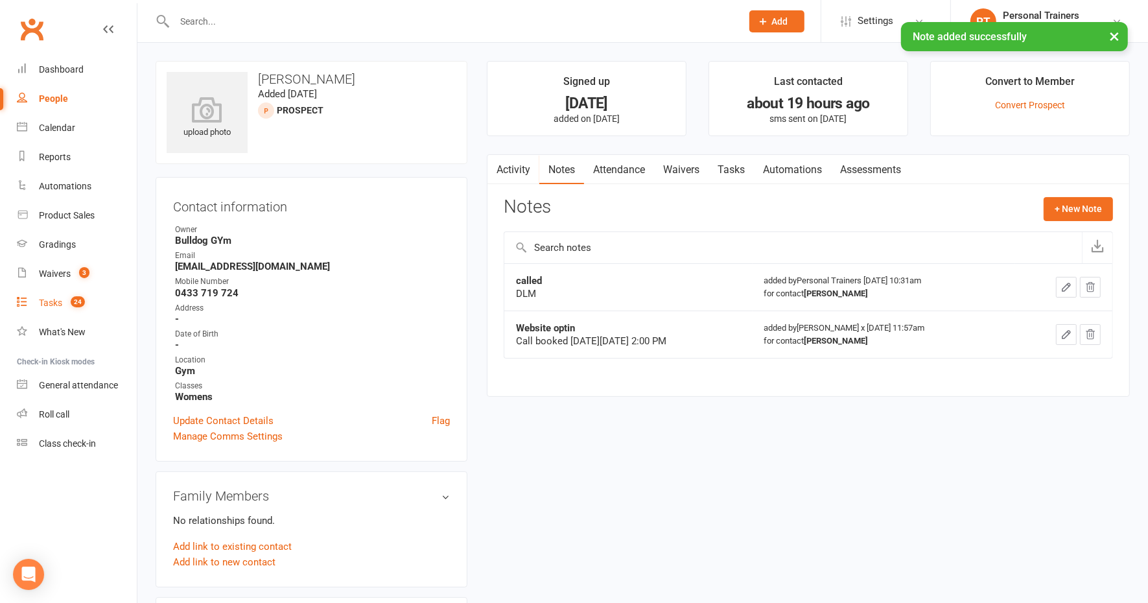
click at [44, 305] on div "Tasks" at bounding box center [50, 303] width 23 height 10
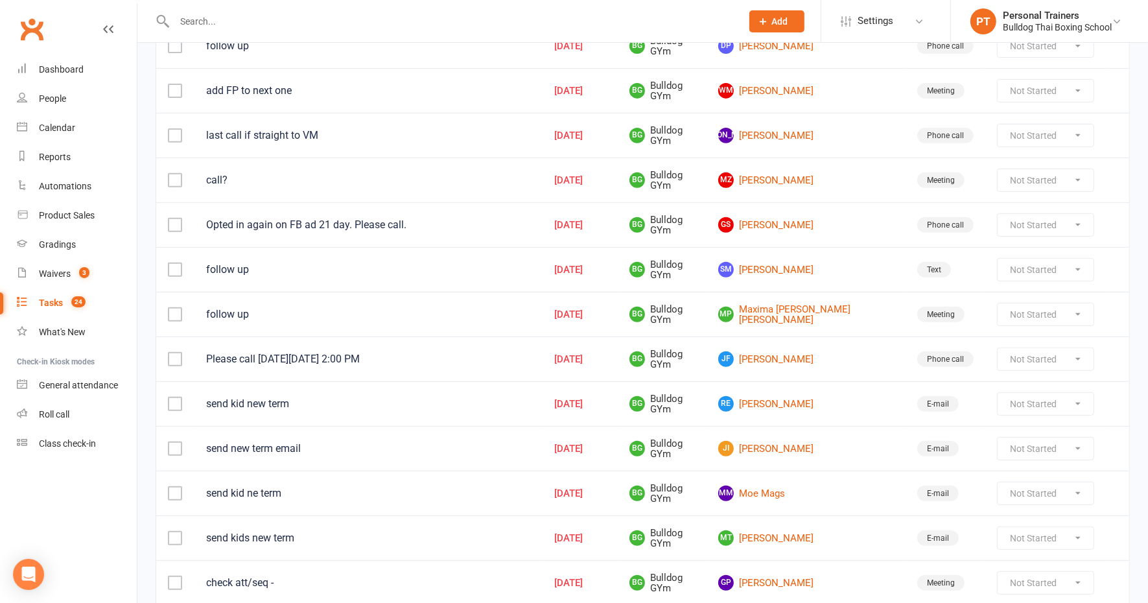
scroll to position [567, 0]
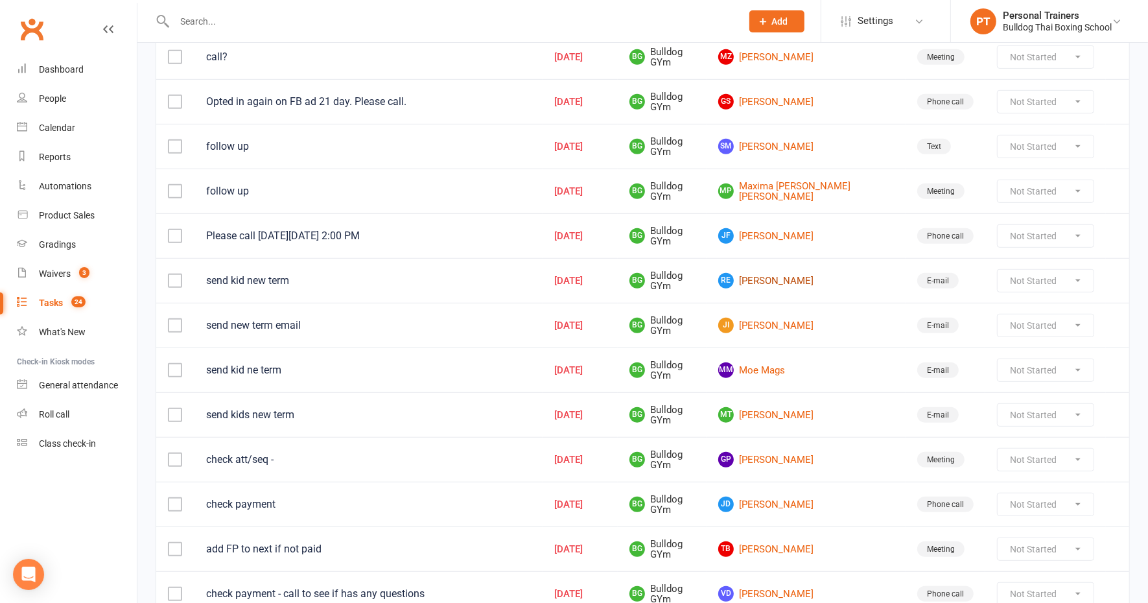
click at [816, 273] on link "RE [PERSON_NAME]" at bounding box center [806, 281] width 176 height 16
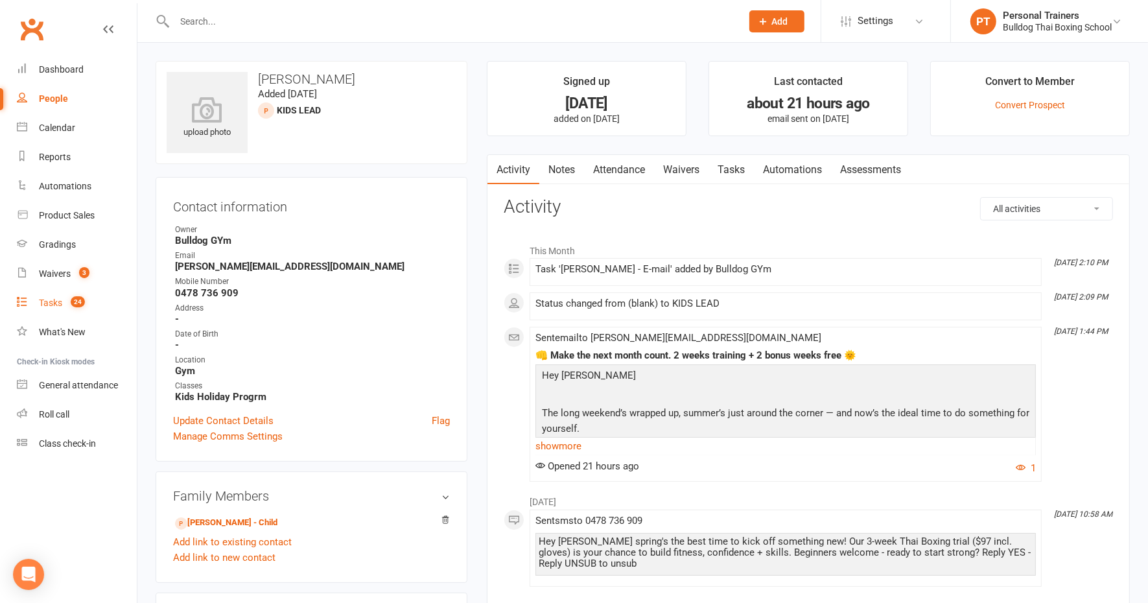
click at [52, 304] on div "Tasks" at bounding box center [50, 303] width 23 height 10
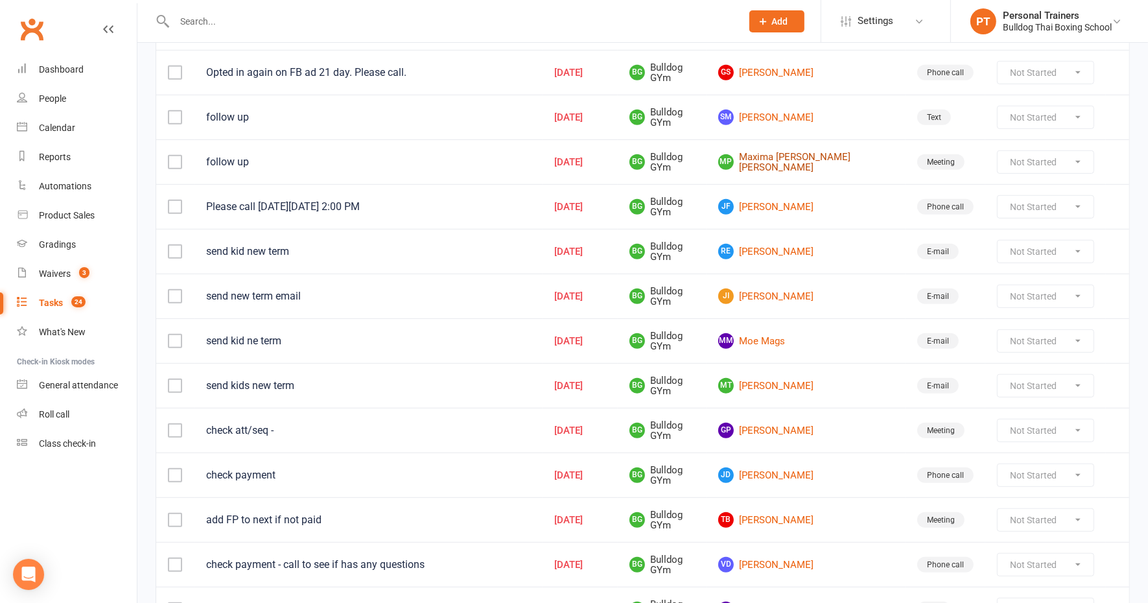
scroll to position [648, 0]
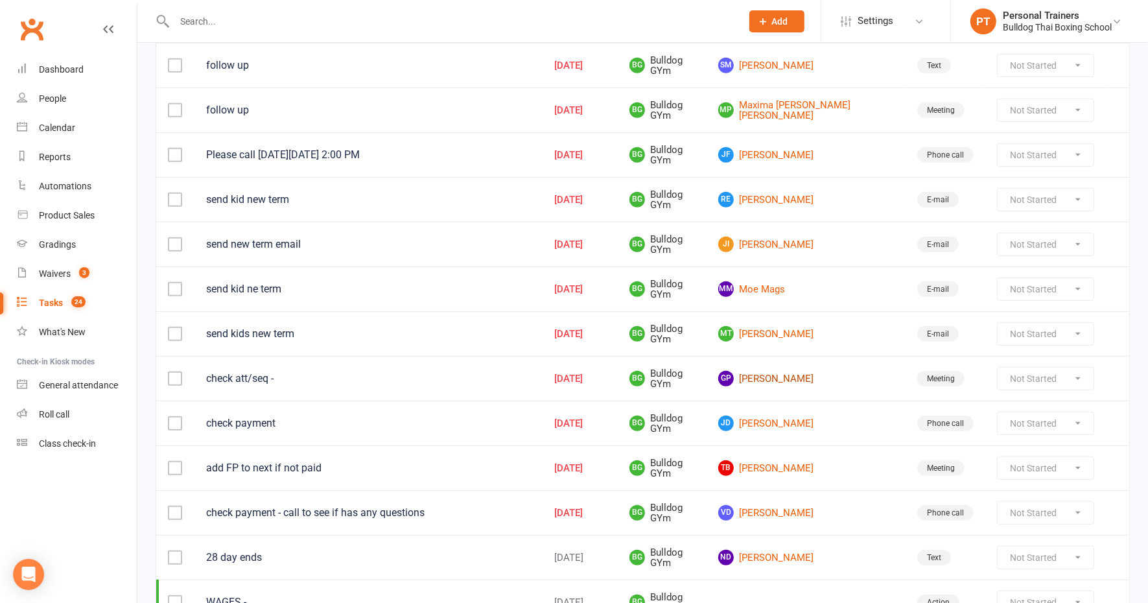
click at [795, 371] on link "GP [PERSON_NAME]" at bounding box center [806, 379] width 176 height 16
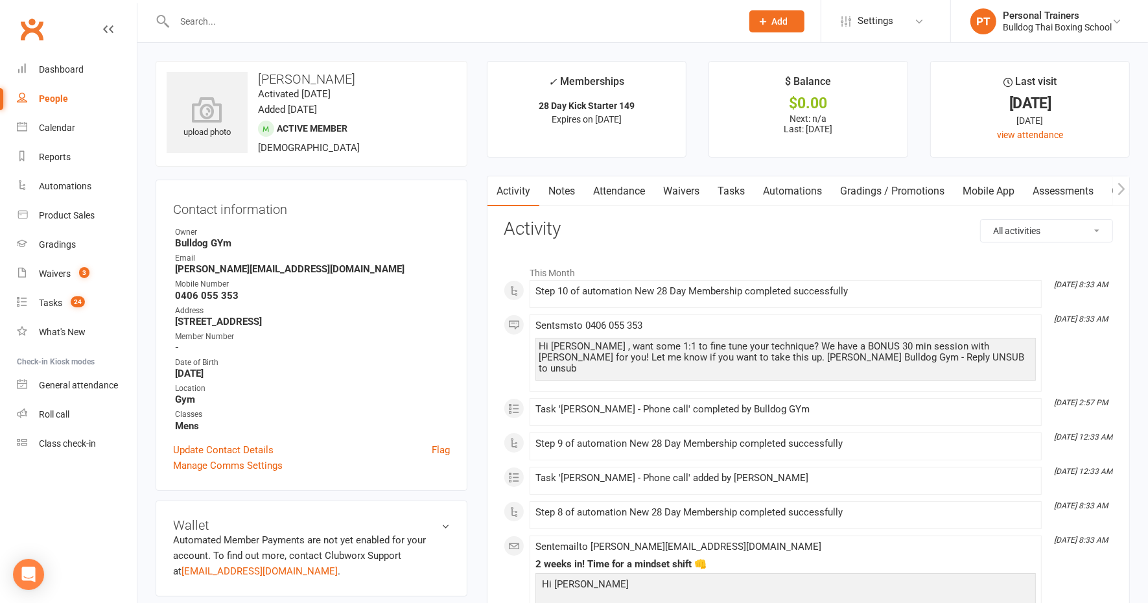
click at [555, 182] on link "Notes" at bounding box center [562, 191] width 45 height 30
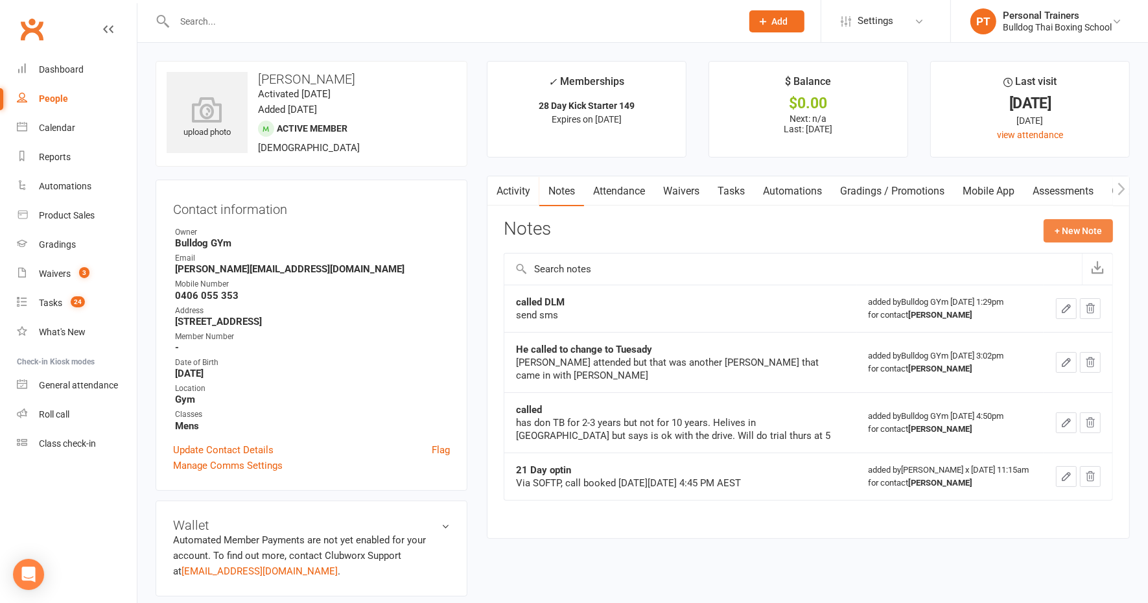
click at [1093, 226] on button "+ New Note" at bounding box center [1078, 230] width 69 height 23
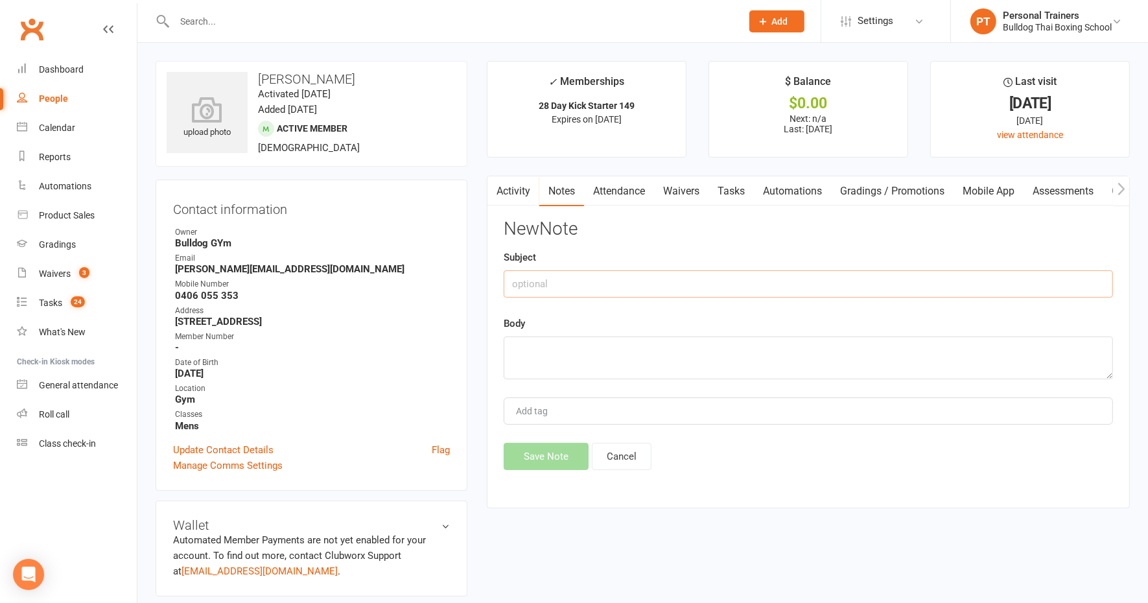
click at [556, 279] on input "text" at bounding box center [809, 283] width 610 height 27
type input "called LVM"
click at [552, 357] on textarea at bounding box center [809, 358] width 610 height 43
type textarea "all ok, not been in , call or book in"
click at [558, 441] on div "New Note Subject called LVM Body all ok, not been in , call or book in Add tag …" at bounding box center [809, 344] width 610 height 251
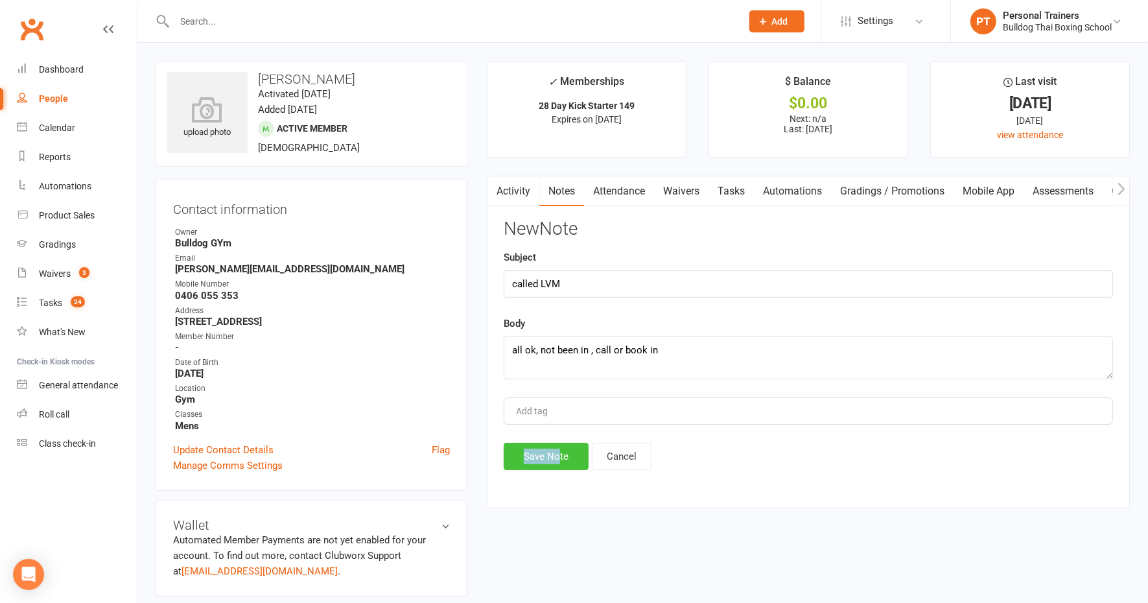
drag, startPoint x: 558, startPoint y: 441, endPoint x: 551, endPoint y: 449, distance: 11.0
click at [551, 450] on button "Save Note" at bounding box center [546, 456] width 85 height 27
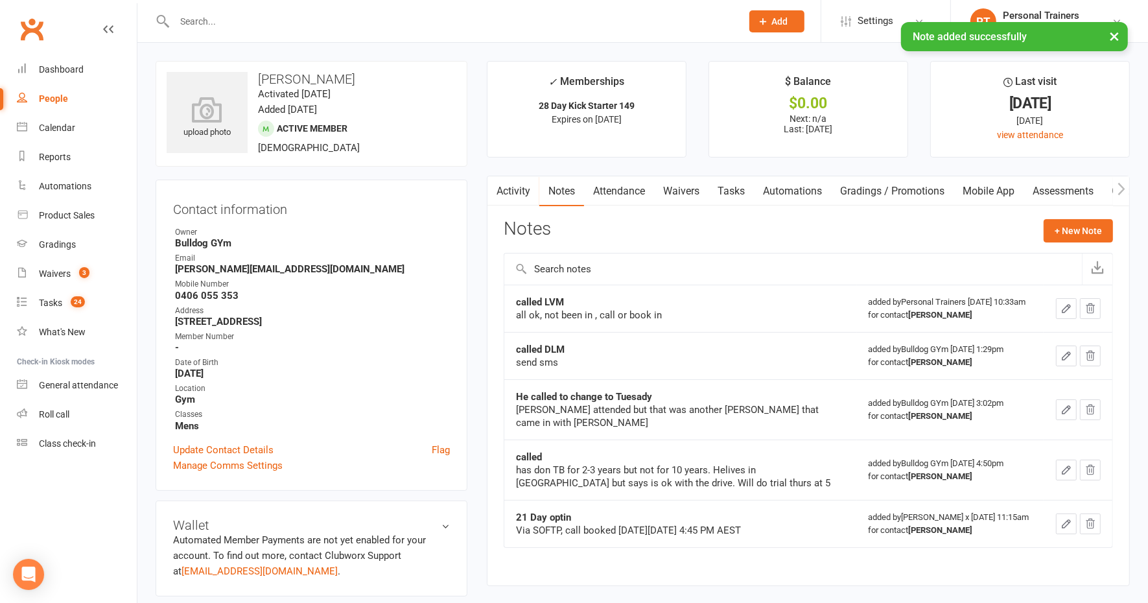
click at [742, 189] on link "Tasks" at bounding box center [731, 191] width 45 height 30
select select "incomplete"
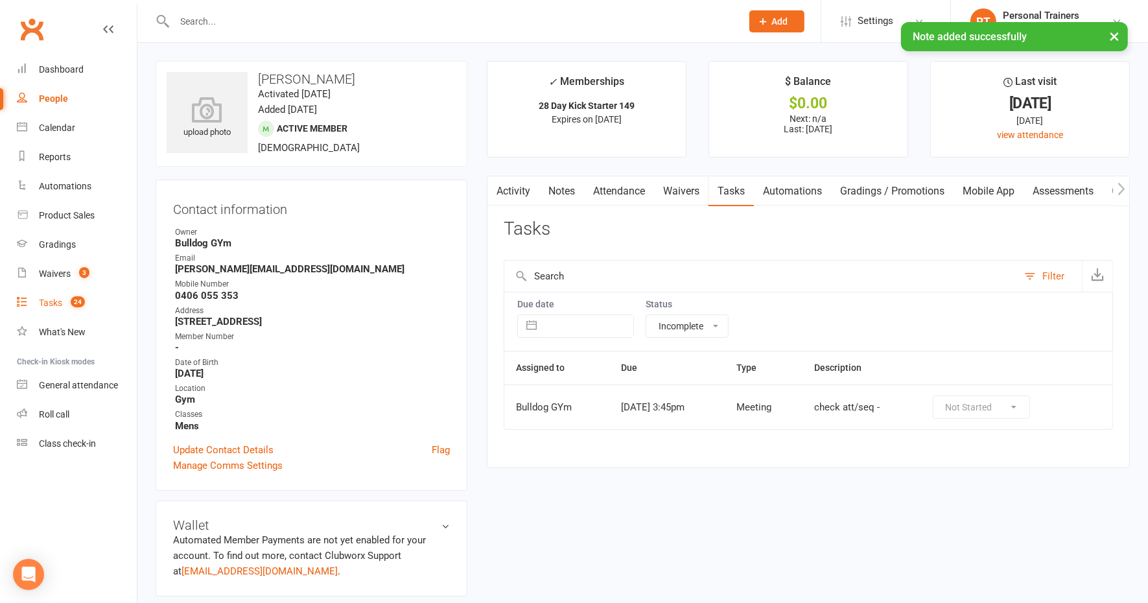
click at [51, 301] on div "Tasks" at bounding box center [50, 303] width 23 height 10
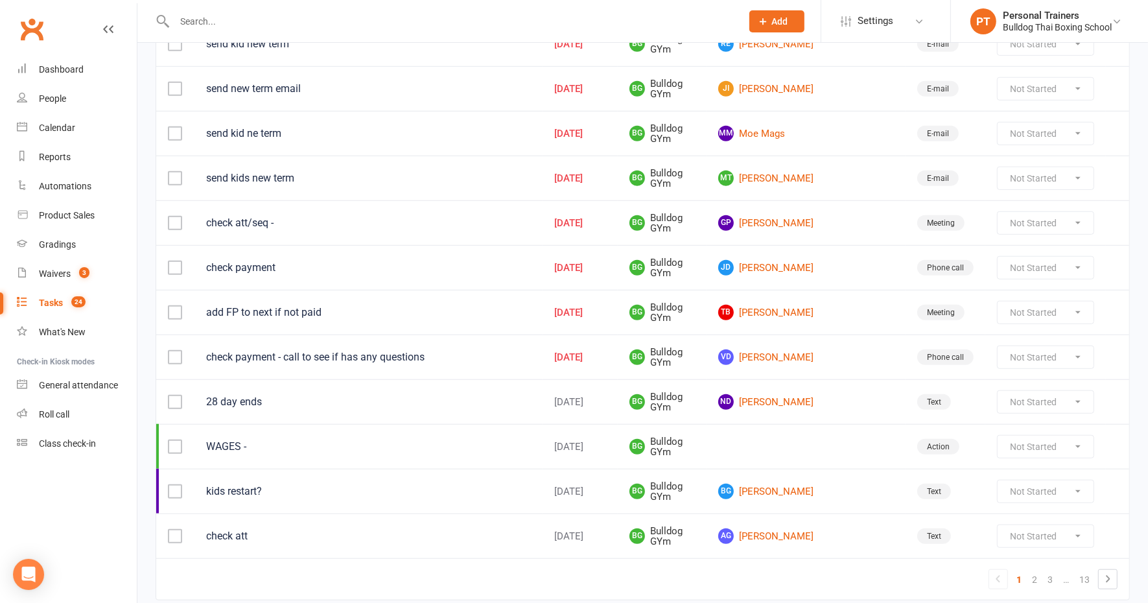
scroll to position [811, 0]
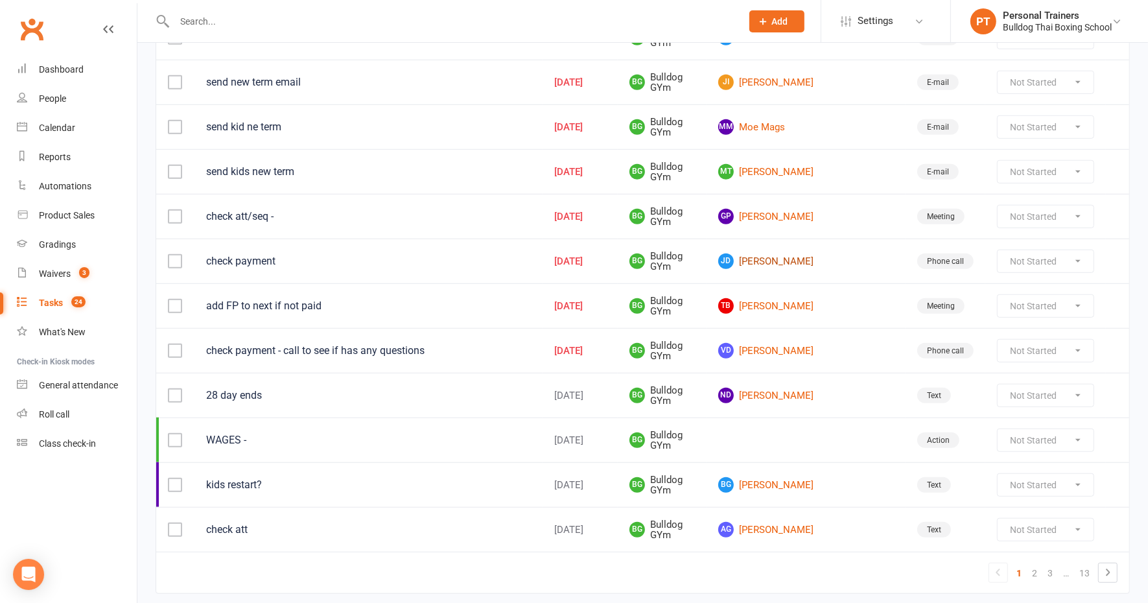
click at [798, 254] on link "[PERSON_NAME] [PERSON_NAME]" at bounding box center [806, 262] width 176 height 16
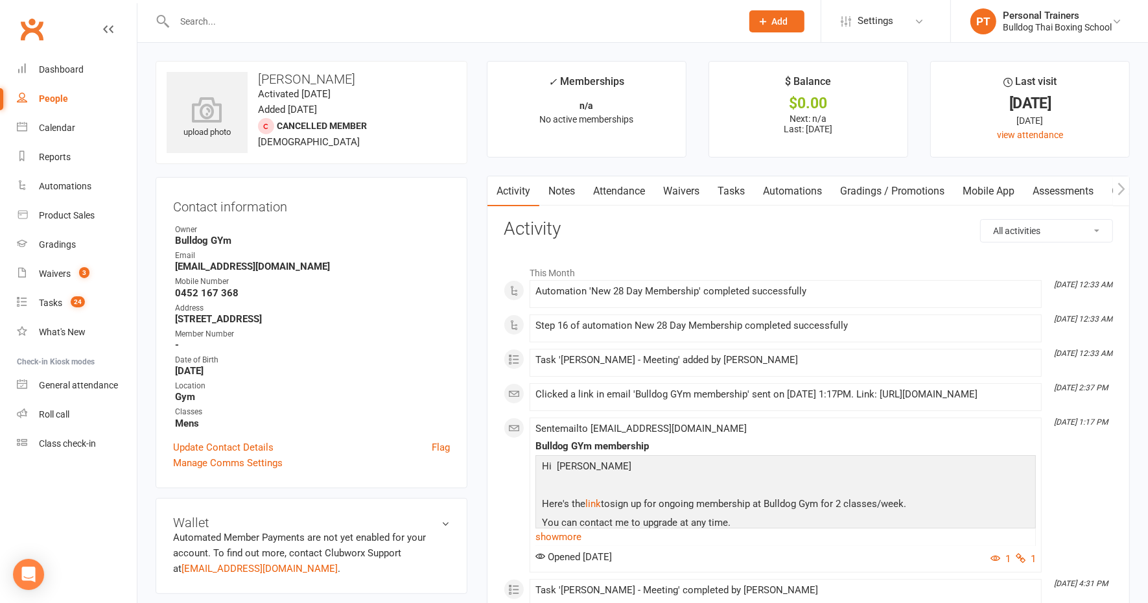
click at [569, 189] on link "Notes" at bounding box center [562, 191] width 45 height 30
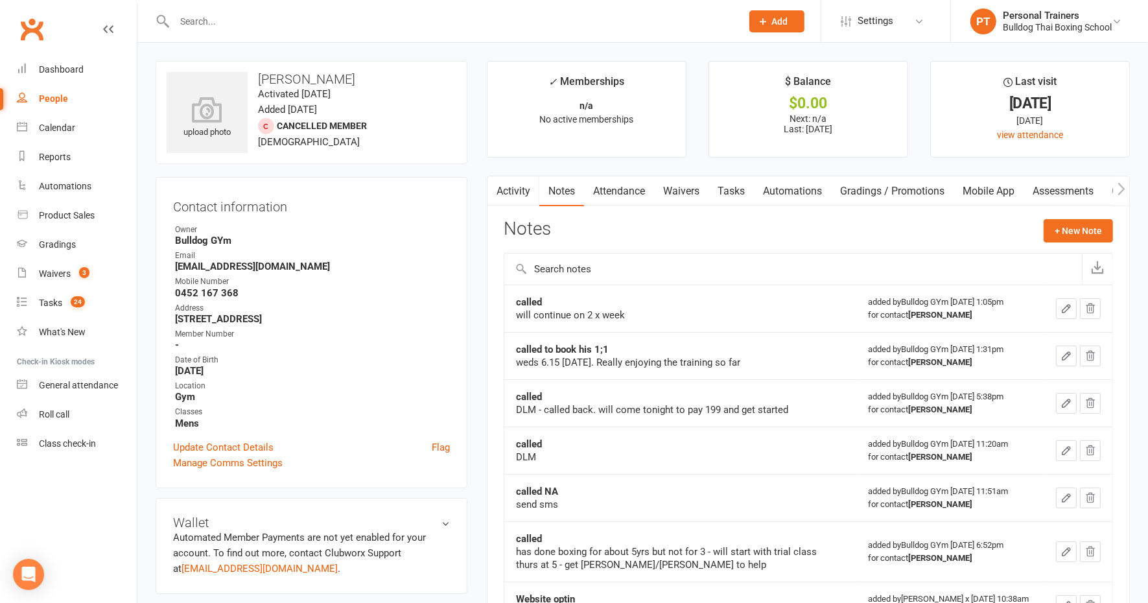
click at [624, 191] on link "Attendance" at bounding box center [619, 191] width 70 height 30
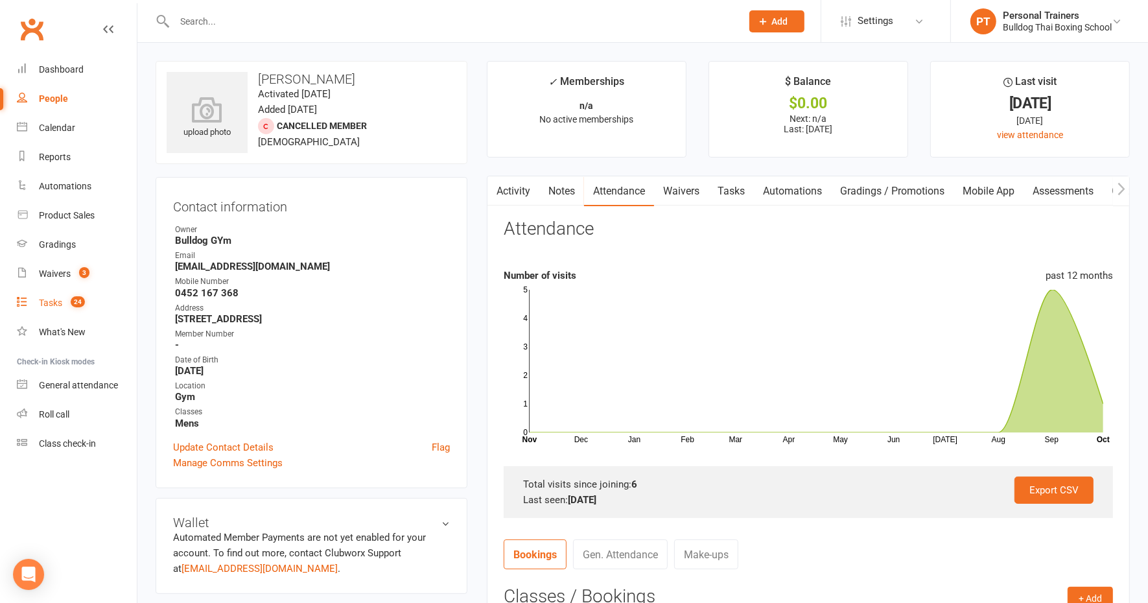
click at [42, 296] on link "Tasks 24" at bounding box center [77, 303] width 120 height 29
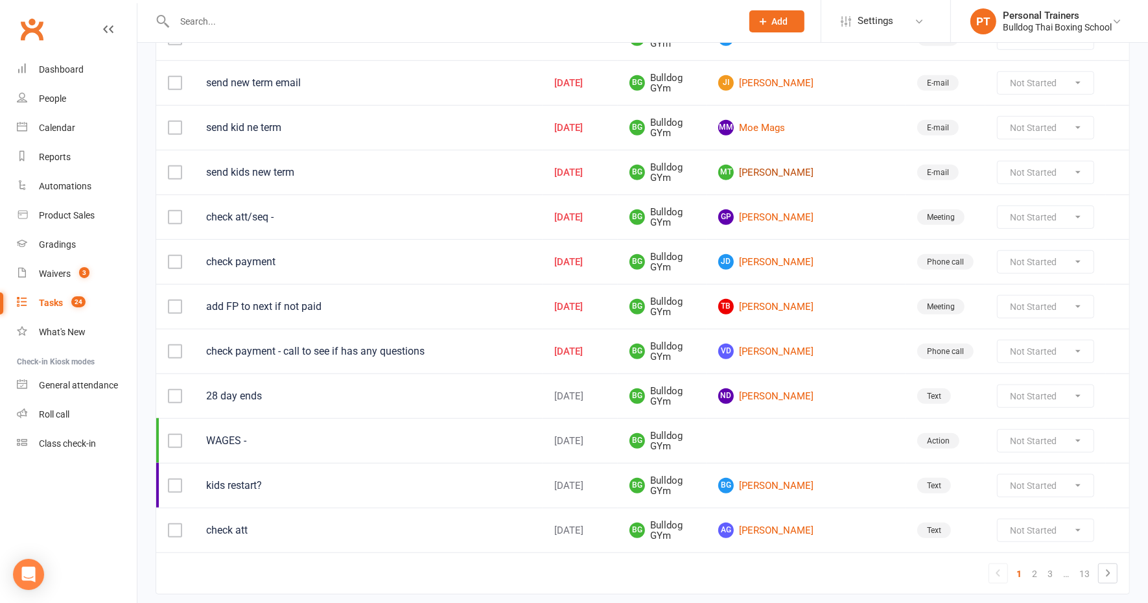
scroll to position [811, 0]
click at [816, 298] on link "TB [PERSON_NAME]" at bounding box center [806, 306] width 176 height 16
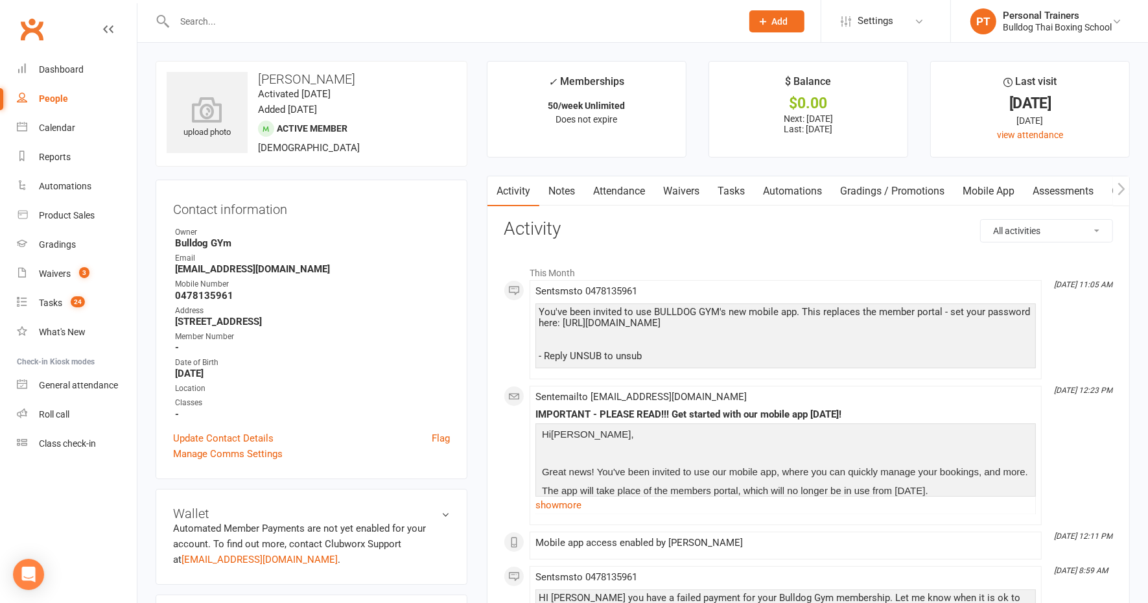
click at [569, 195] on link "Notes" at bounding box center [562, 191] width 45 height 30
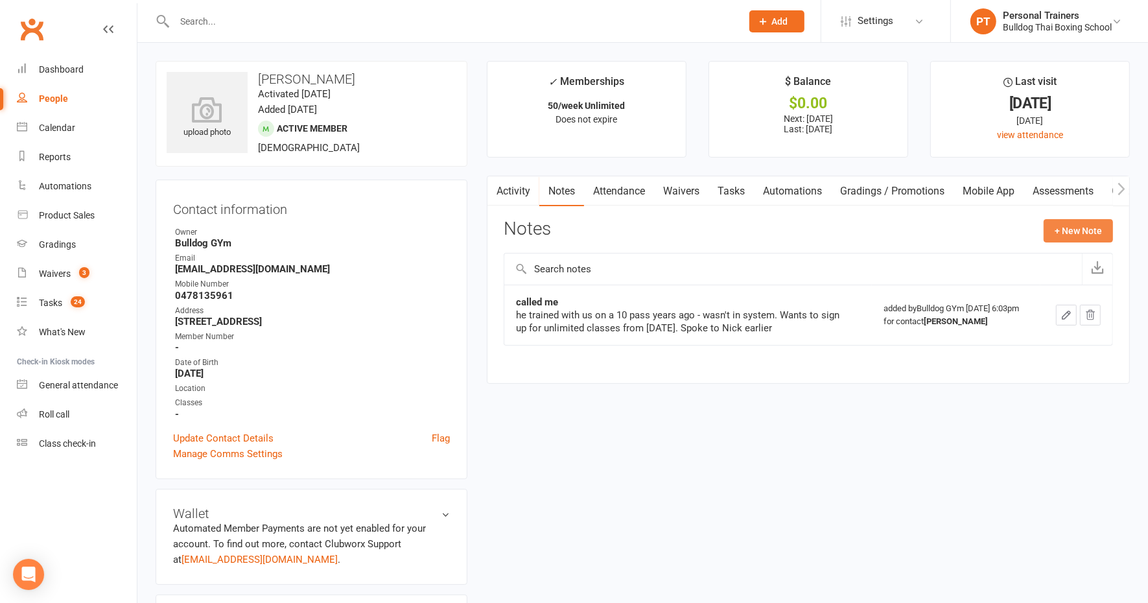
click at [1067, 219] on button "+ New Note" at bounding box center [1078, 230] width 69 height 23
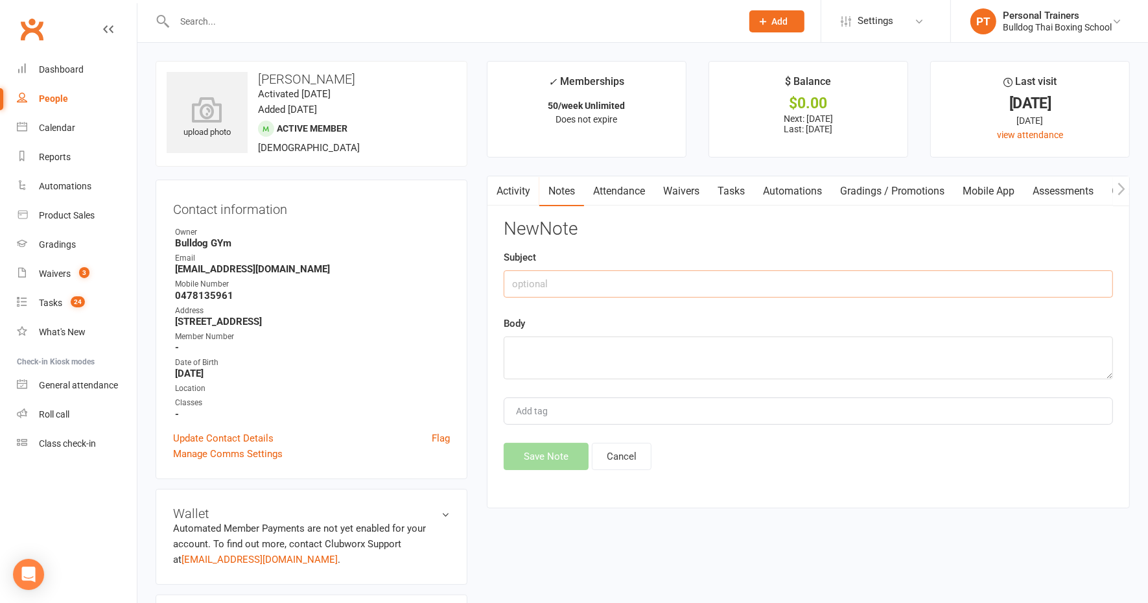
drag, startPoint x: 565, startPoint y: 291, endPoint x: 571, endPoint y: 281, distance: 11.7
click at [565, 287] on input "text" at bounding box center [809, 283] width 610 height 27
type input "added FP t o Ezypay"
click at [511, 349] on textarea at bounding box center [809, 358] width 610 height 43
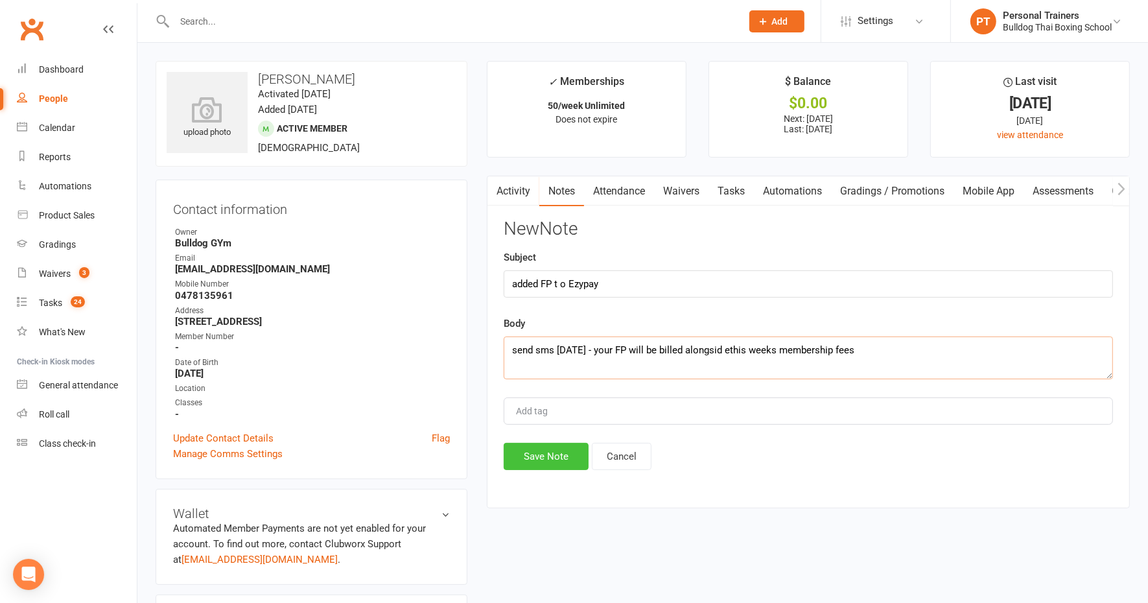
type textarea "send sms [DATE] - your FP will be billed alongsid ethis weeks membership fees"
click at [564, 465] on button "Save Note" at bounding box center [546, 456] width 85 height 27
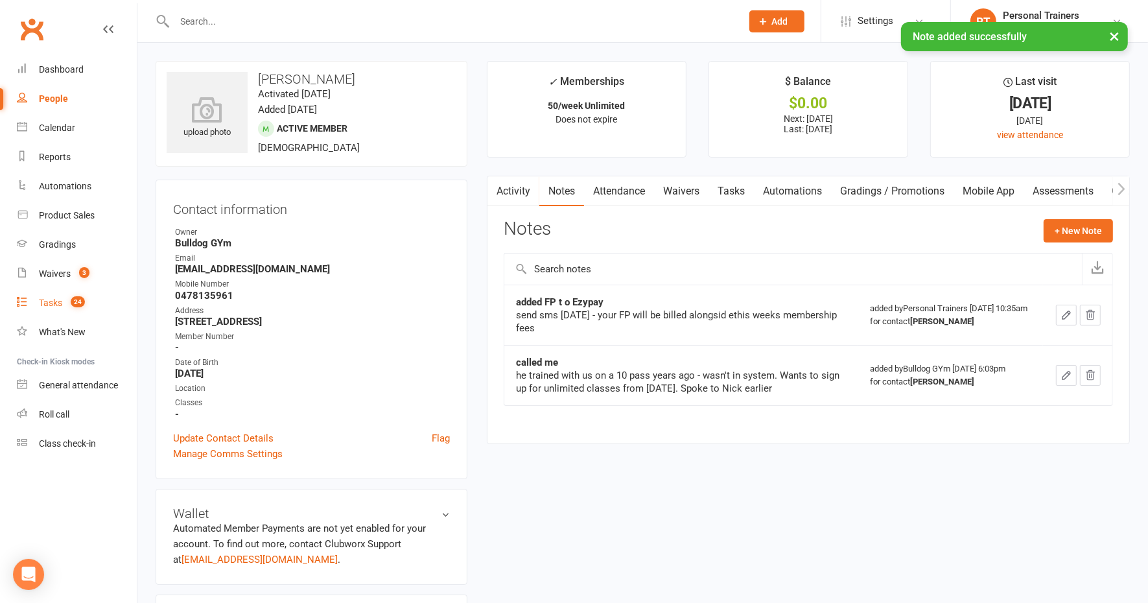
click at [64, 308] on link "Tasks 24" at bounding box center [77, 303] width 120 height 29
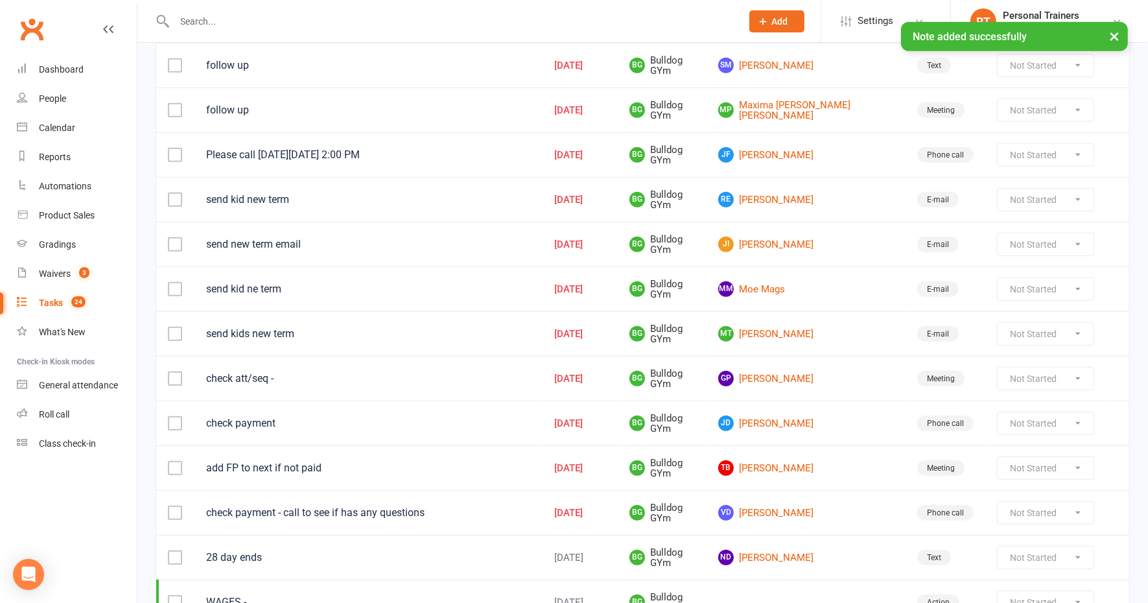
scroll to position [730, 0]
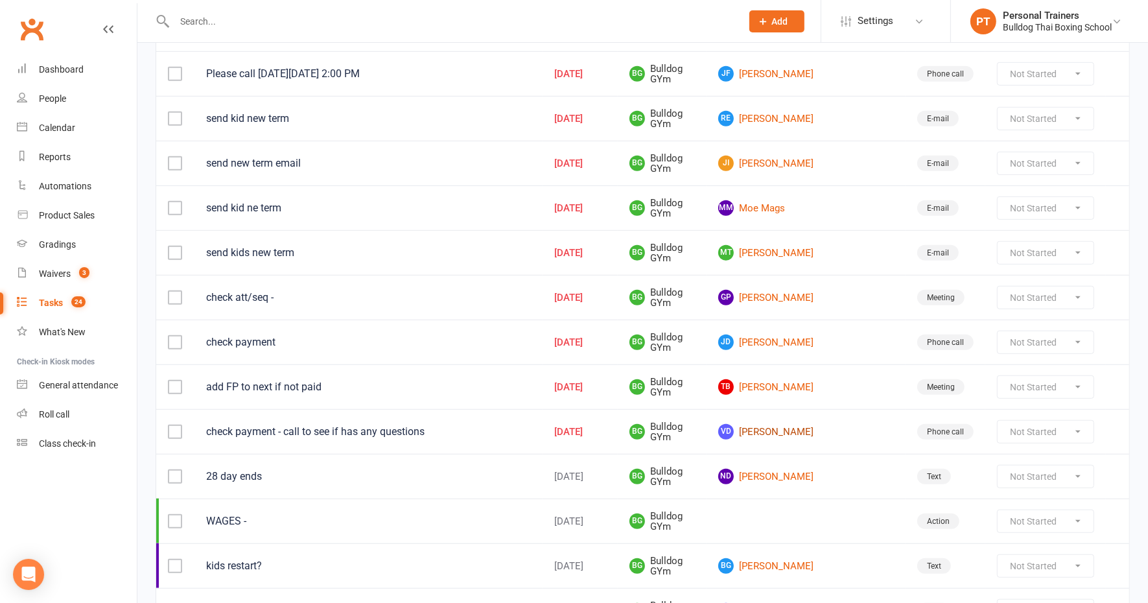
click at [822, 424] on link "VD [PERSON_NAME]" at bounding box center [806, 432] width 176 height 16
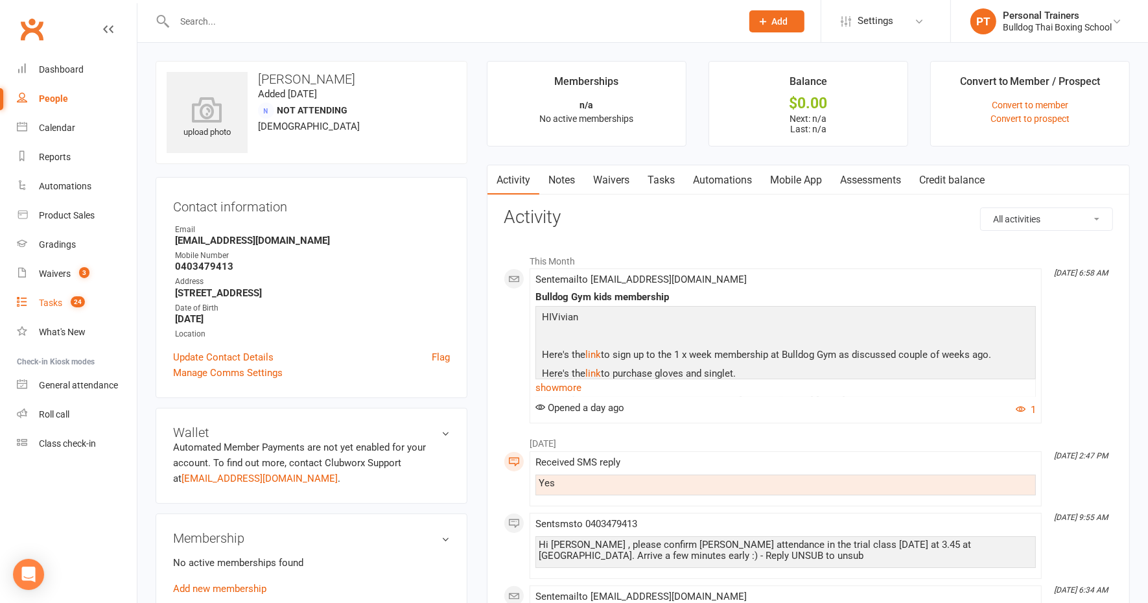
click at [50, 307] on div "Tasks" at bounding box center [50, 303] width 23 height 10
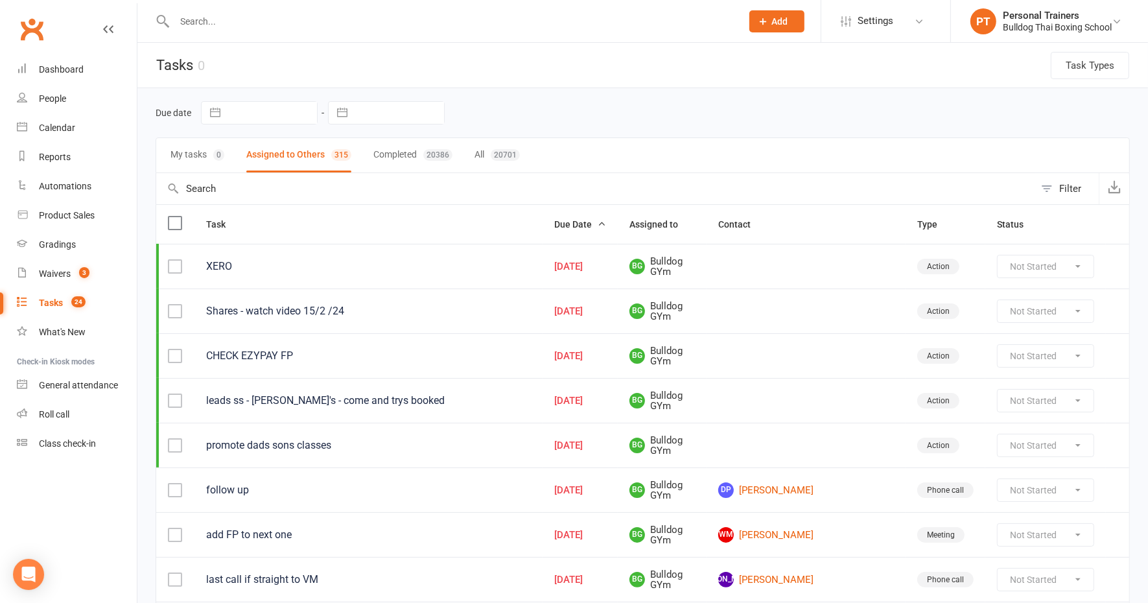
click at [245, 60] on header "Tasks 0 Task Types" at bounding box center [642, 65] width 1011 height 45
click at [237, 18] on input "text" at bounding box center [452, 21] width 562 height 18
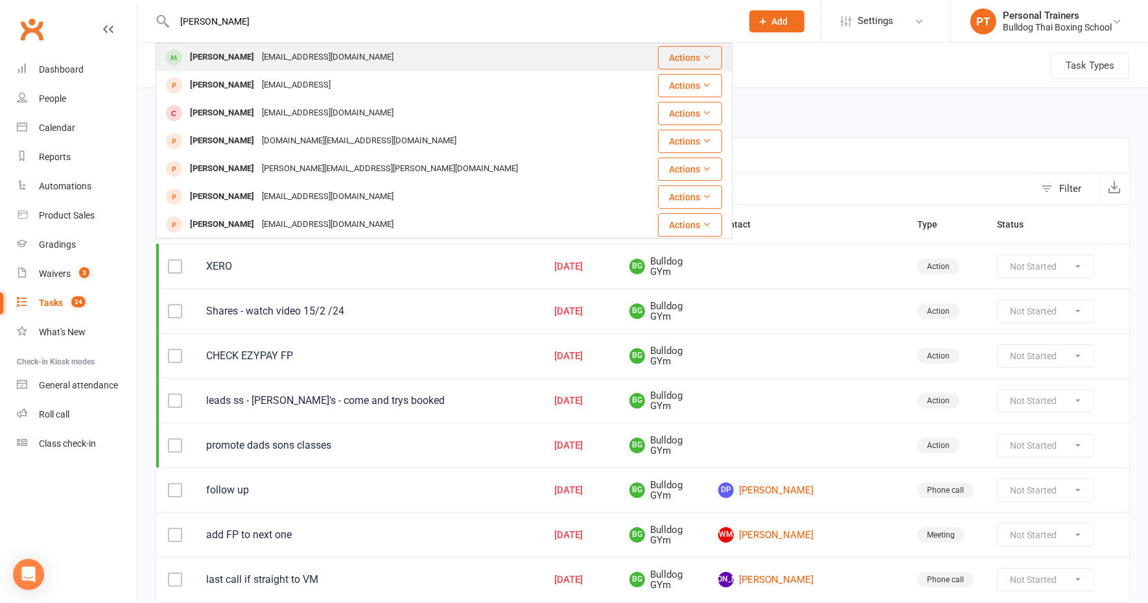
type input "[PERSON_NAME]"
click at [255, 49] on div "[PERSON_NAME]" at bounding box center [222, 57] width 72 height 19
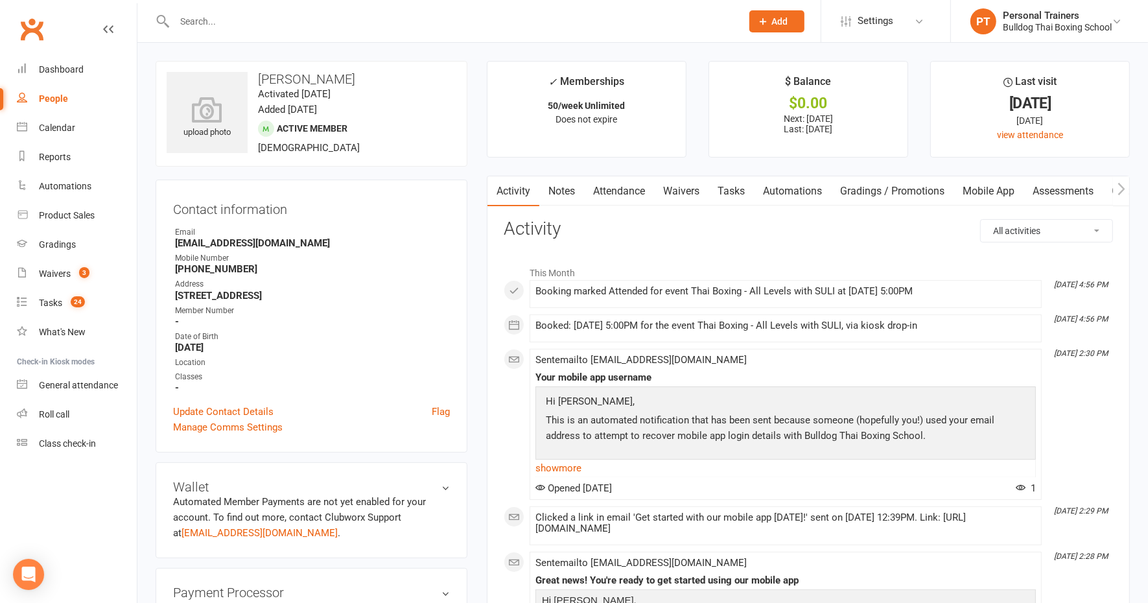
click at [744, 189] on link "Tasks" at bounding box center [731, 191] width 45 height 30
select select "incomplete"
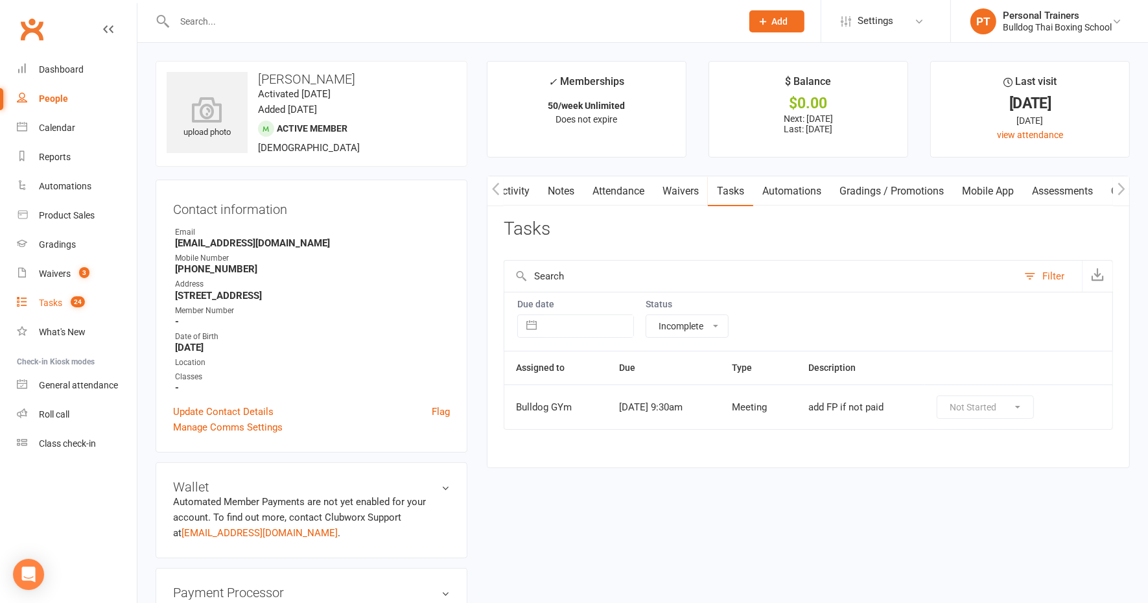
click at [56, 298] on div "Tasks" at bounding box center [50, 303] width 23 height 10
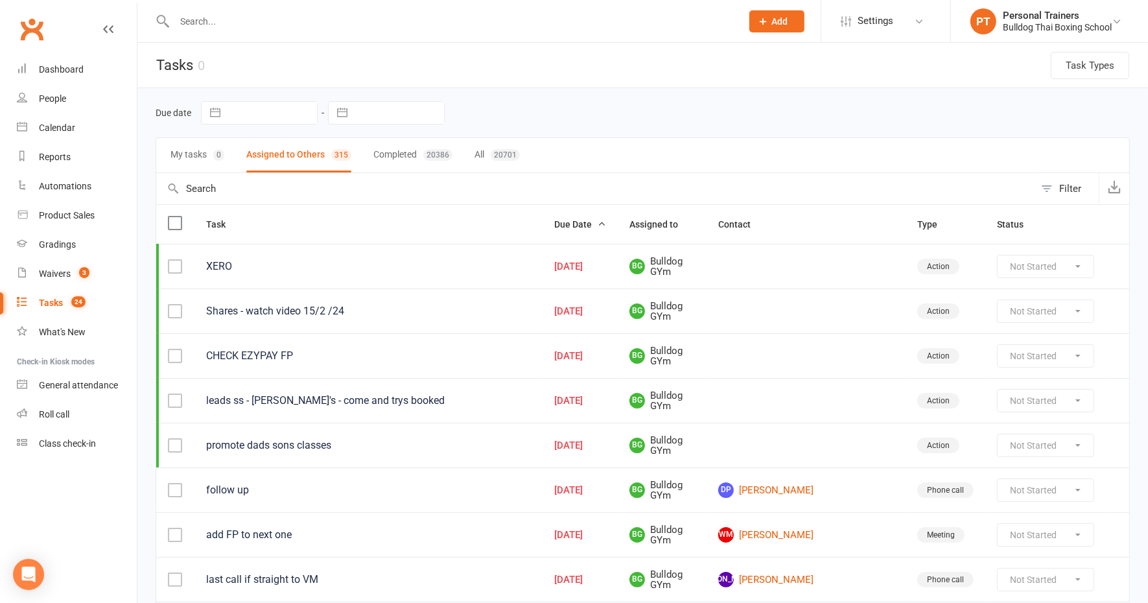
click at [1078, 353] on div "Not Started In Progress Waiting Complete" at bounding box center [1045, 355] width 97 height 23
click at [68, 274] on div "Waivers" at bounding box center [55, 273] width 32 height 10
